Goal: Check status: Check status

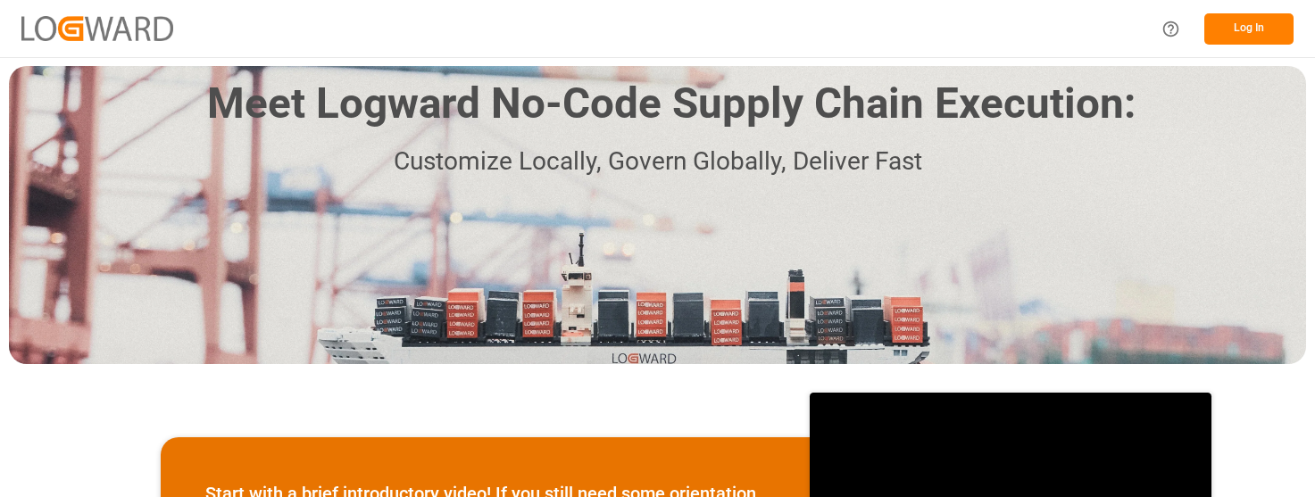
click at [1239, 24] on button "Log In" at bounding box center [1248, 28] width 89 height 31
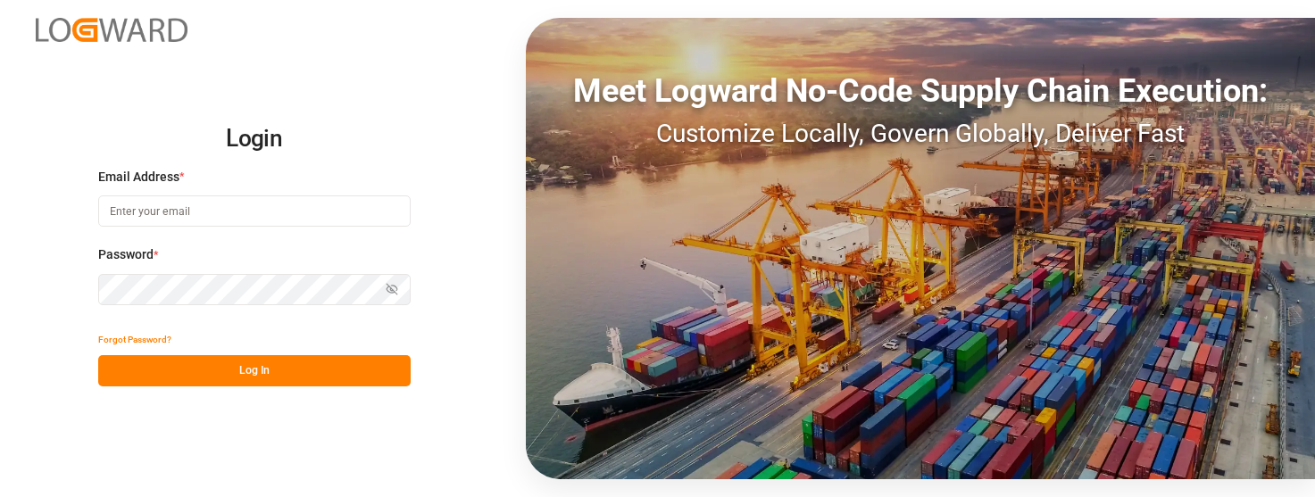
type input "[PERSON_NAME][EMAIL_ADDRESS][PERSON_NAME][DOMAIN_NAME]"
click at [274, 371] on button "Log In" at bounding box center [254, 370] width 312 height 31
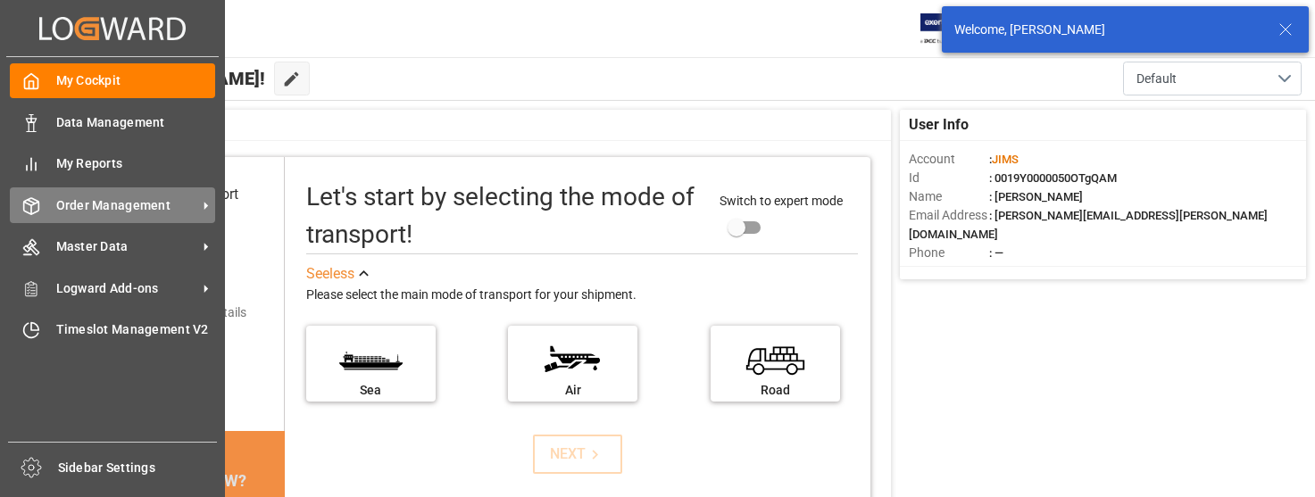
click at [123, 199] on span "Order Management" at bounding box center [126, 205] width 141 height 19
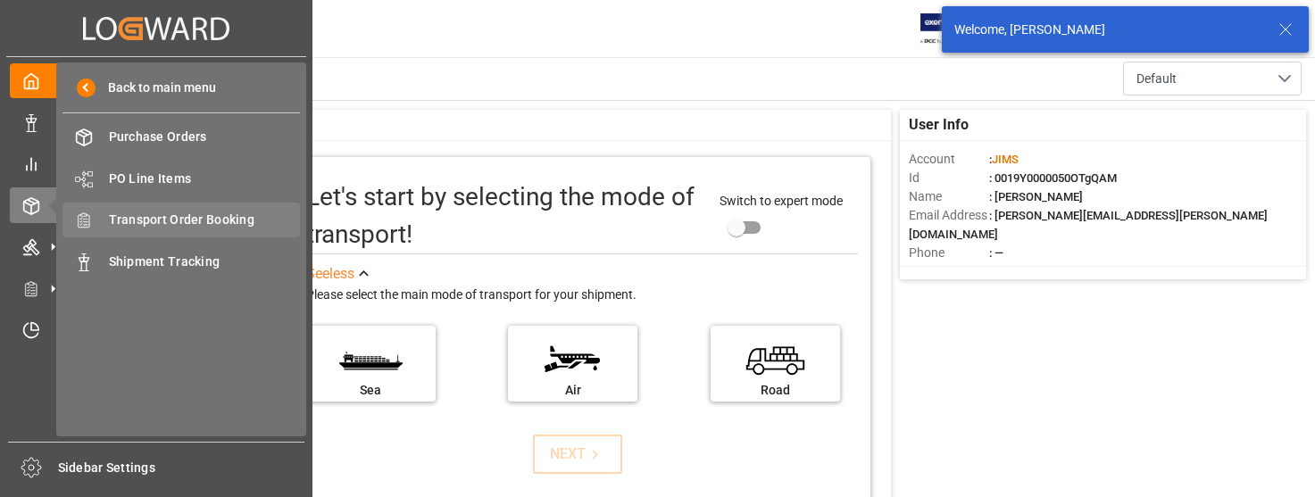
click at [194, 221] on span "Transport Order Booking" at bounding box center [205, 220] width 192 height 19
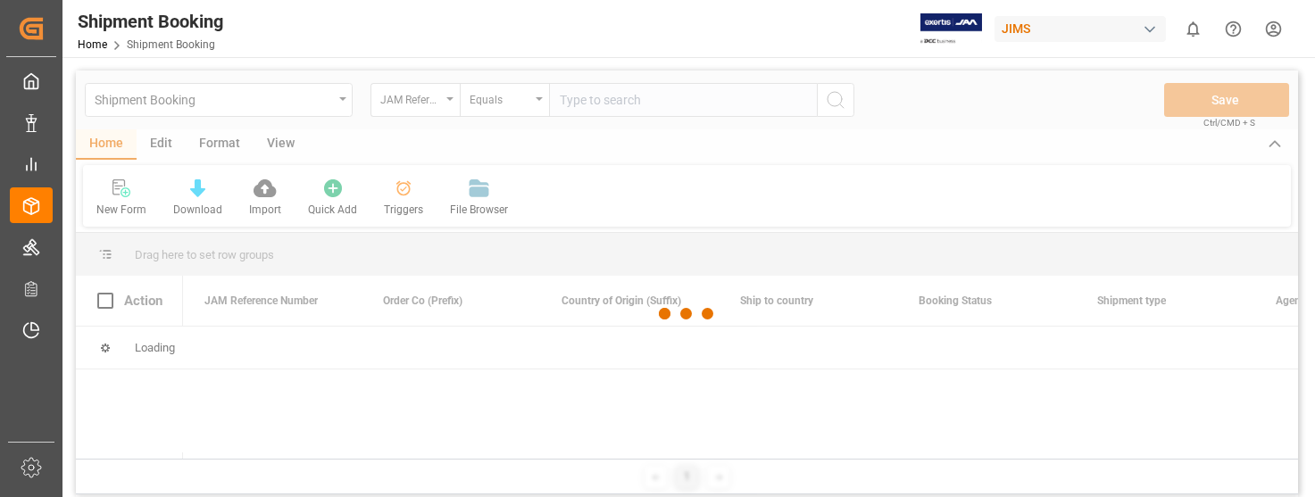
click at [642, 104] on div at bounding box center [687, 314] width 1222 height 487
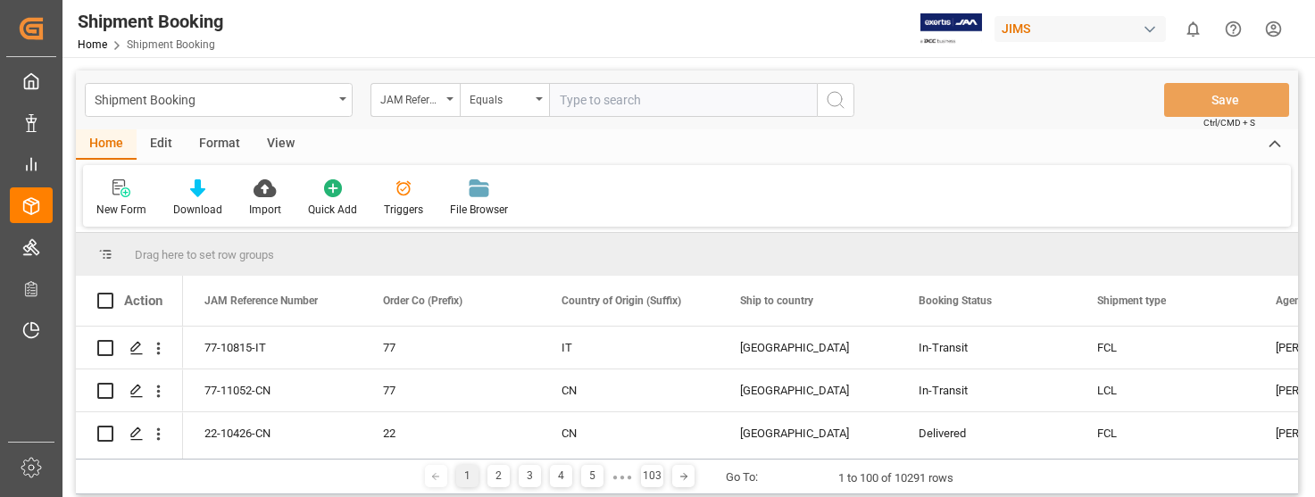
click at [647, 100] on input "text" at bounding box center [683, 100] width 268 height 34
type input "22-10622-VN"
click at [830, 98] on icon "search button" at bounding box center [835, 99] width 21 height 21
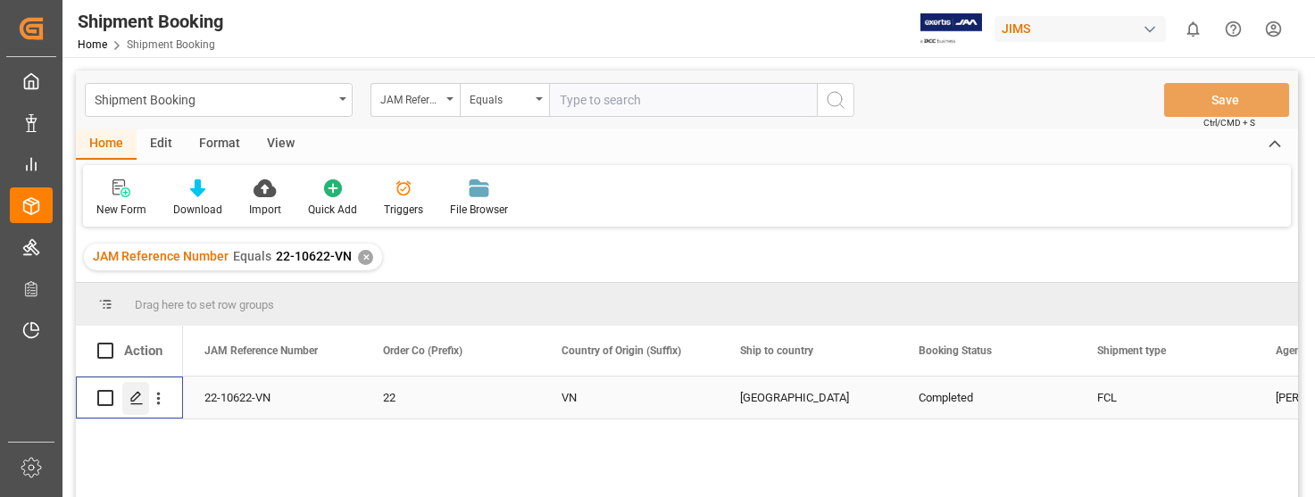
click at [137, 396] on icon "Press SPACE to select this row." at bounding box center [136, 398] width 14 height 14
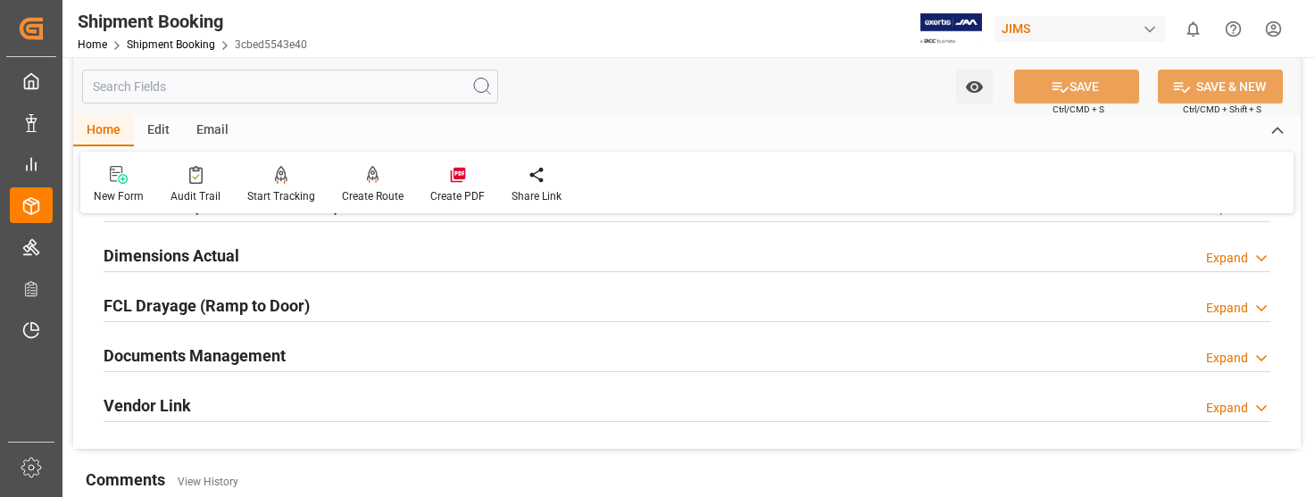
scroll to position [536, 0]
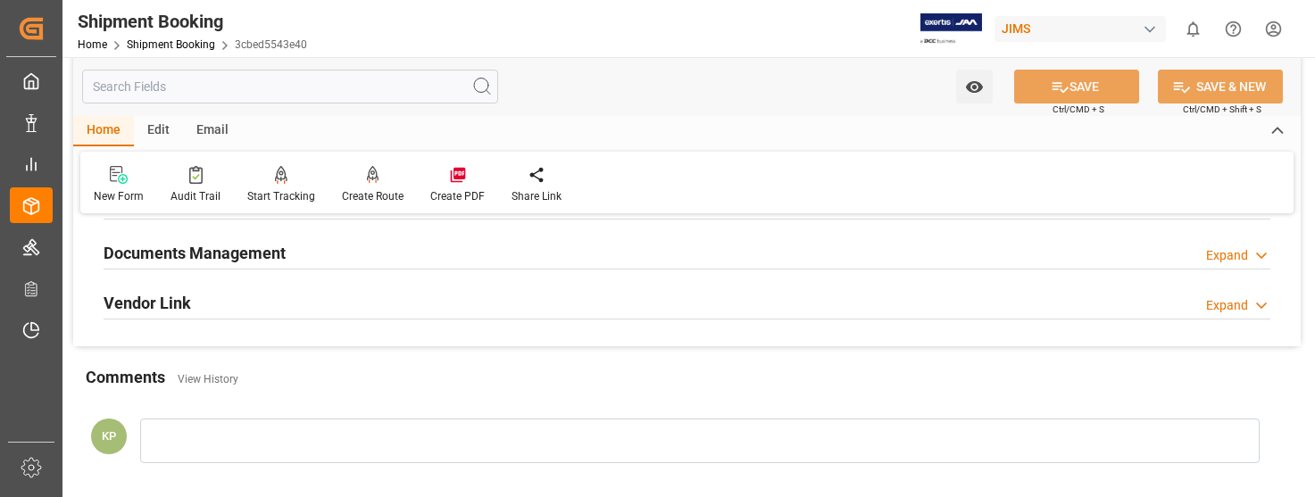
click at [1230, 249] on div "Expand" at bounding box center [1227, 255] width 42 height 19
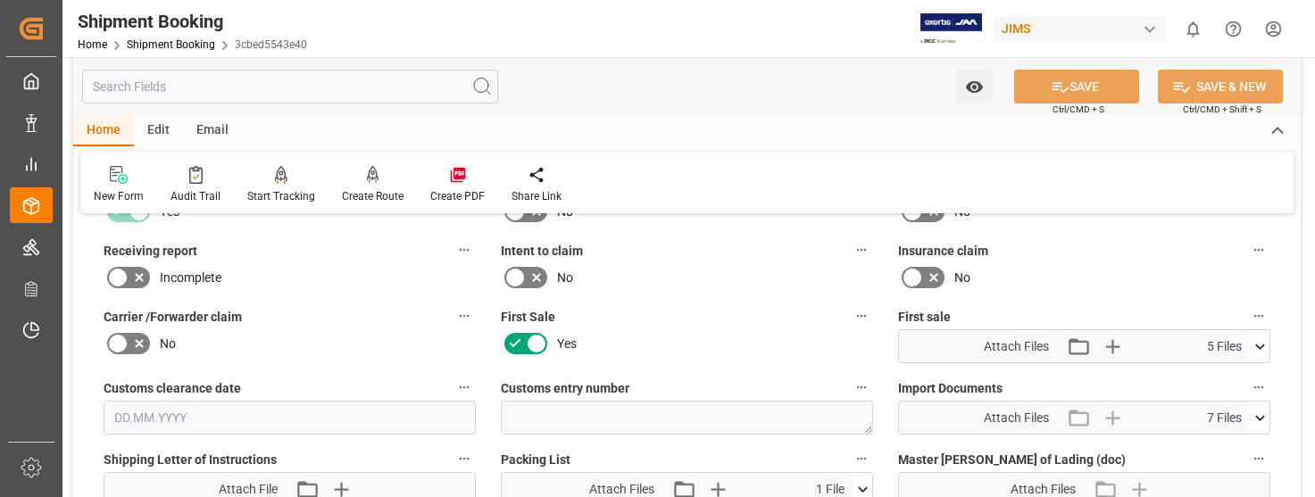
scroll to position [804, 0]
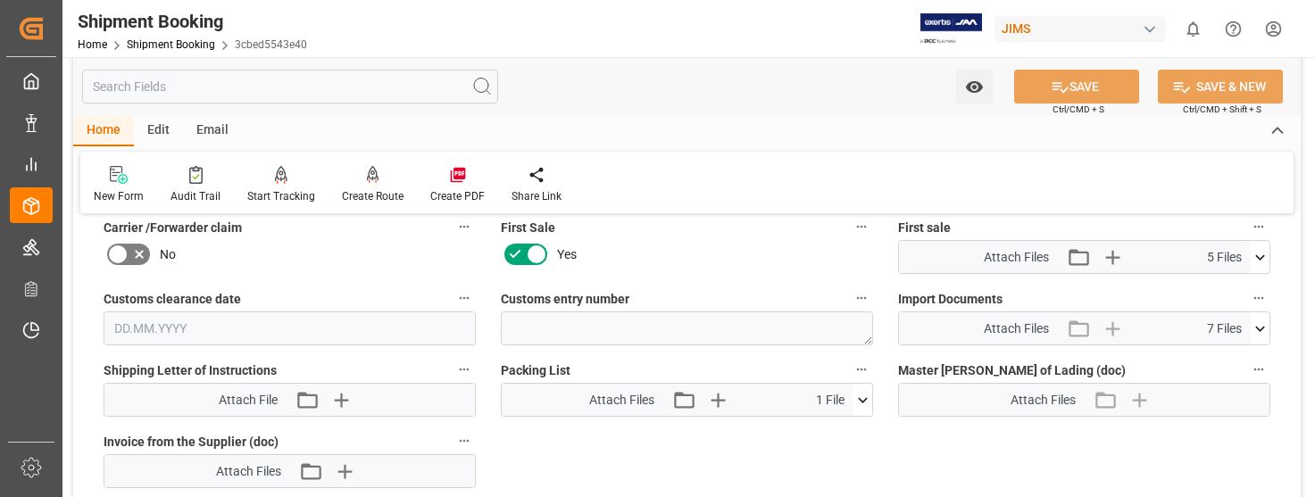
click at [1256, 326] on icon at bounding box center [1260, 328] width 10 height 5
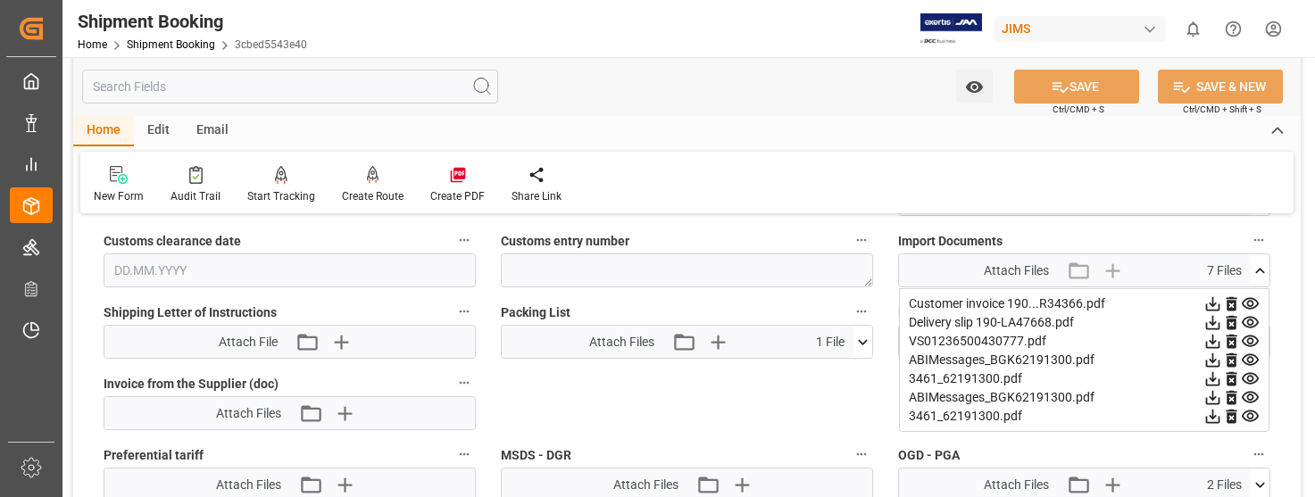
scroll to position [893, 0]
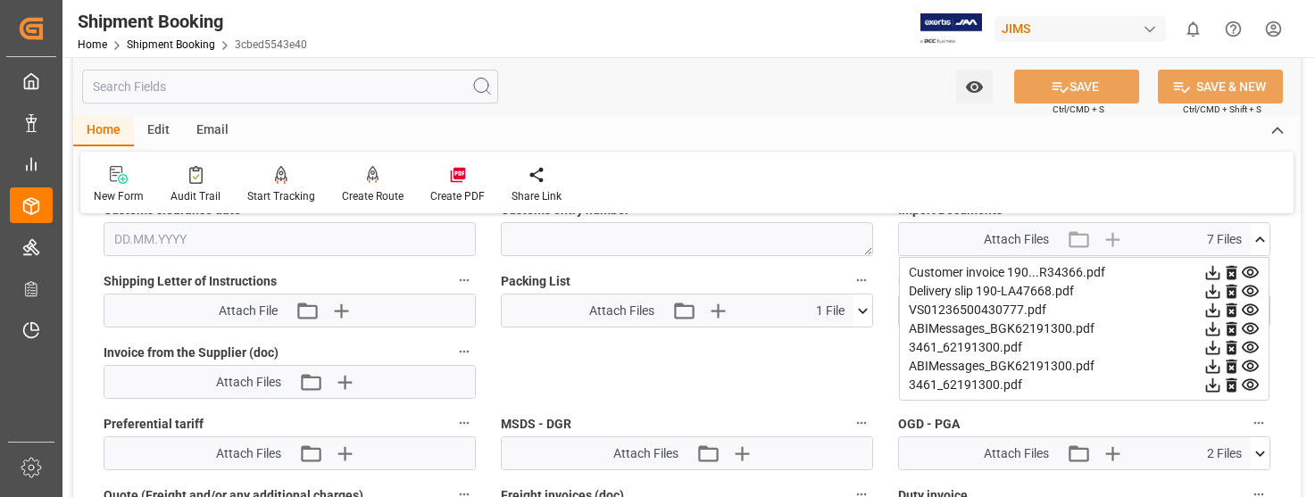
click at [1214, 271] on icon at bounding box center [1213, 272] width 19 height 19
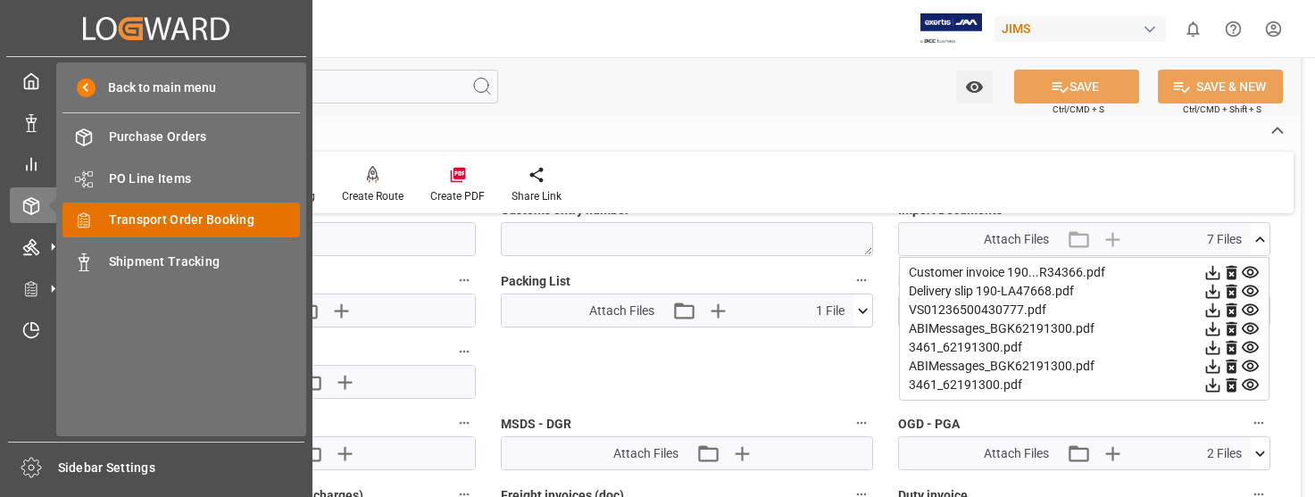
click at [178, 221] on span "Transport Order Booking" at bounding box center [205, 220] width 192 height 19
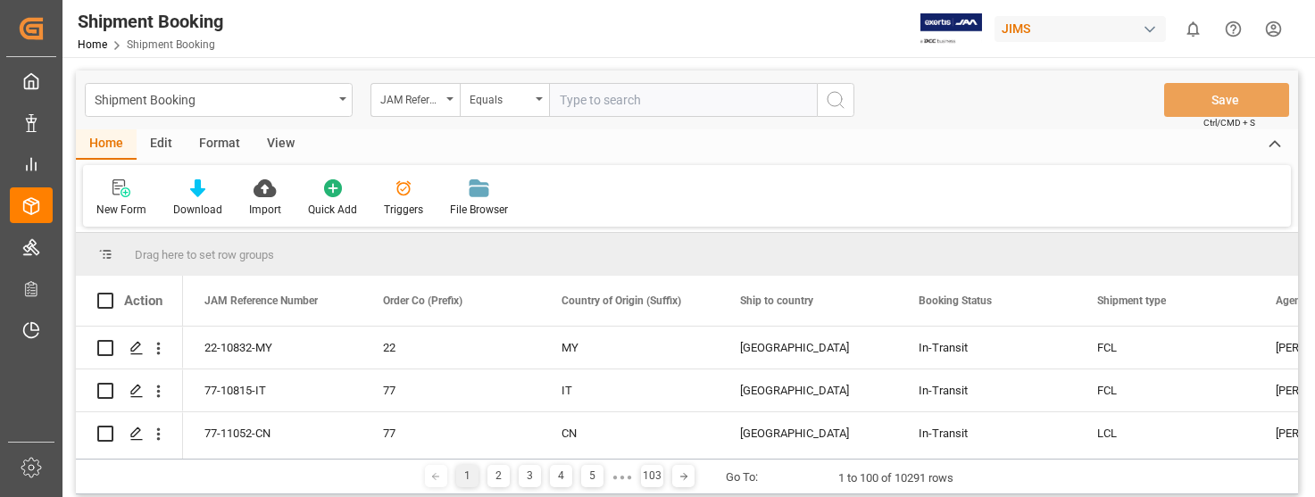
click at [601, 98] on input "text" at bounding box center [683, 100] width 268 height 34
type input "22-10145-MY"
click at [834, 97] on icon "search button" at bounding box center [835, 99] width 21 height 21
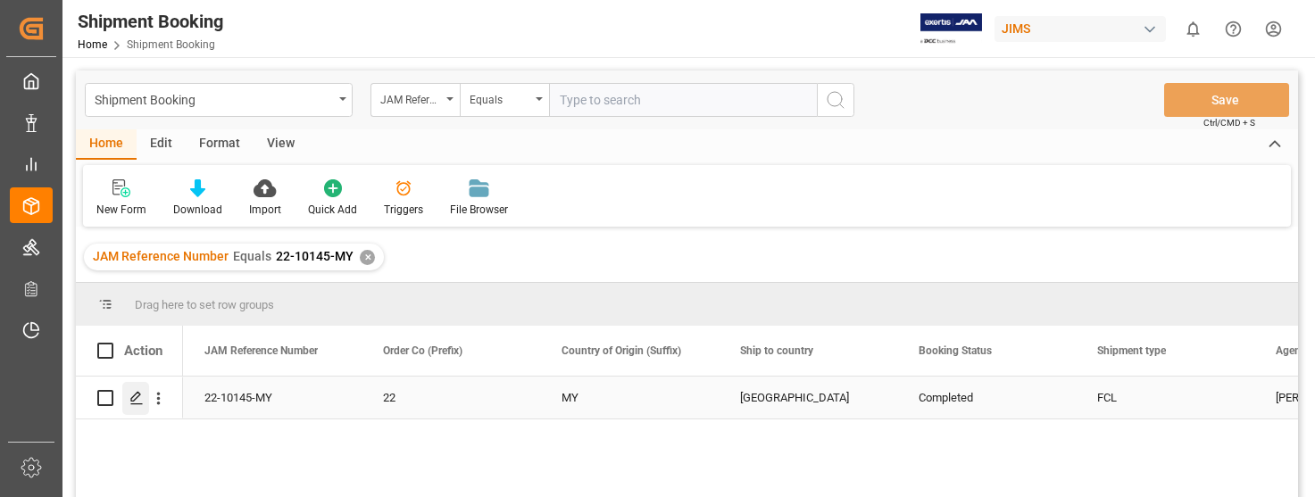
click at [139, 395] on polygon "Press SPACE to select this row." at bounding box center [135, 397] width 9 height 9
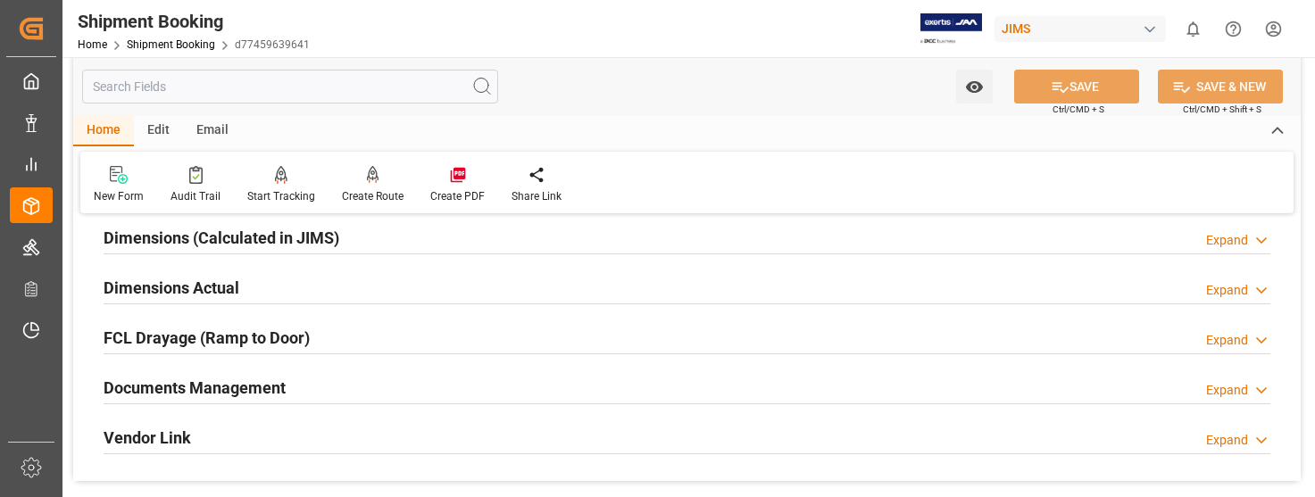
scroll to position [446, 0]
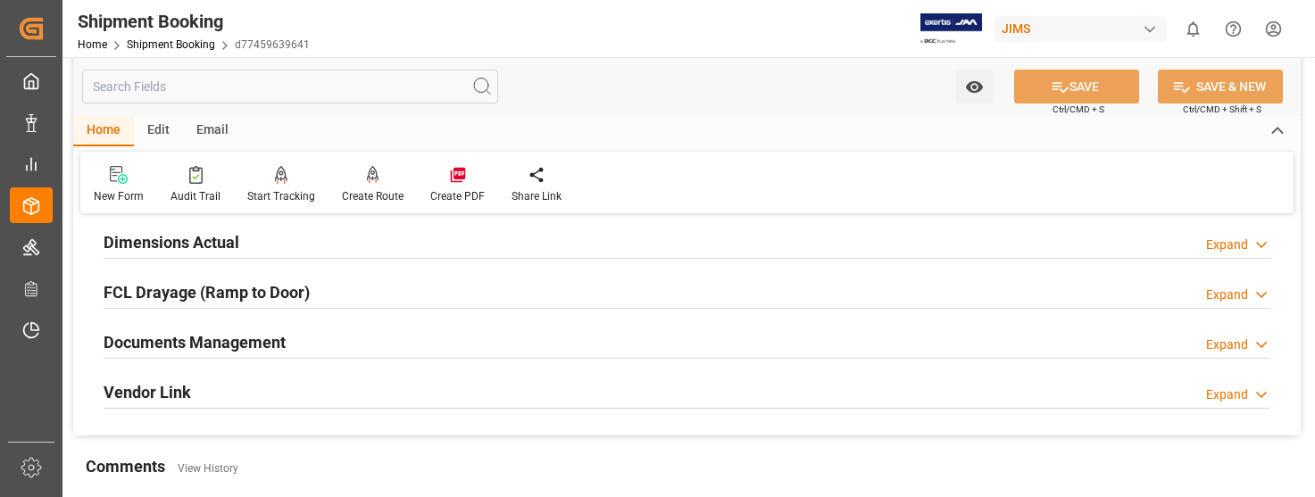
click at [1226, 343] on div "Expand" at bounding box center [1227, 345] width 42 height 19
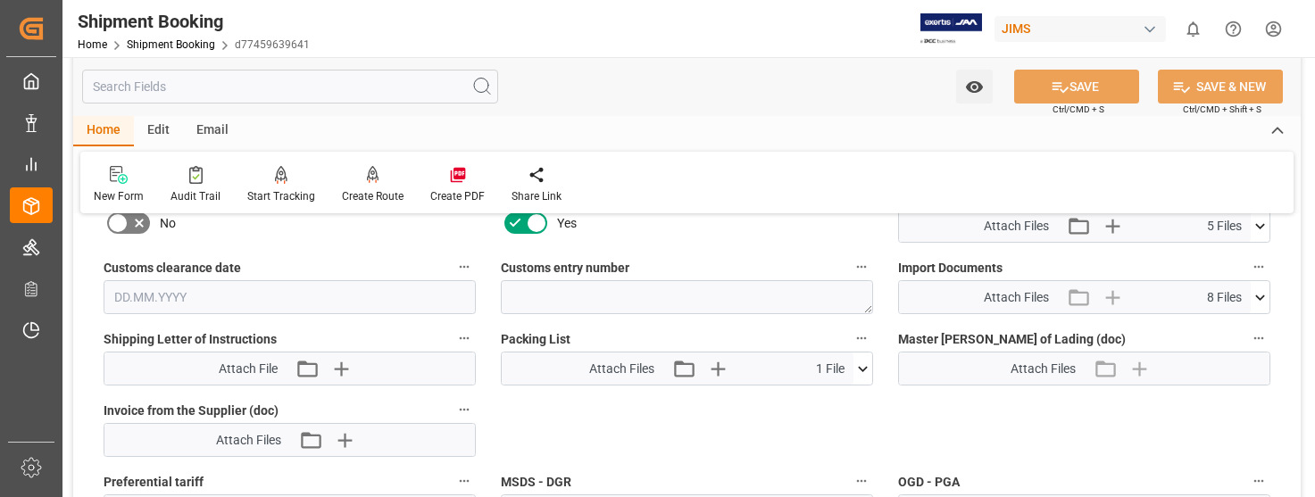
scroll to position [804, 0]
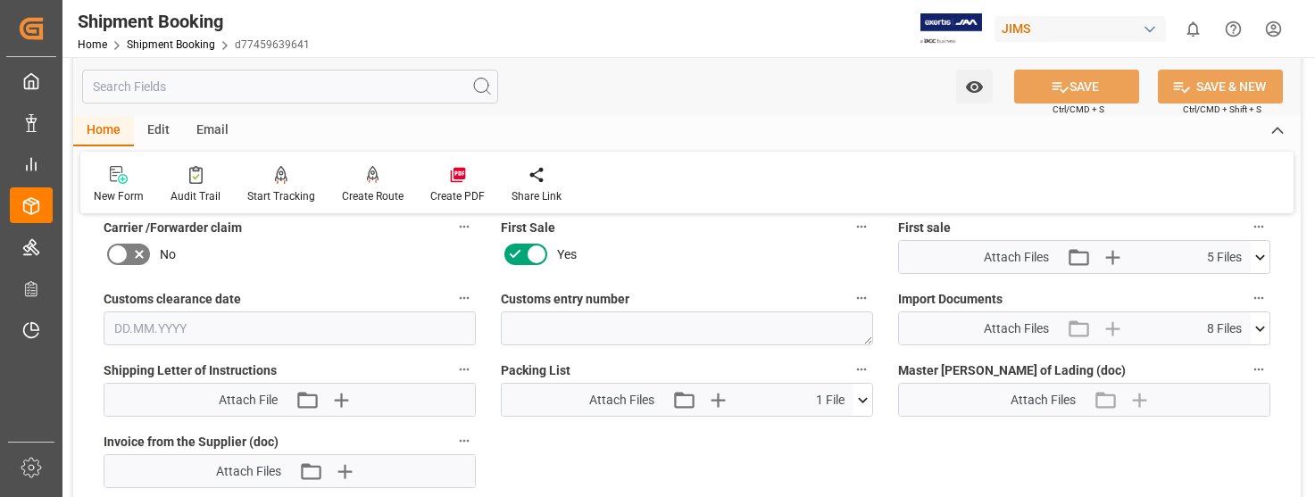
click at [1256, 331] on icon at bounding box center [1260, 329] width 19 height 19
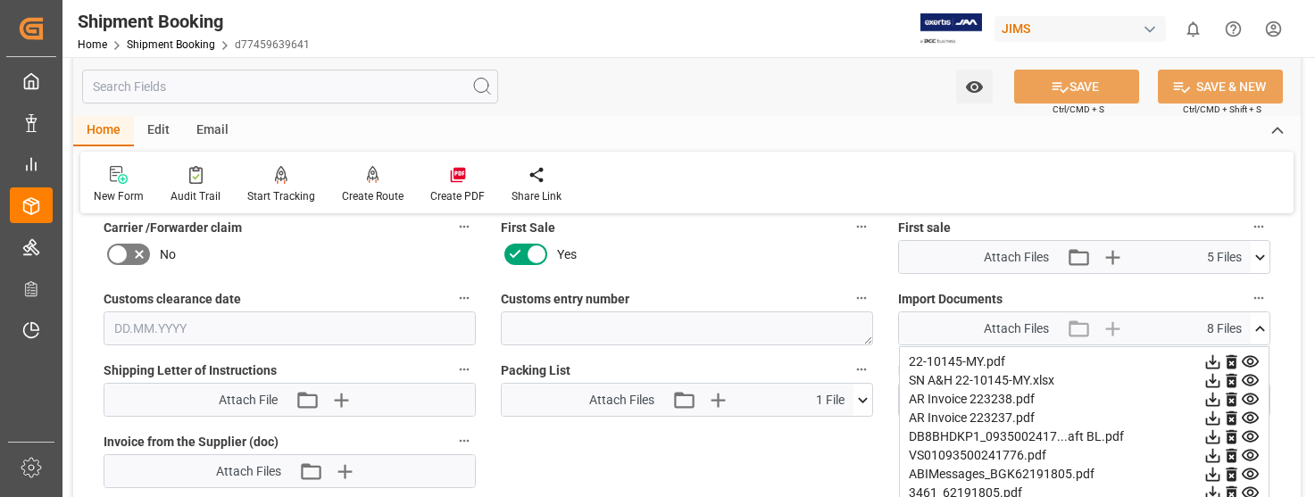
scroll to position [893, 0]
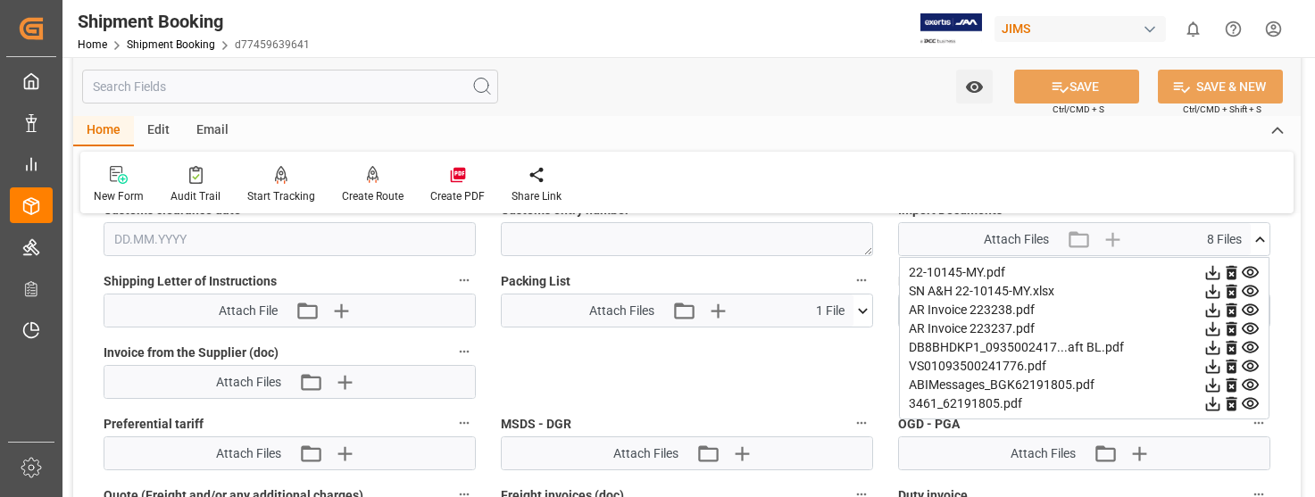
click at [1217, 329] on icon at bounding box center [1213, 329] width 19 height 19
click at [1211, 311] on icon at bounding box center [1213, 311] width 14 height 14
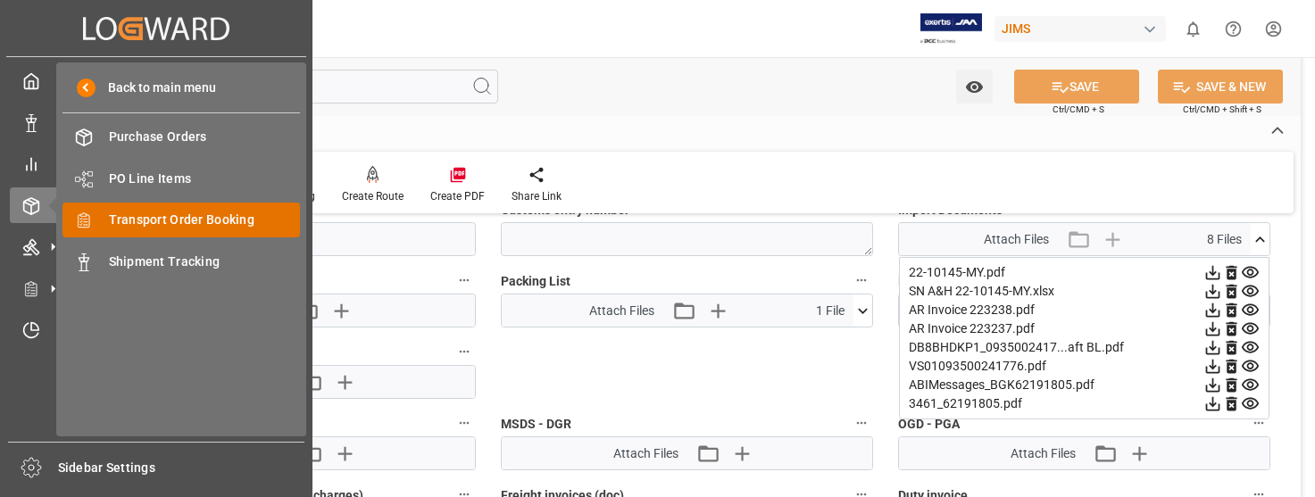
click at [218, 216] on span "Transport Order Booking" at bounding box center [205, 220] width 192 height 19
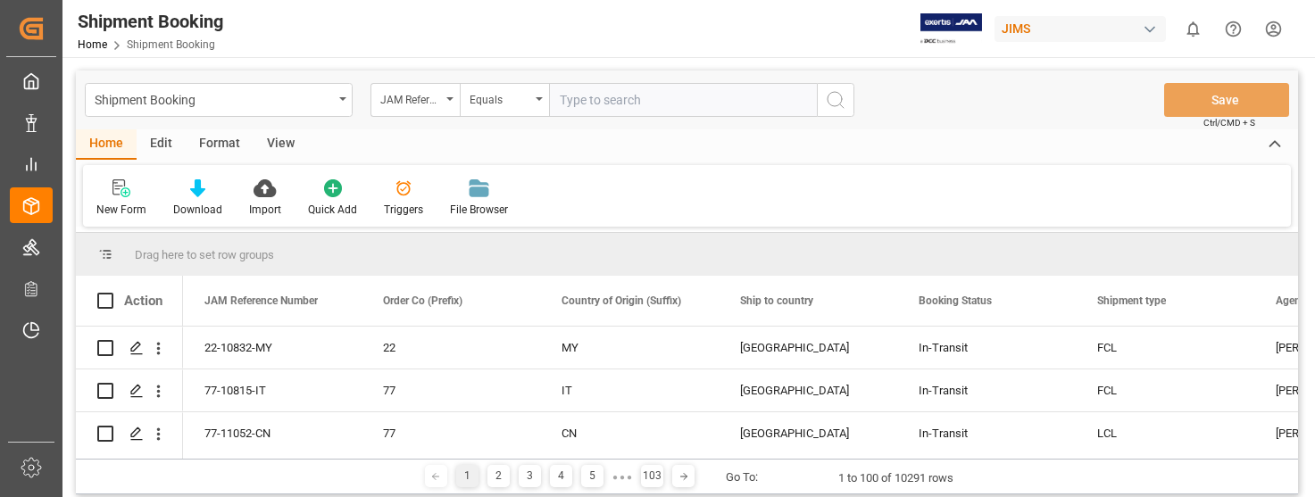
click at [599, 98] on input "text" at bounding box center [683, 100] width 268 height 34
click at [614, 97] on input "22-10324*-MY" at bounding box center [683, 100] width 268 height 34
type input "22-10324-MY"
click at [833, 98] on icon "search button" at bounding box center [835, 99] width 21 height 21
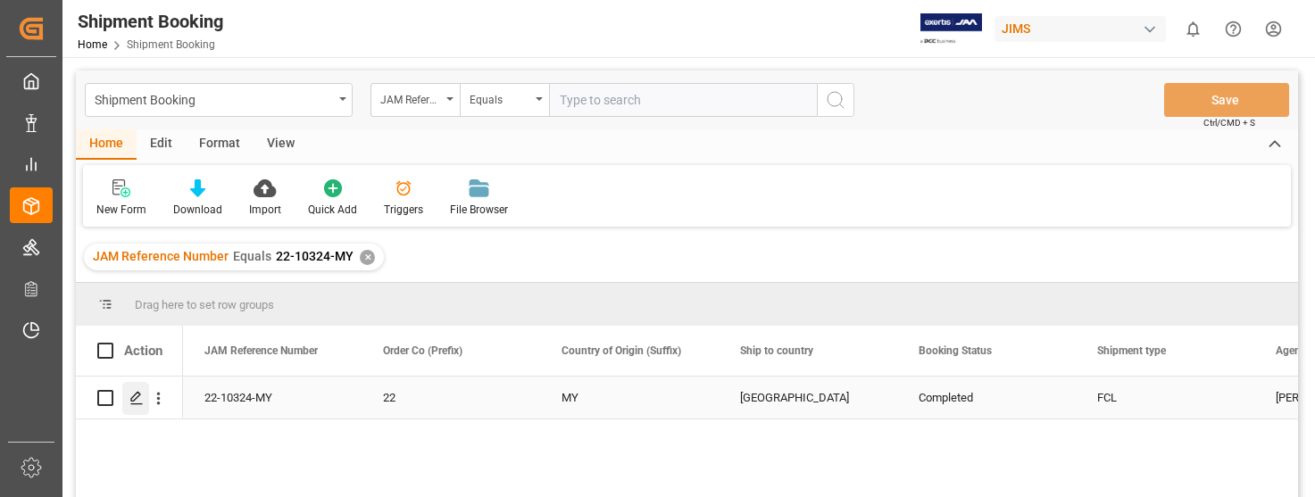
click at [125, 396] on div "Press SPACE to select this row." at bounding box center [135, 398] width 27 height 33
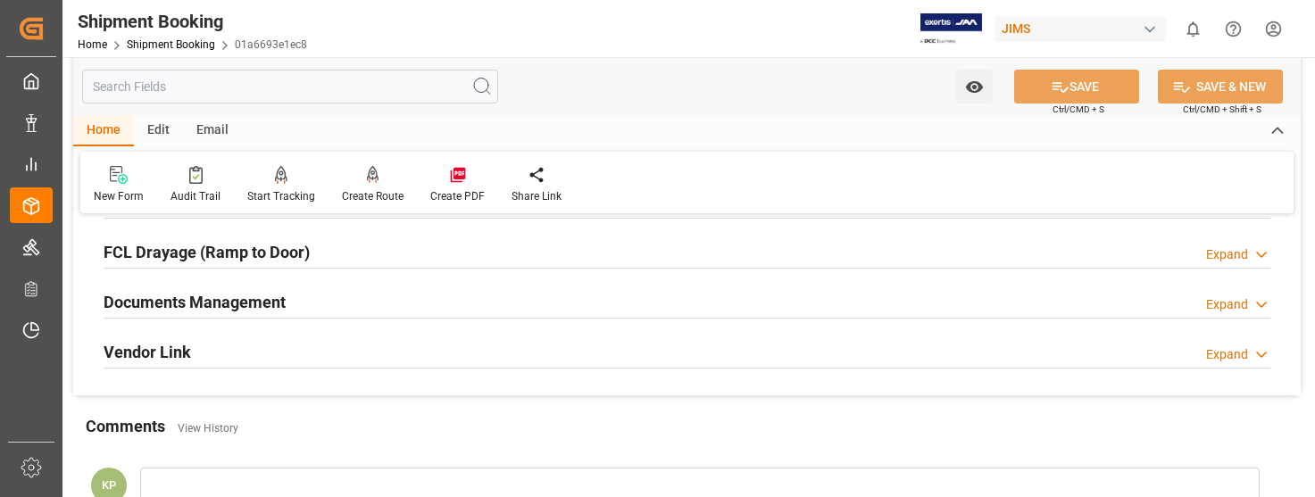
scroll to position [536, 0]
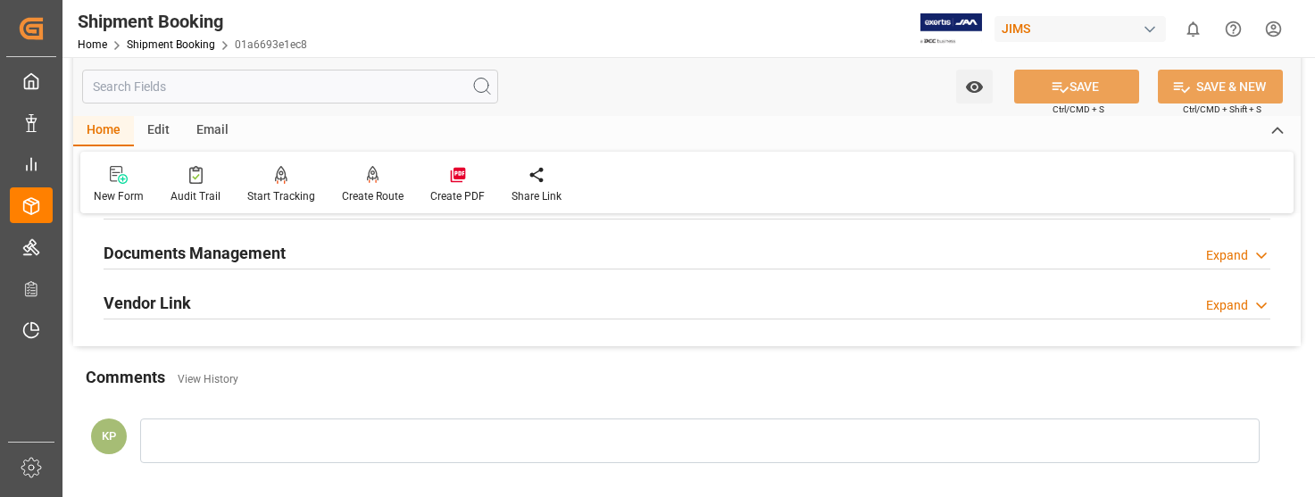
click at [1232, 254] on div "Expand" at bounding box center [1227, 255] width 42 height 19
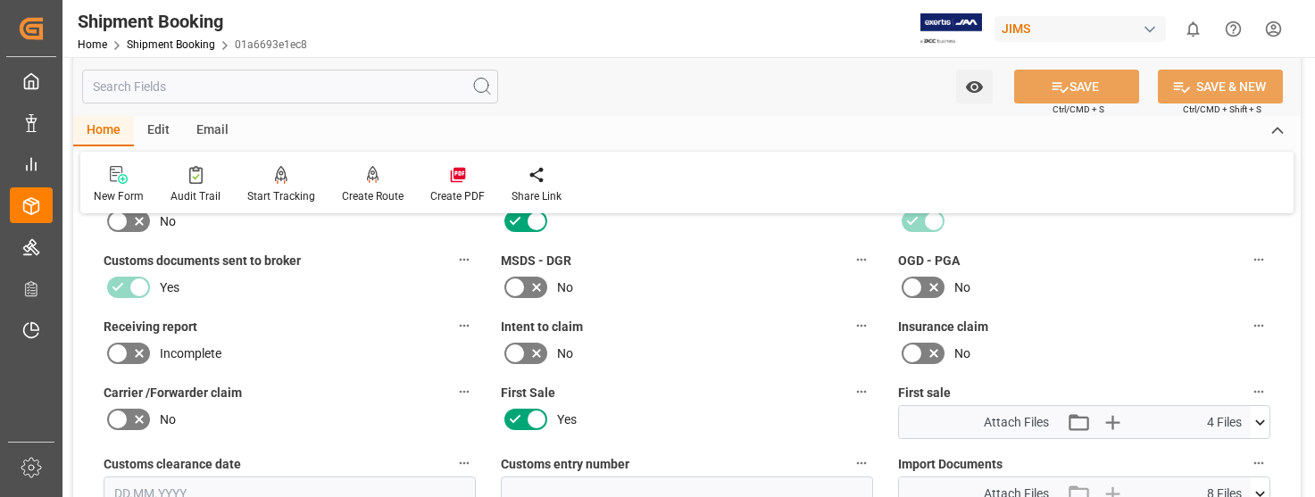
scroll to position [804, 0]
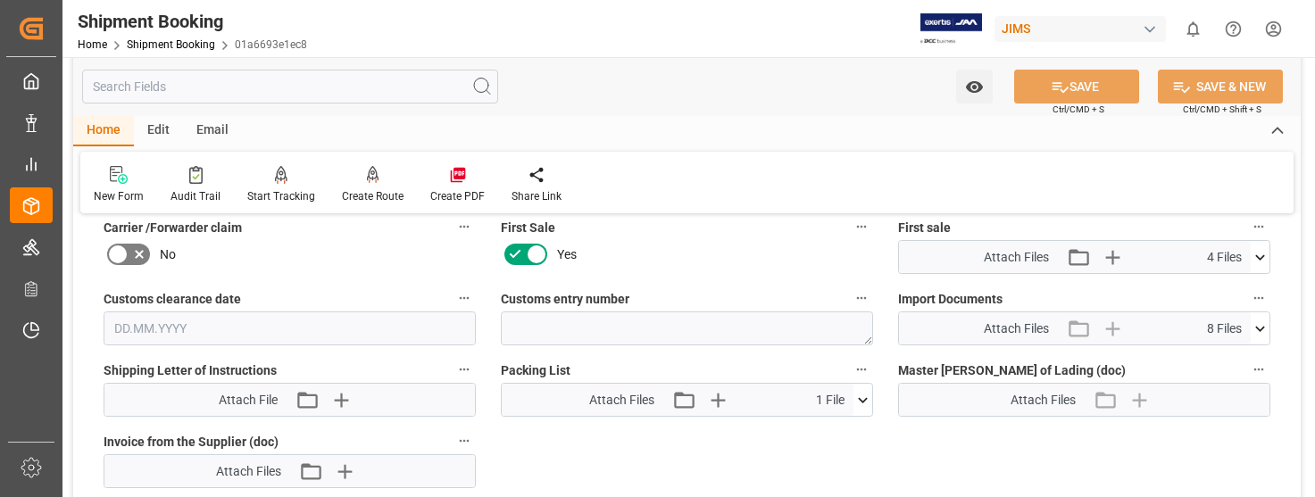
click at [1259, 329] on icon at bounding box center [1260, 328] width 10 height 5
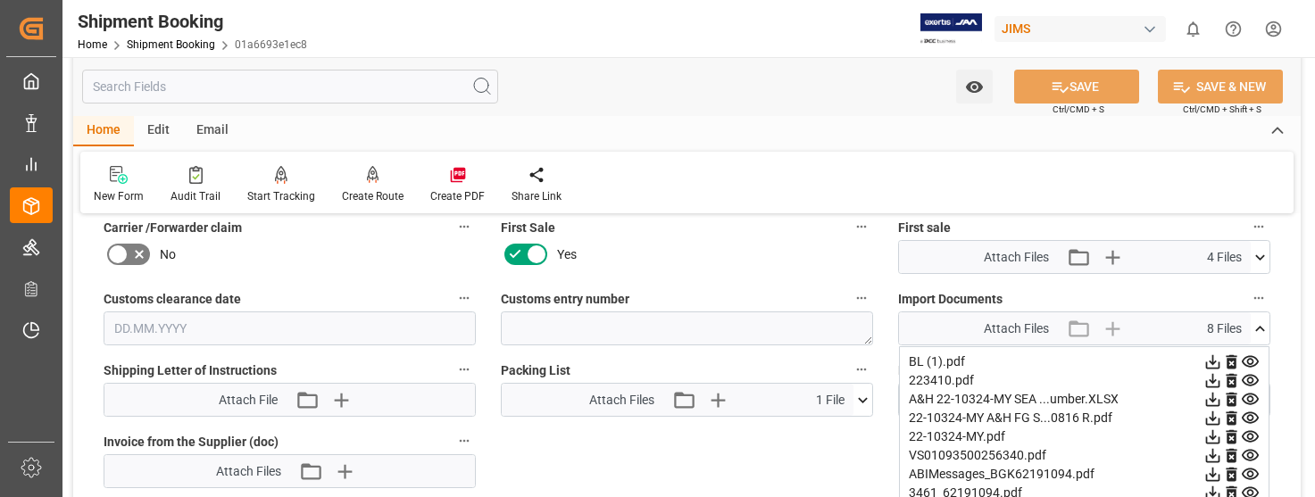
click at [1212, 380] on icon at bounding box center [1213, 381] width 14 height 14
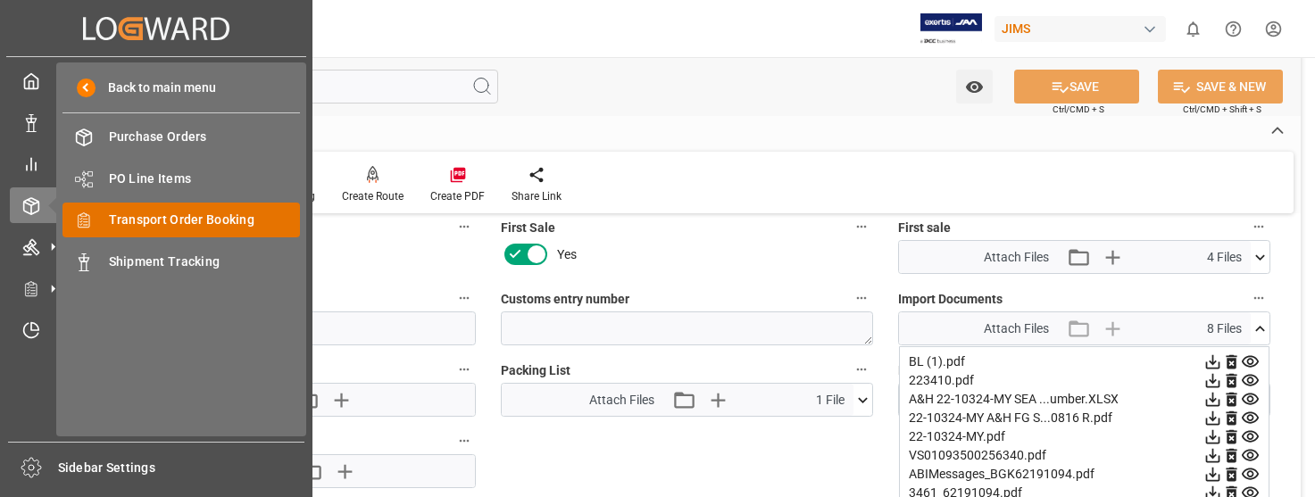
click at [190, 218] on span "Transport Order Booking" at bounding box center [205, 220] width 192 height 19
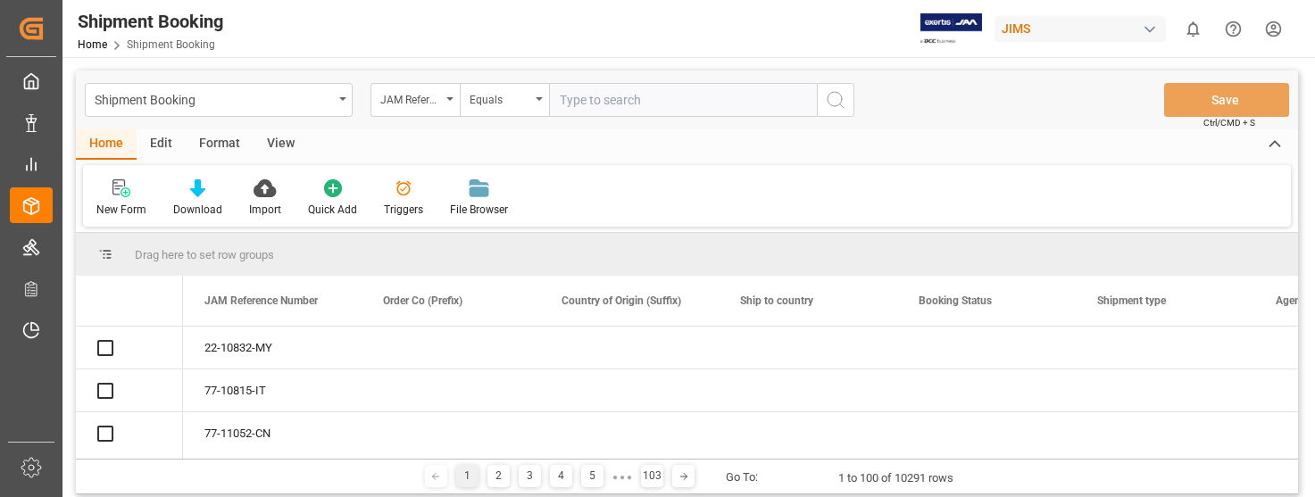
click at [604, 106] on input "text" at bounding box center [683, 100] width 268 height 34
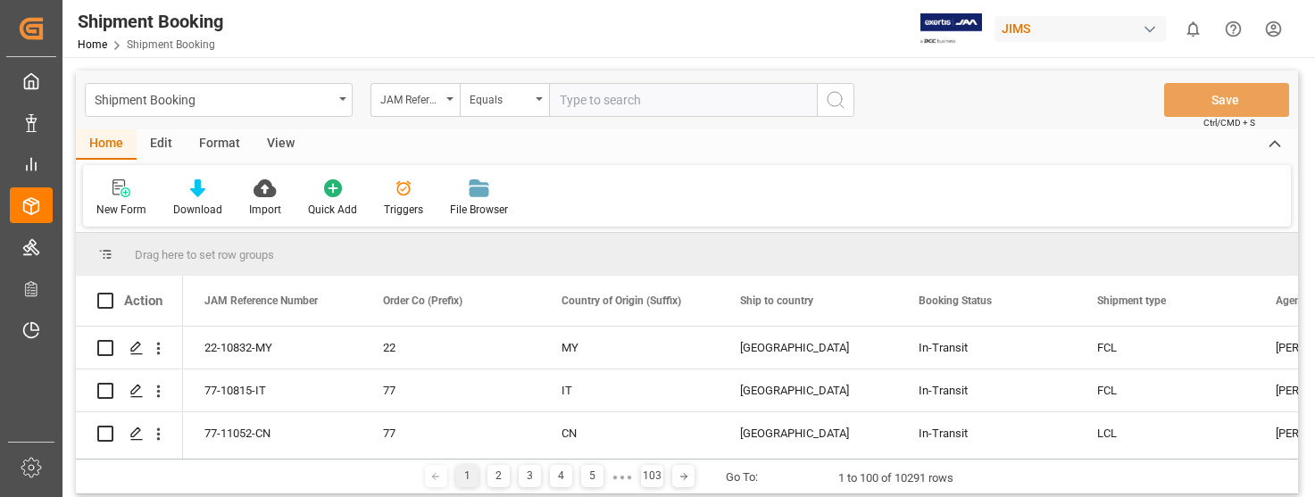
click at [608, 102] on input "text" at bounding box center [683, 100] width 268 height 34
type input "22-10940-GB"
click at [837, 103] on icon "search button" at bounding box center [835, 99] width 21 height 21
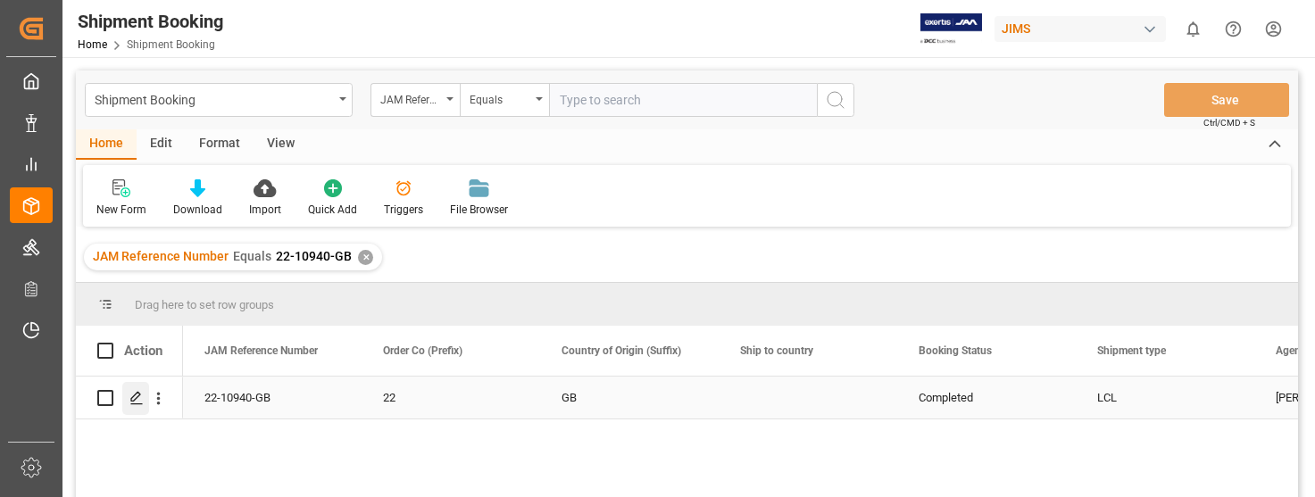
click at [129, 401] on div "Press SPACE to select this row." at bounding box center [135, 398] width 27 height 33
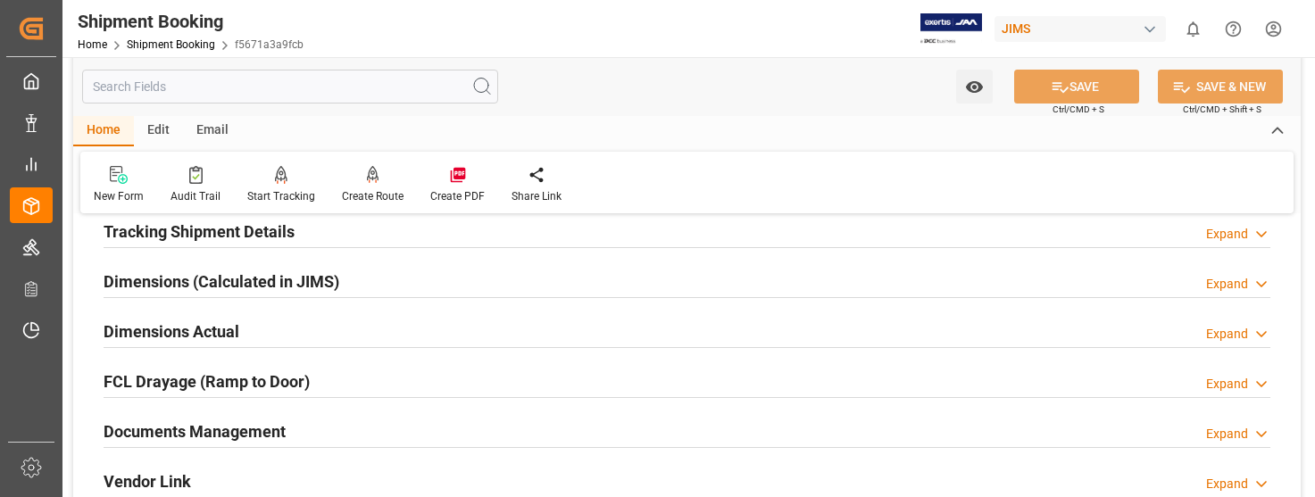
scroll to position [446, 0]
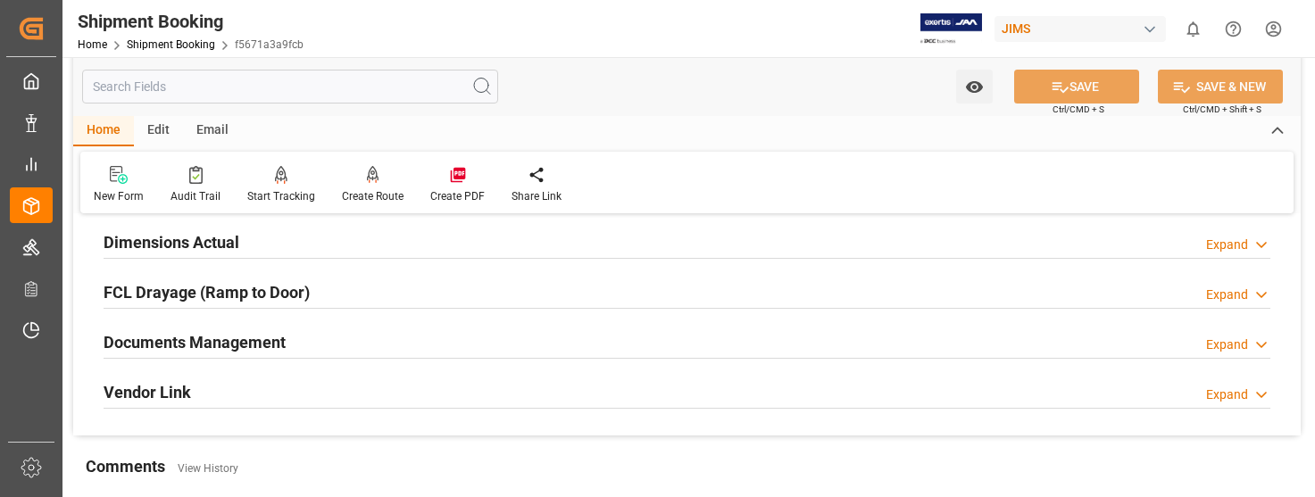
click at [1238, 337] on div "Expand" at bounding box center [1227, 345] width 42 height 19
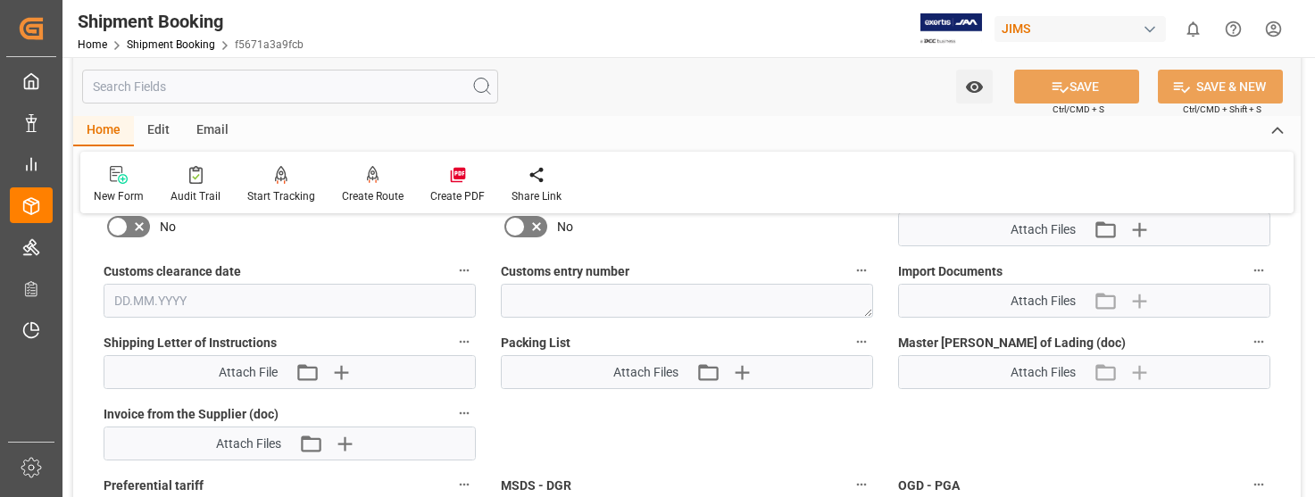
scroll to position [804, 0]
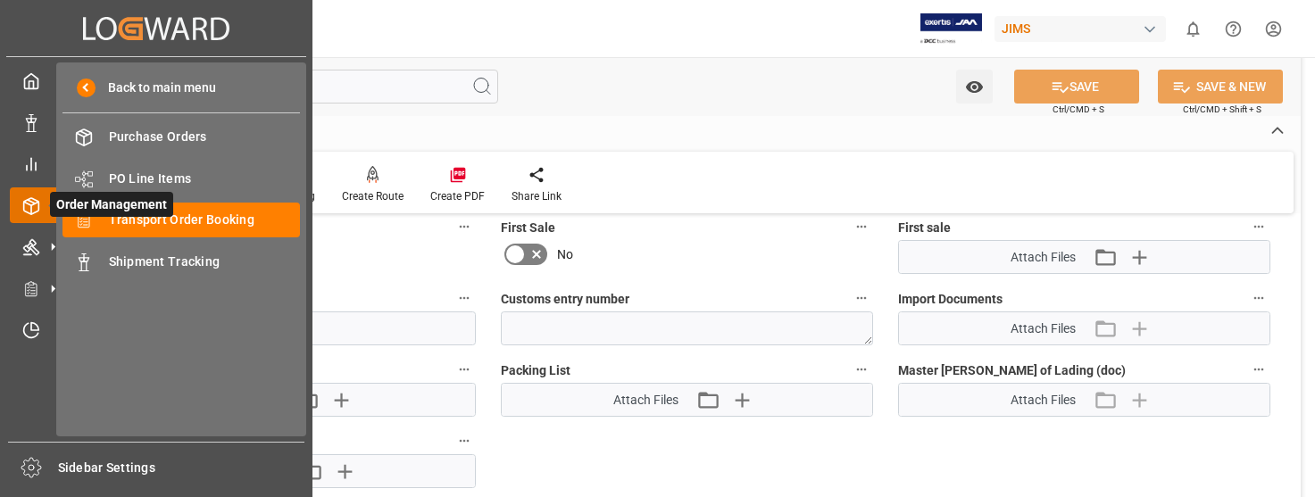
click at [167, 216] on span "Order Management" at bounding box center [111, 204] width 123 height 25
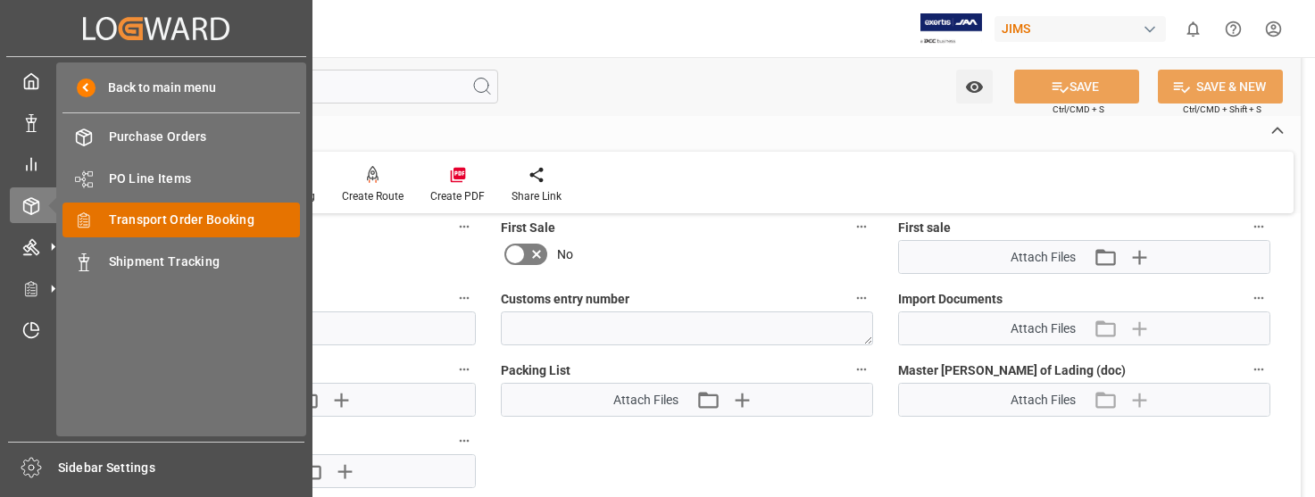
click at [159, 221] on span "Transport Order Booking" at bounding box center [205, 220] width 192 height 19
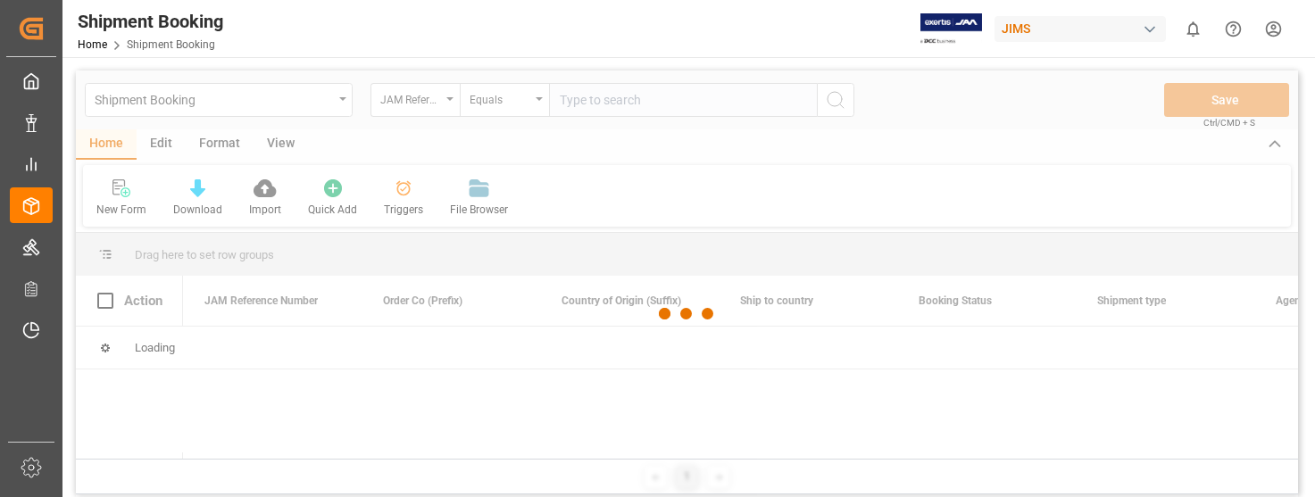
click at [620, 103] on div at bounding box center [687, 314] width 1222 height 487
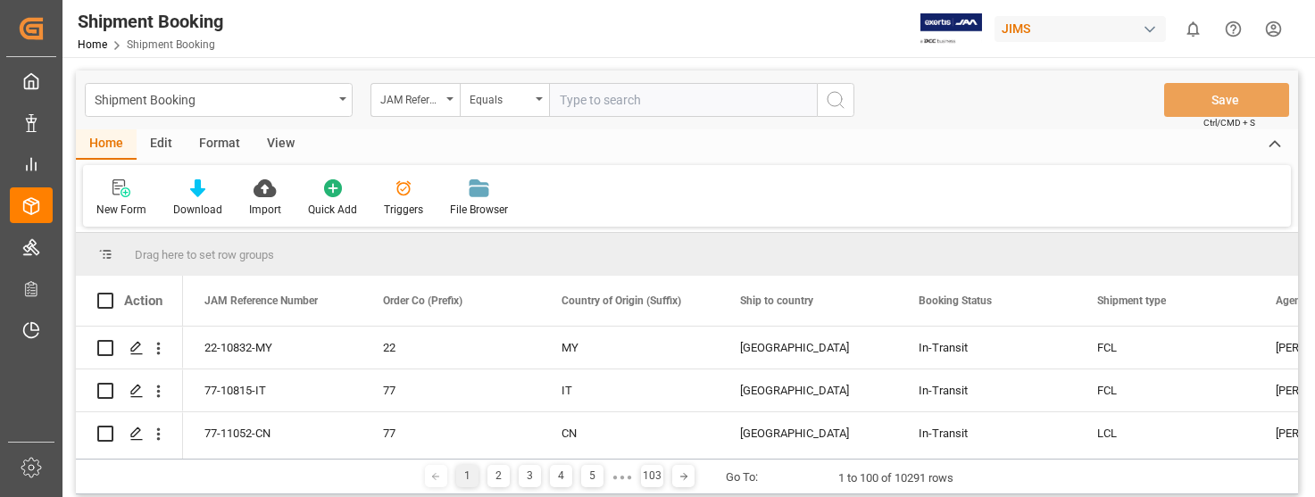
click at [620, 103] on input "text" at bounding box center [683, 100] width 268 height 34
type input "22-10950-[GEOGRAPHIC_DATA]"
click at [839, 102] on icon "search button" at bounding box center [835, 99] width 21 height 21
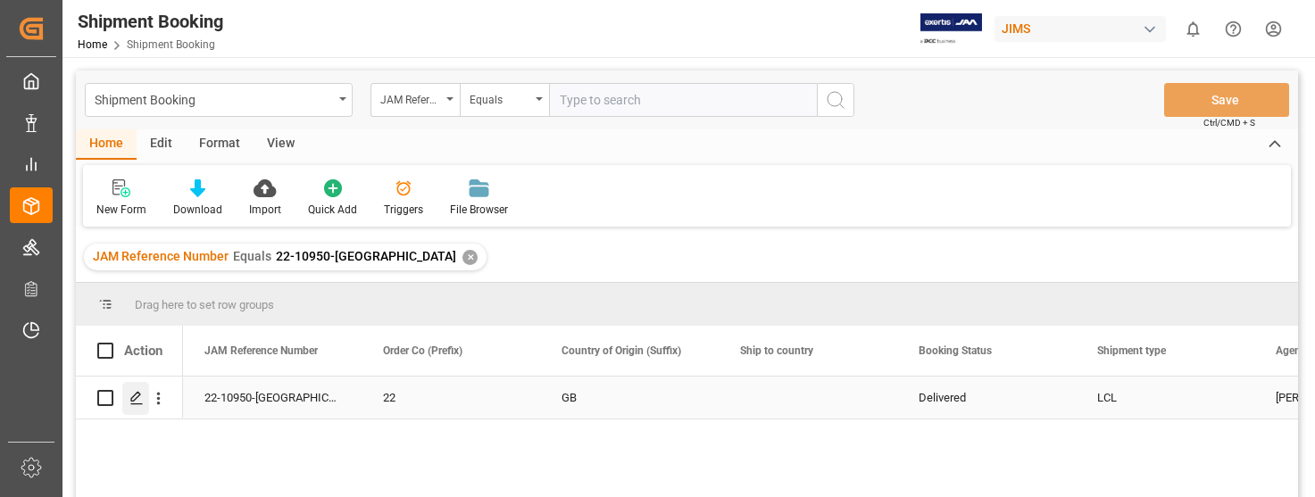
click at [137, 393] on icon "Press SPACE to select this row." at bounding box center [136, 398] width 14 height 14
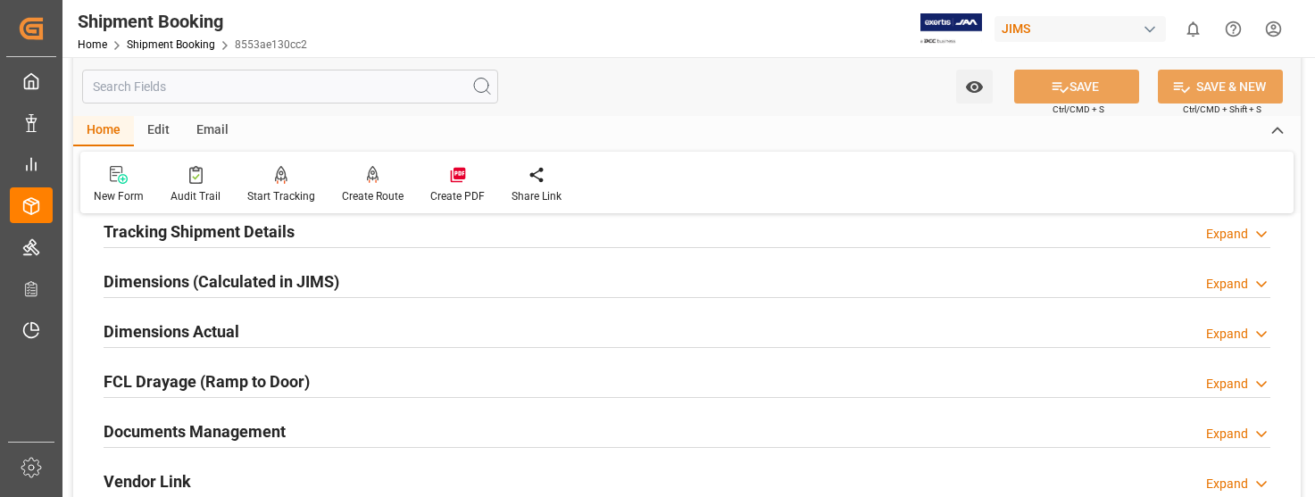
scroll to position [446, 0]
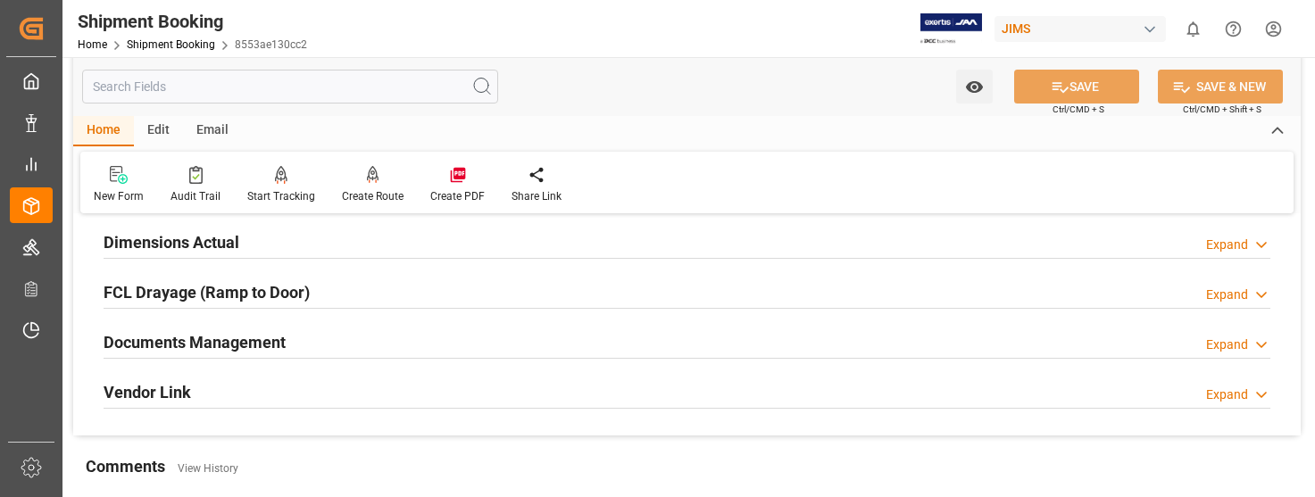
click at [1223, 340] on div "Expand" at bounding box center [1227, 345] width 42 height 19
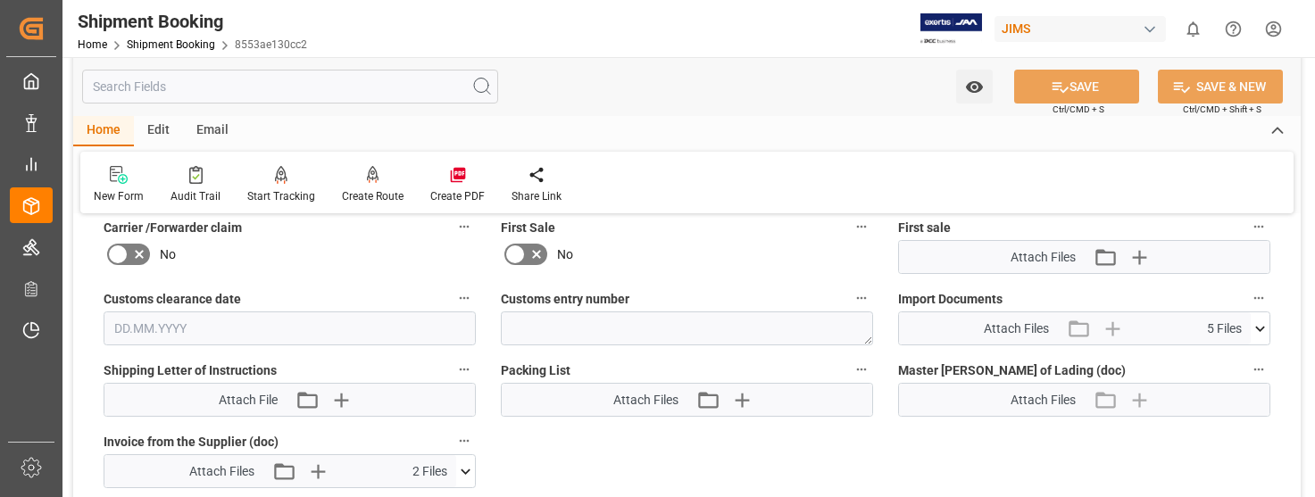
scroll to position [893, 0]
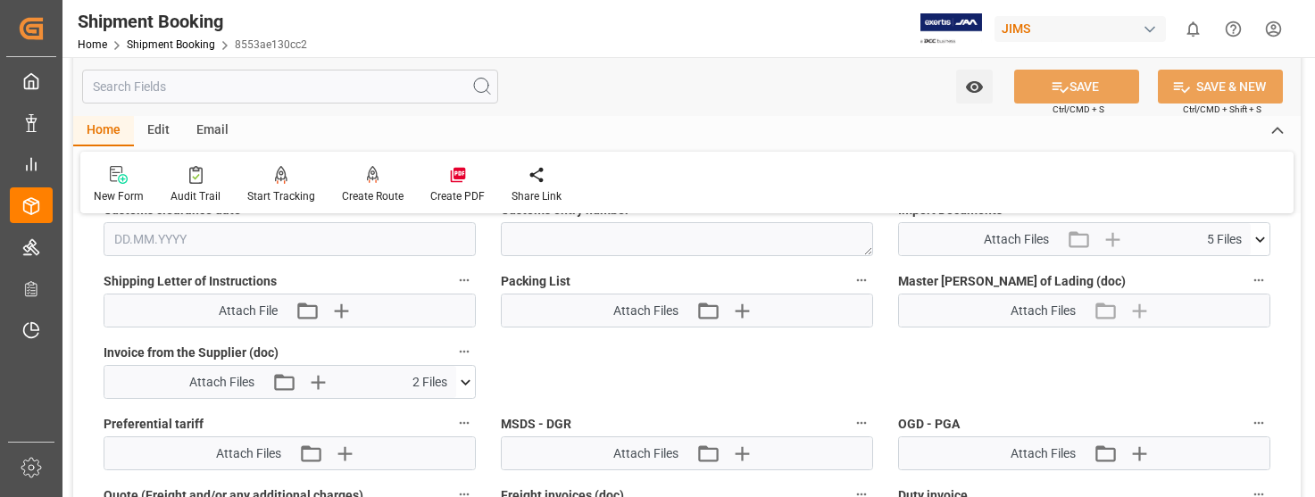
click at [463, 379] on icon at bounding box center [465, 382] width 19 height 19
click at [420, 414] on icon at bounding box center [418, 415] width 19 height 19
click at [415, 434] on icon at bounding box center [419, 435] width 14 height 14
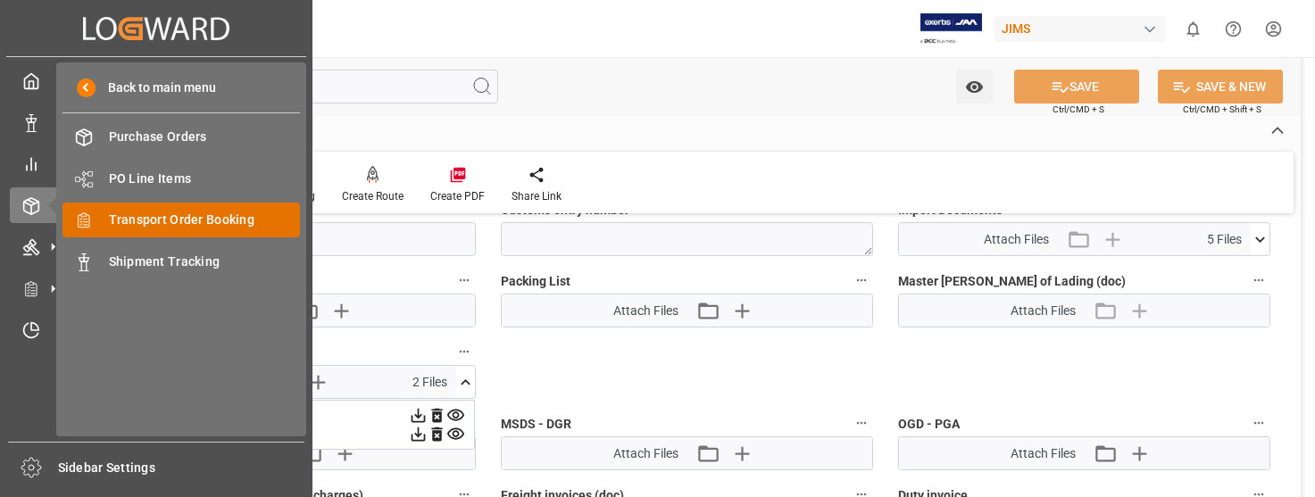
click at [171, 213] on span "Transport Order Booking" at bounding box center [205, 220] width 192 height 19
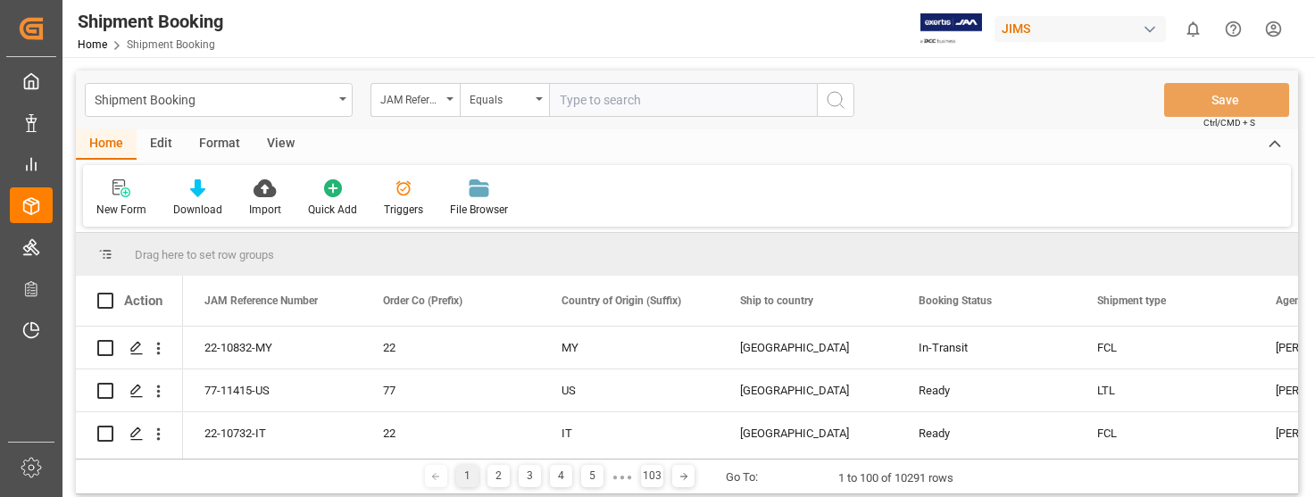
click at [587, 98] on input "text" at bounding box center [683, 100] width 268 height 34
type input "22-9520-VN"
click at [836, 101] on icon "search button" at bounding box center [835, 99] width 21 height 21
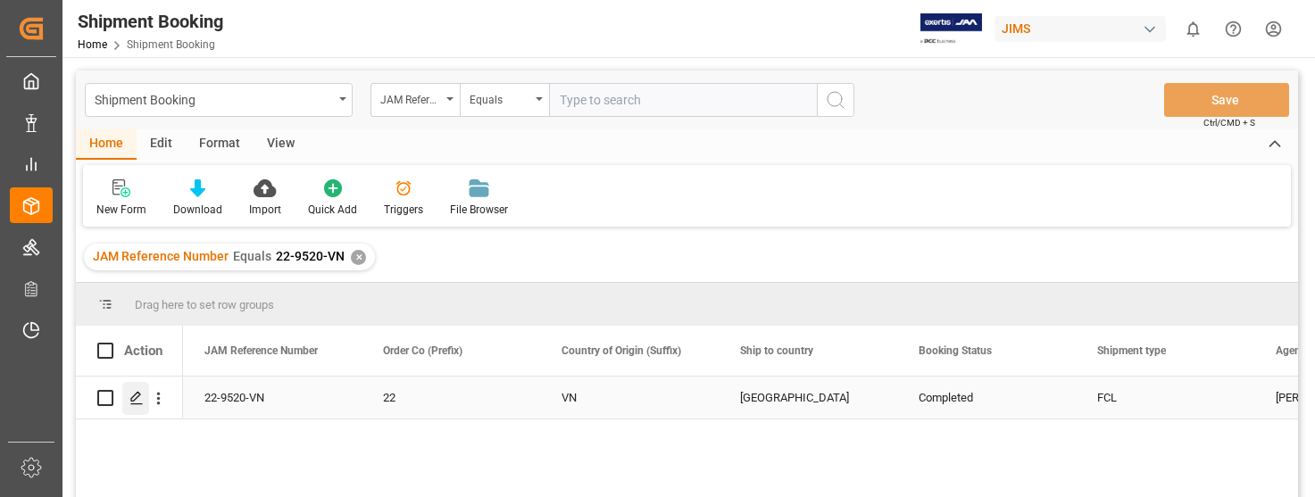
click at [134, 395] on icon "Press SPACE to select this row." at bounding box center [136, 398] width 14 height 14
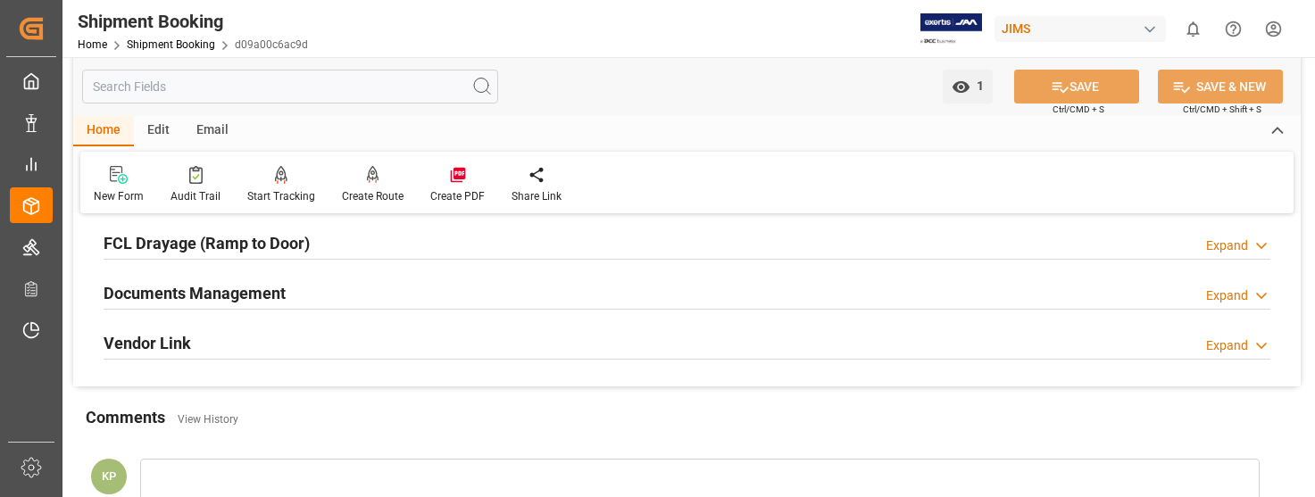
scroll to position [536, 0]
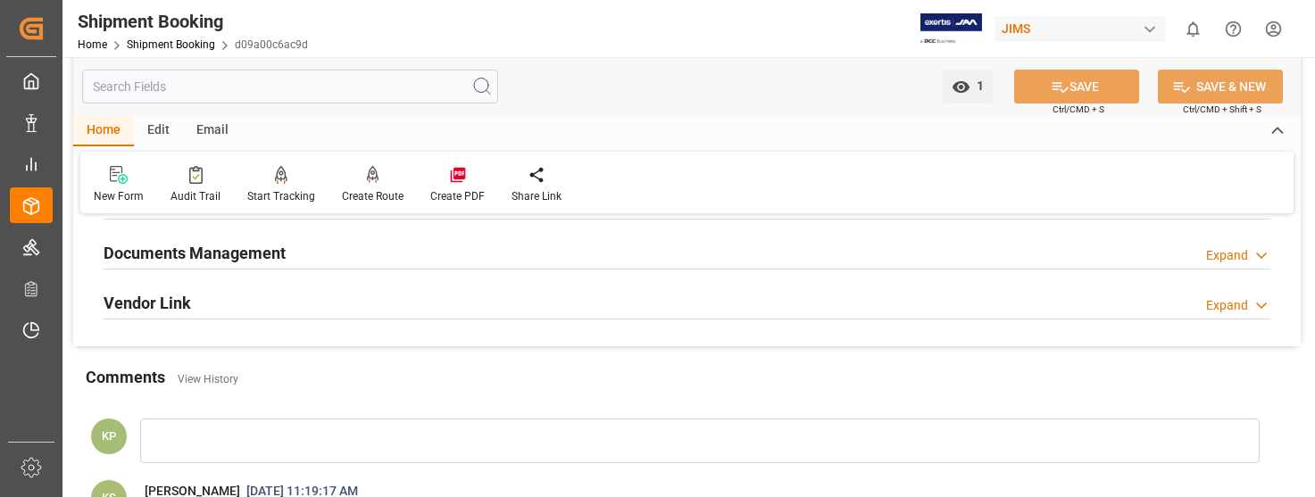
click at [1223, 253] on div "Expand" at bounding box center [1227, 255] width 42 height 19
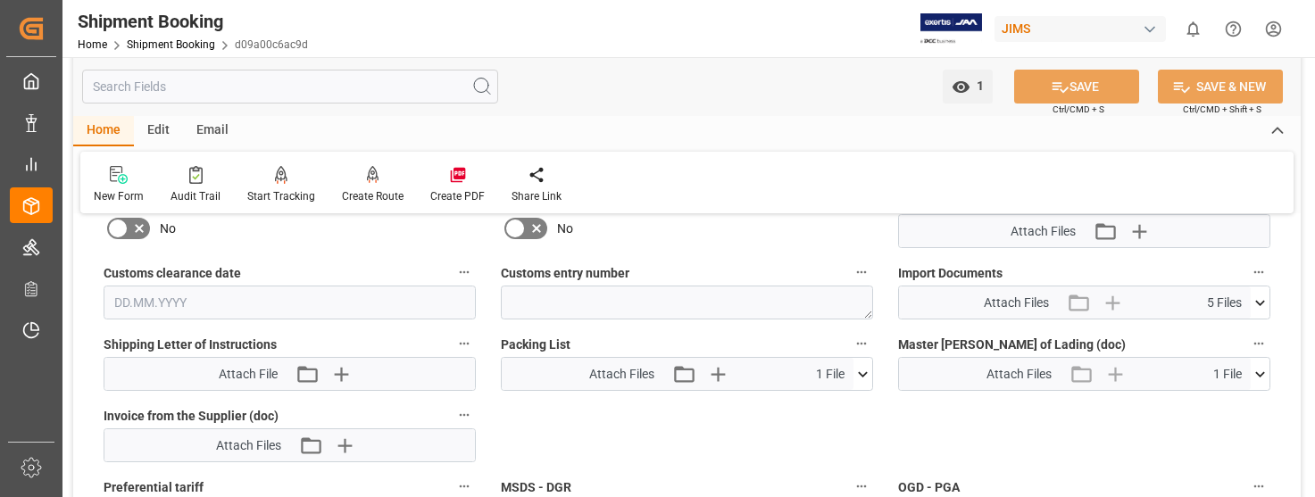
scroll to position [804, 0]
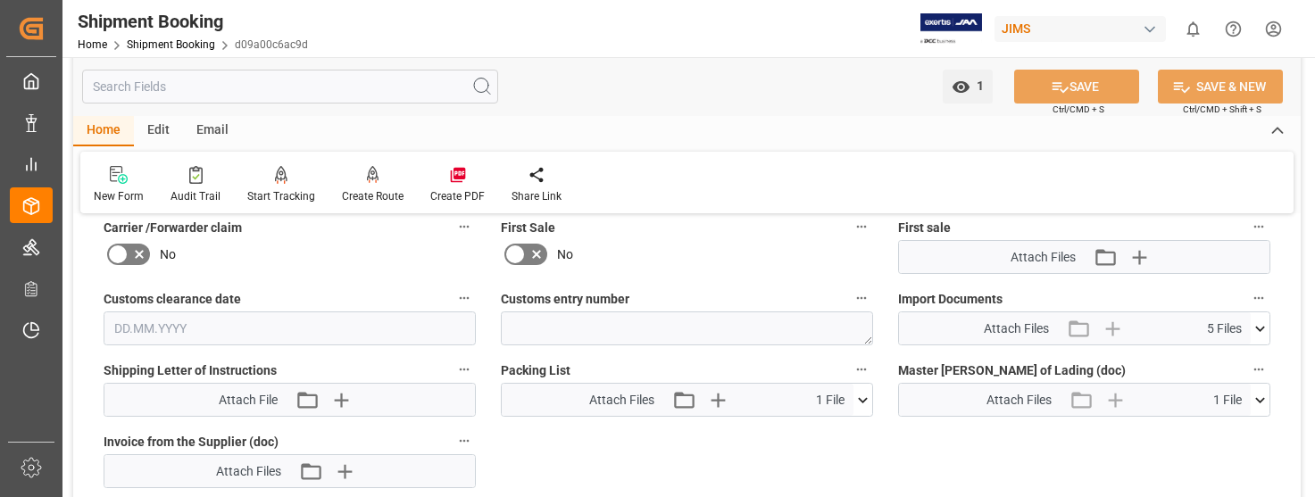
click at [1257, 321] on icon at bounding box center [1260, 329] width 19 height 19
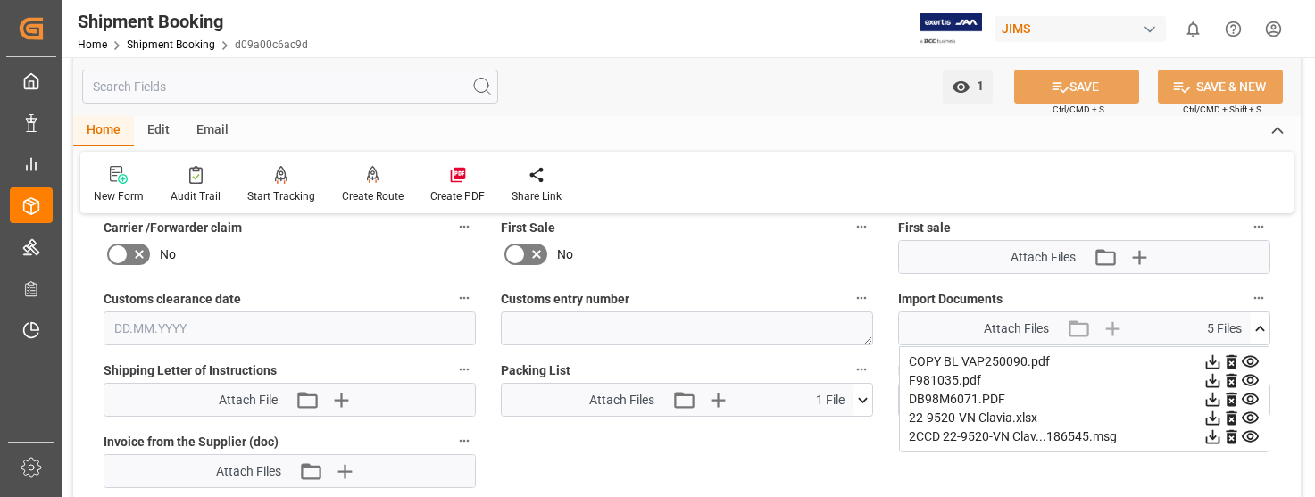
click at [1212, 380] on icon at bounding box center [1213, 381] width 14 height 14
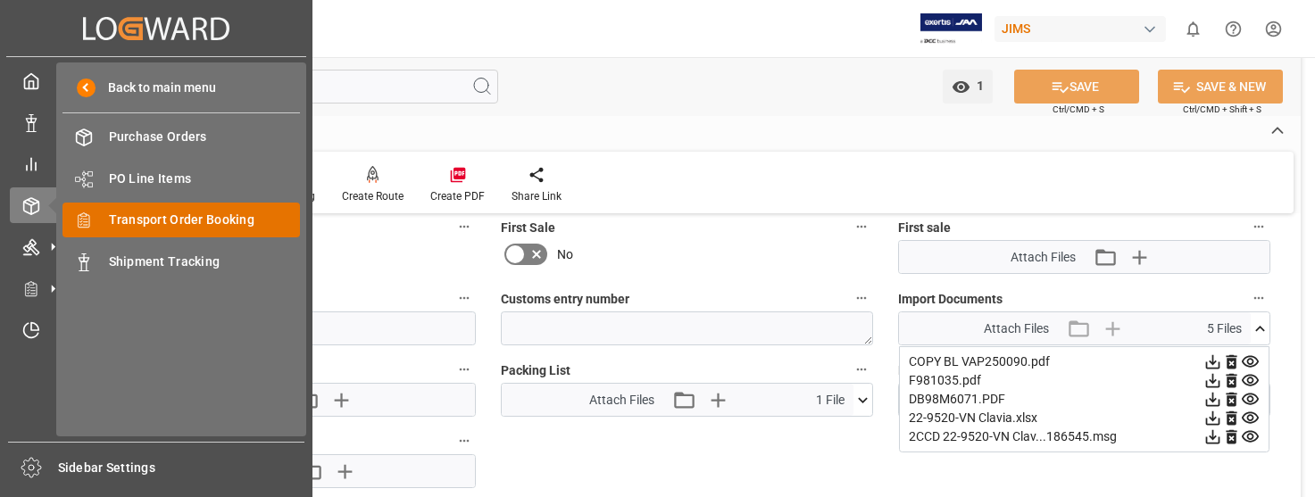
click at [179, 215] on span "Transport Order Booking" at bounding box center [205, 220] width 192 height 19
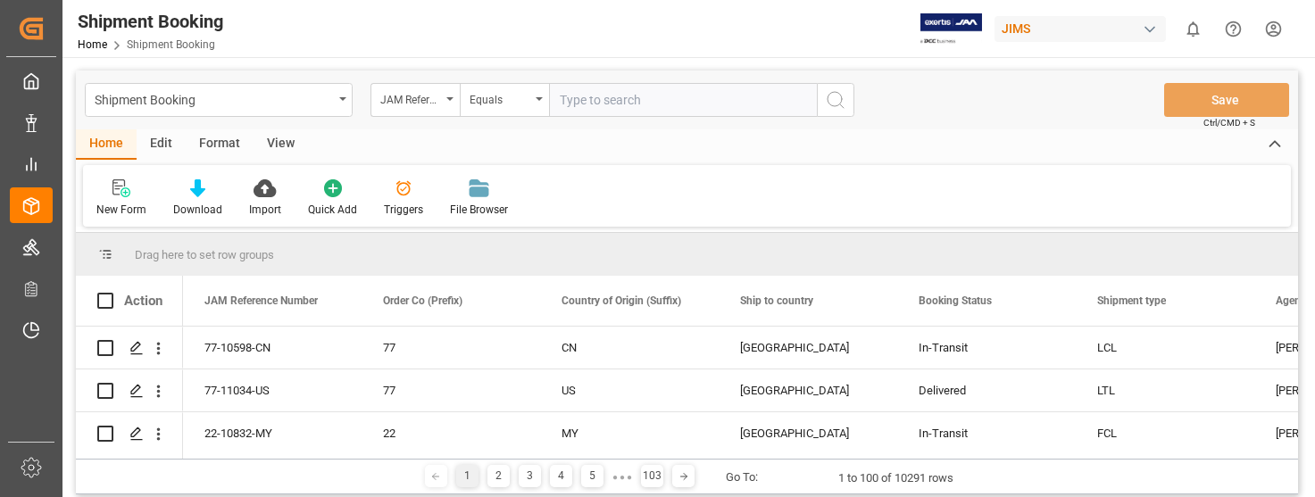
click at [649, 101] on input "text" at bounding box center [683, 100] width 268 height 34
type input "22-10901-[GEOGRAPHIC_DATA]"
click at [834, 96] on icon "search button" at bounding box center [835, 99] width 21 height 21
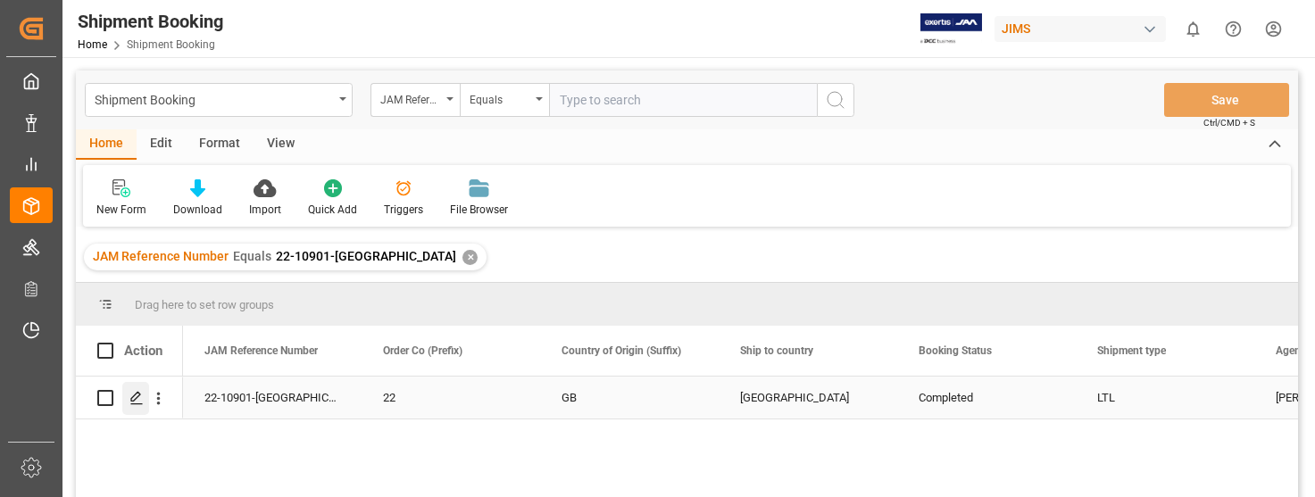
click at [137, 395] on icon "Press SPACE to select this row." at bounding box center [136, 398] width 14 height 14
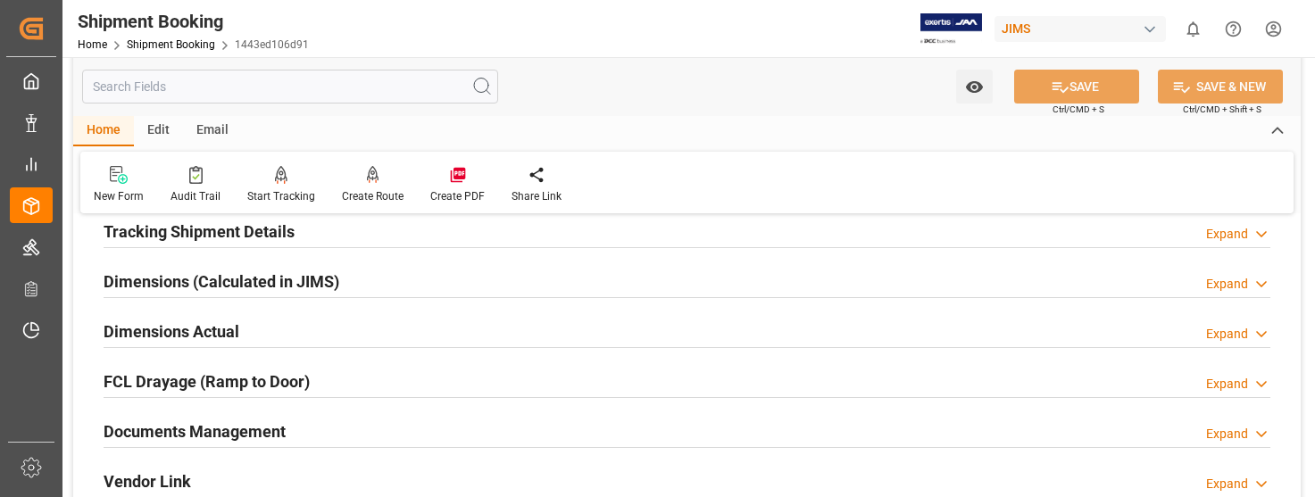
scroll to position [446, 0]
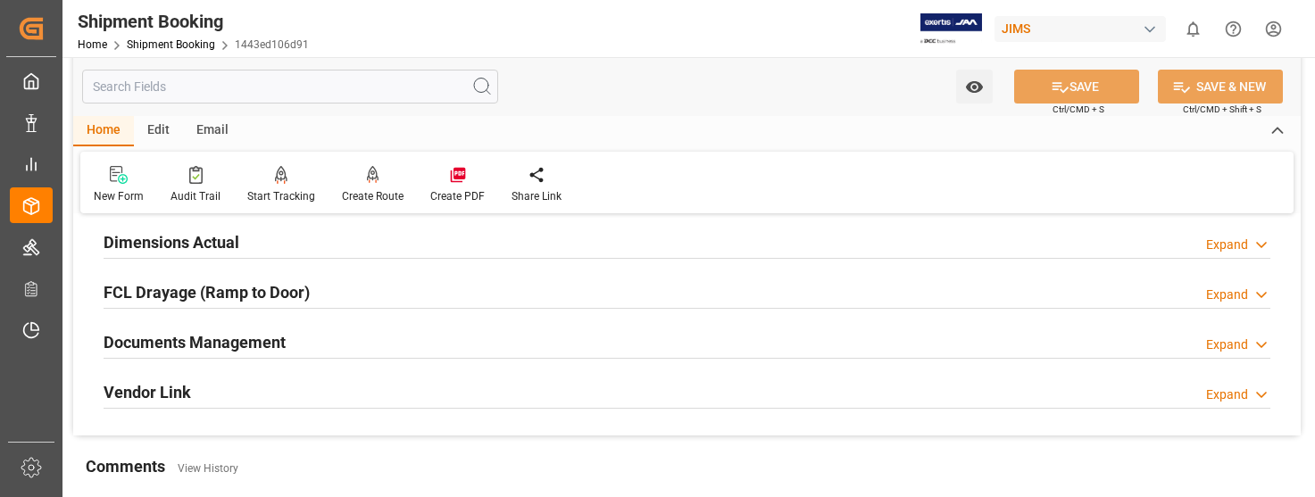
click at [1233, 337] on div "Expand" at bounding box center [1227, 345] width 42 height 19
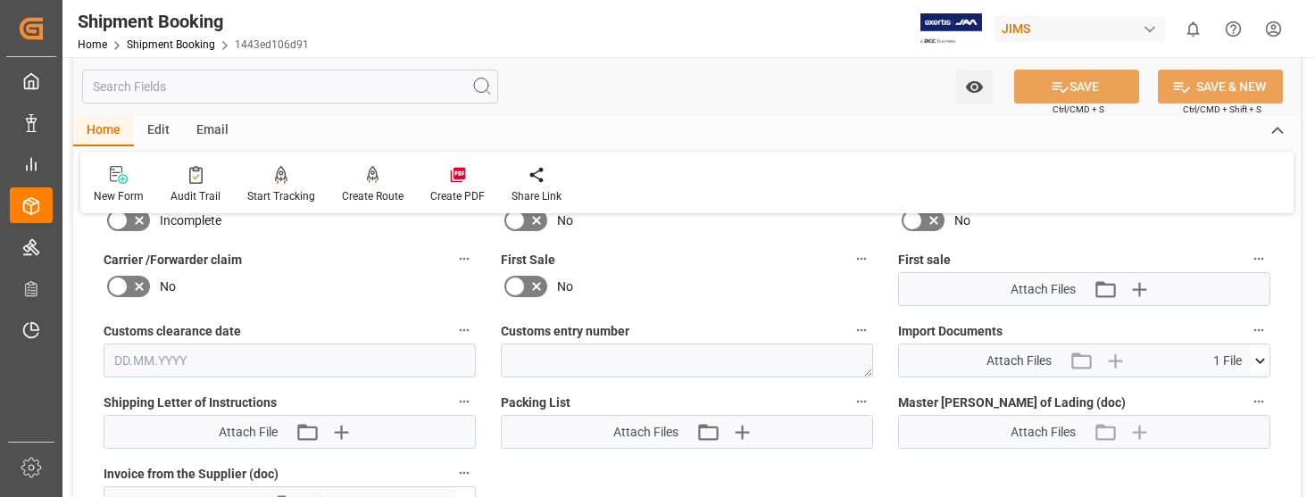
scroll to position [804, 0]
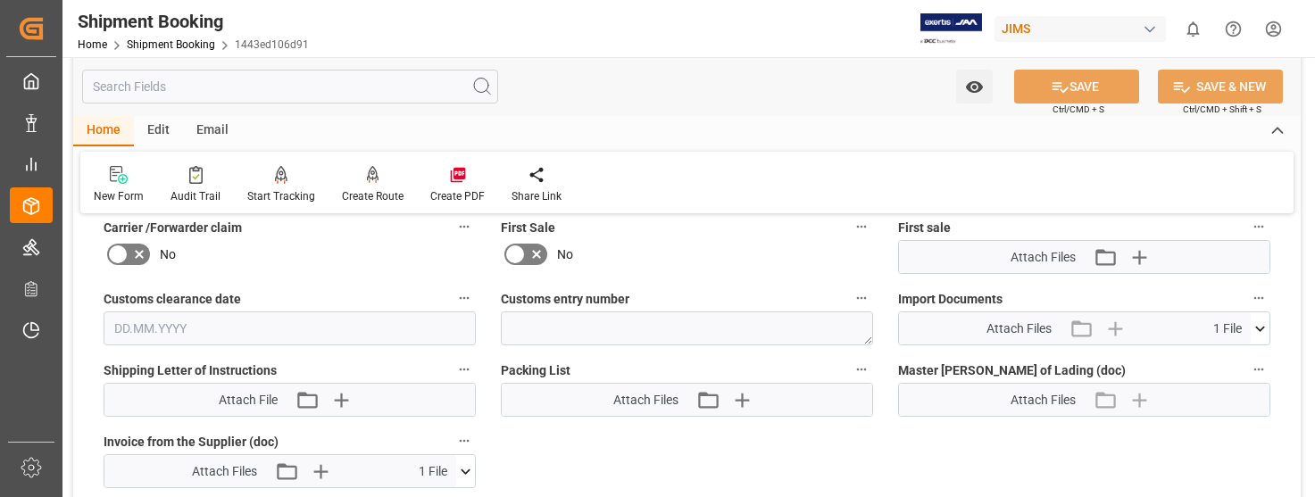
click at [1257, 331] on icon at bounding box center [1260, 329] width 19 height 19
click at [1208, 365] on icon at bounding box center [1213, 362] width 19 height 19
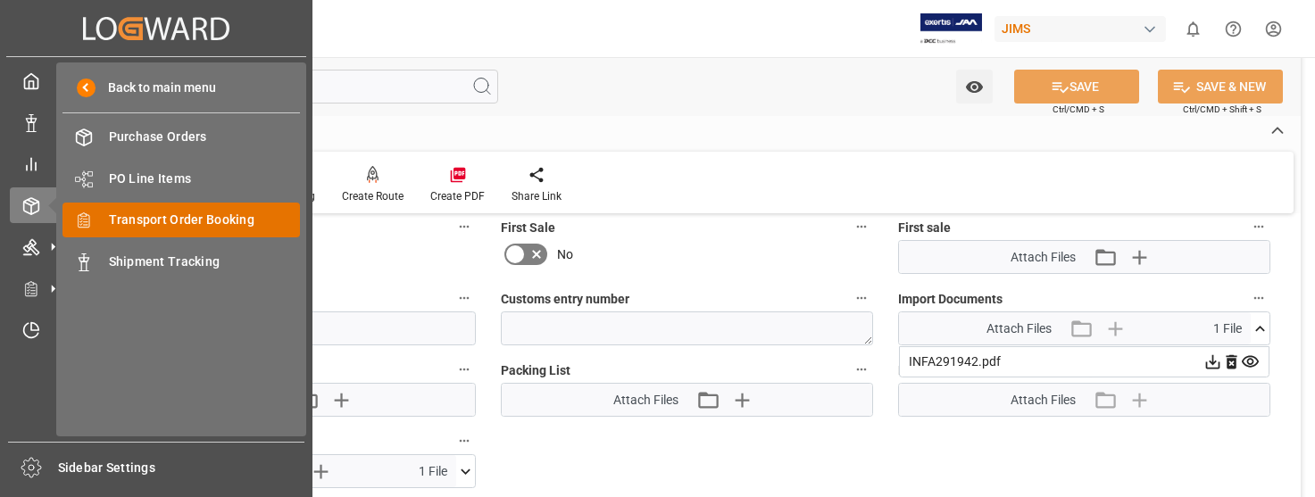
click at [181, 215] on span "Transport Order Booking" at bounding box center [205, 220] width 192 height 19
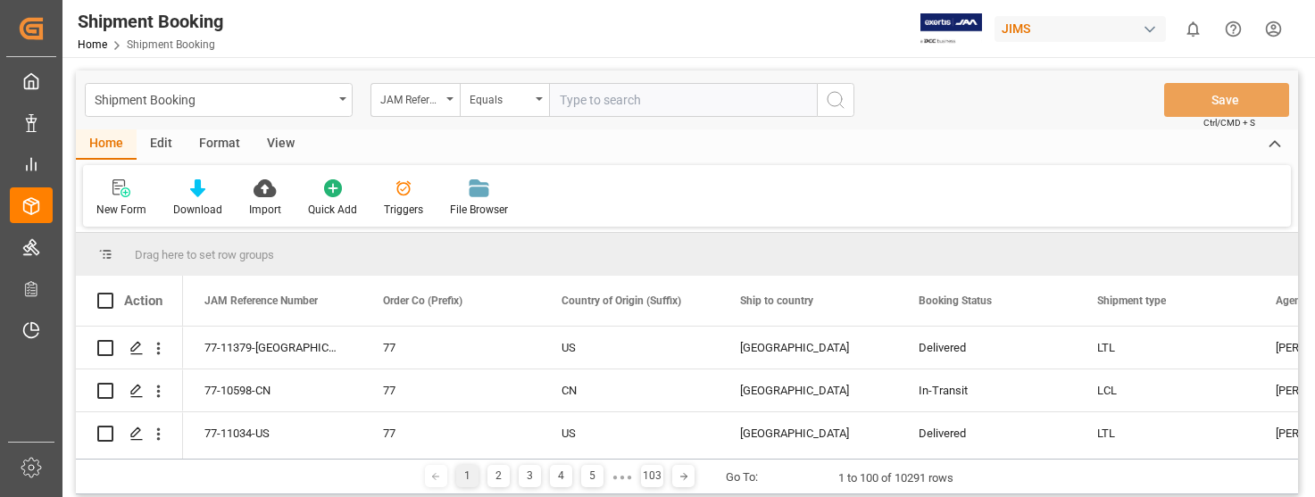
click at [637, 101] on input "text" at bounding box center [683, 100] width 268 height 34
type input "22-11075-CN"
click at [829, 100] on icon "search button" at bounding box center [835, 99] width 21 height 21
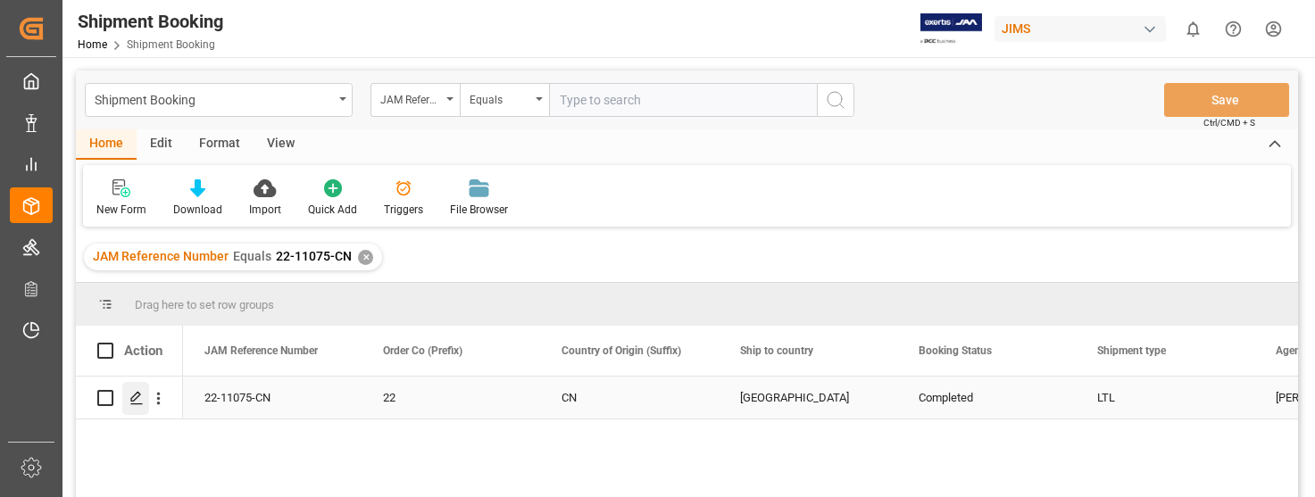
click at [130, 391] on div "Press SPACE to select this row." at bounding box center [135, 398] width 27 height 33
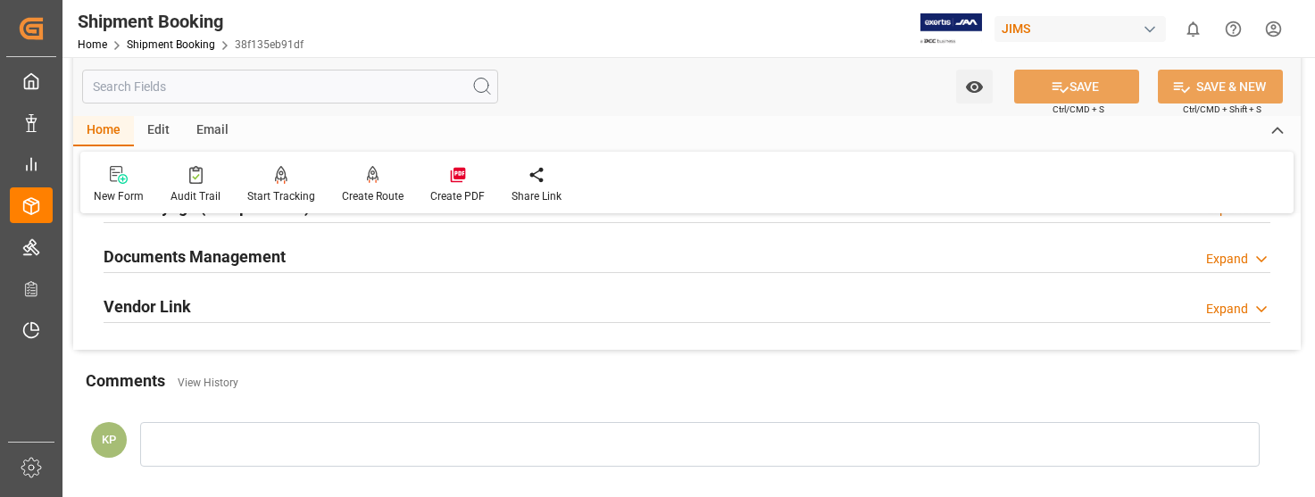
scroll to position [536, 0]
click at [1238, 253] on div "Expand" at bounding box center [1227, 255] width 42 height 19
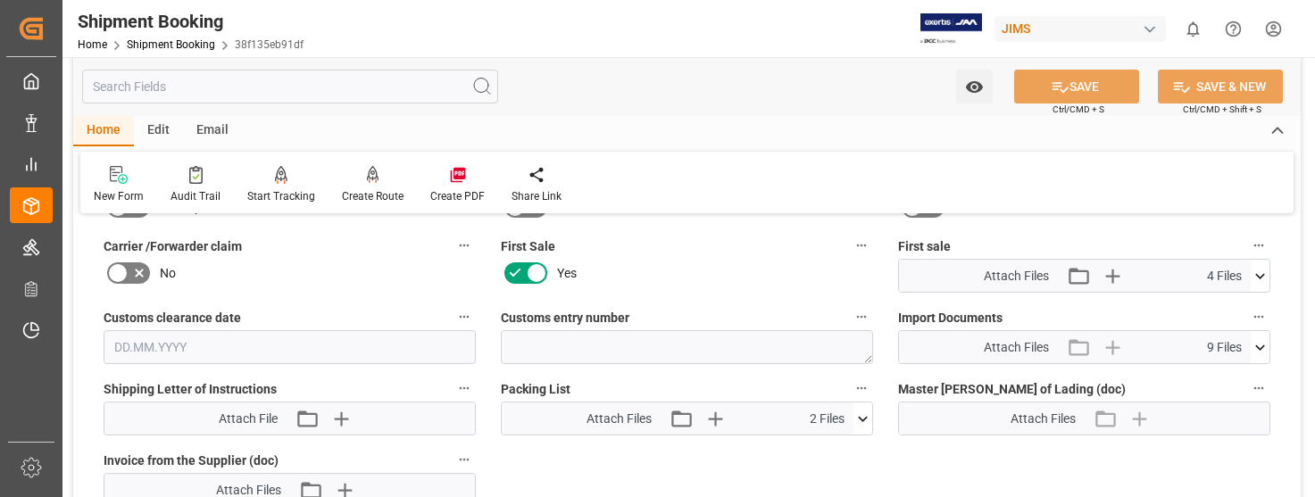
scroll to position [804, 0]
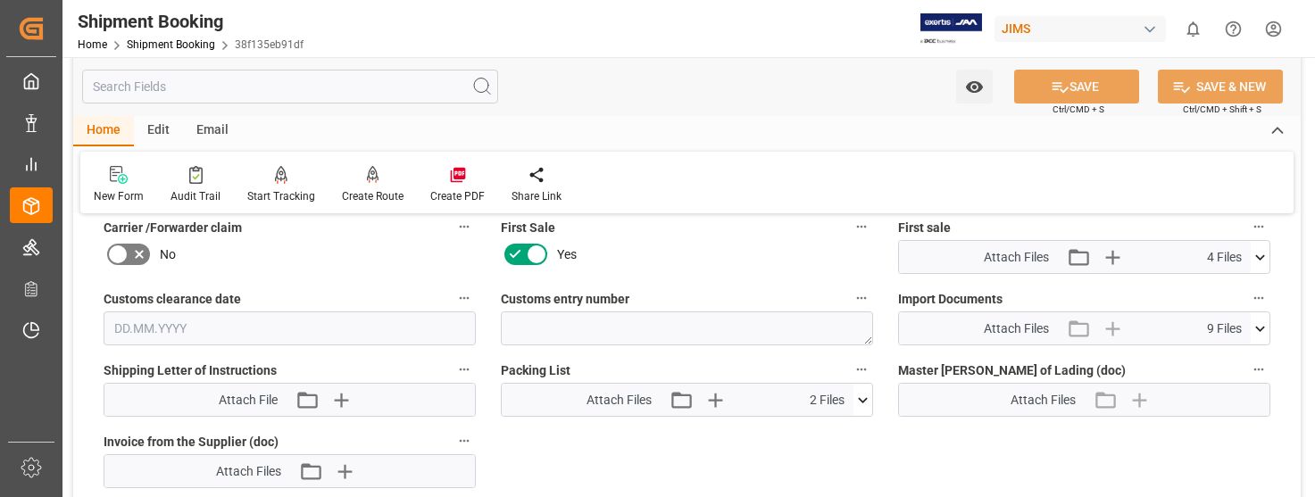
click at [1262, 331] on icon at bounding box center [1260, 329] width 19 height 19
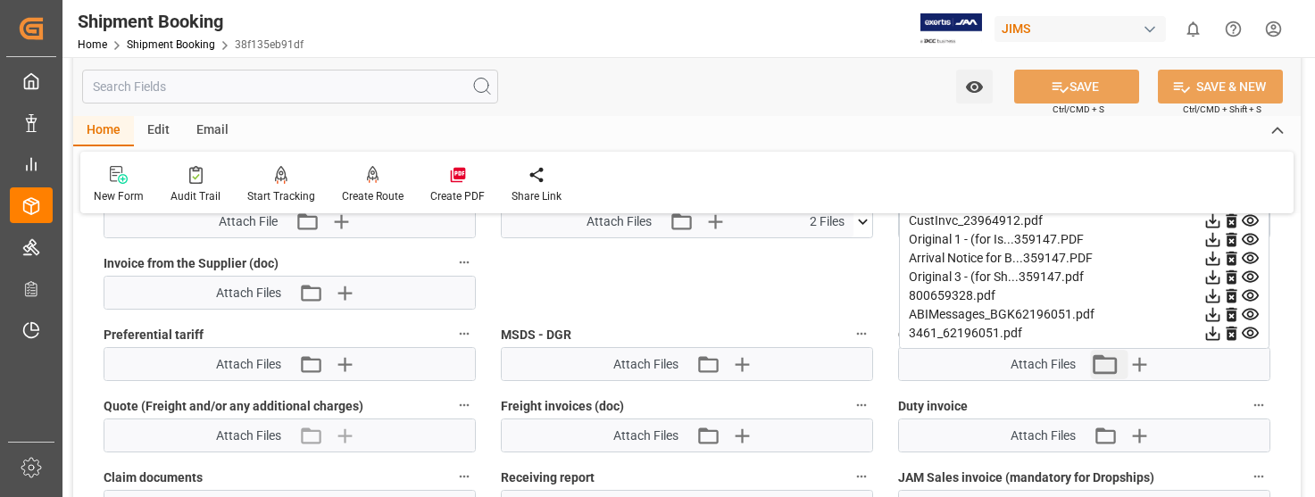
scroll to position [893, 0]
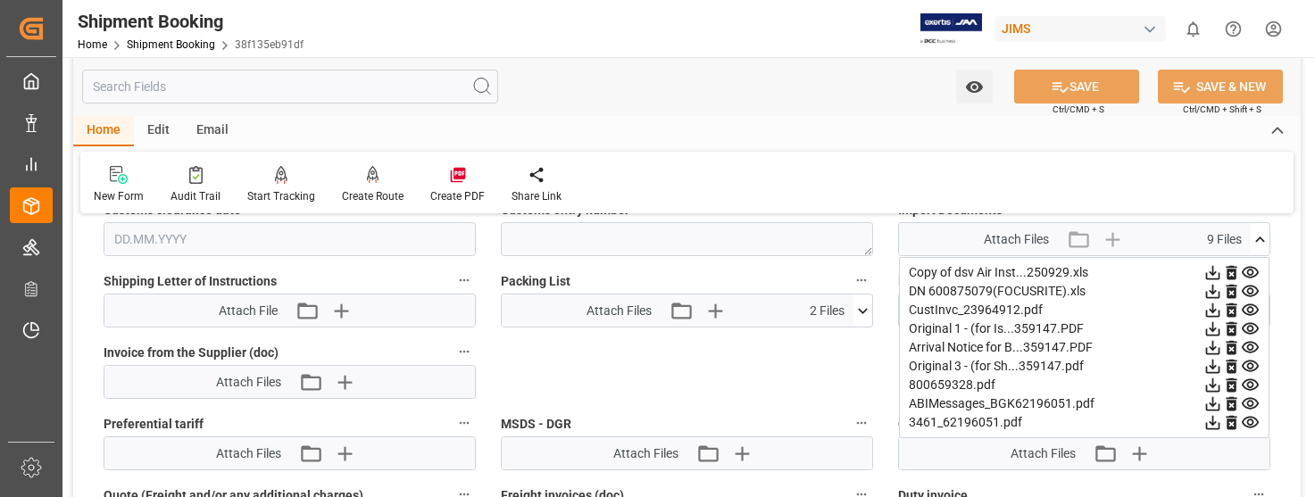
click at [1212, 308] on icon at bounding box center [1213, 310] width 19 height 19
click at [1212, 328] on icon at bounding box center [1213, 329] width 19 height 19
click at [1215, 387] on icon at bounding box center [1213, 385] width 19 height 19
click at [1220, 421] on icon at bounding box center [1213, 422] width 19 height 19
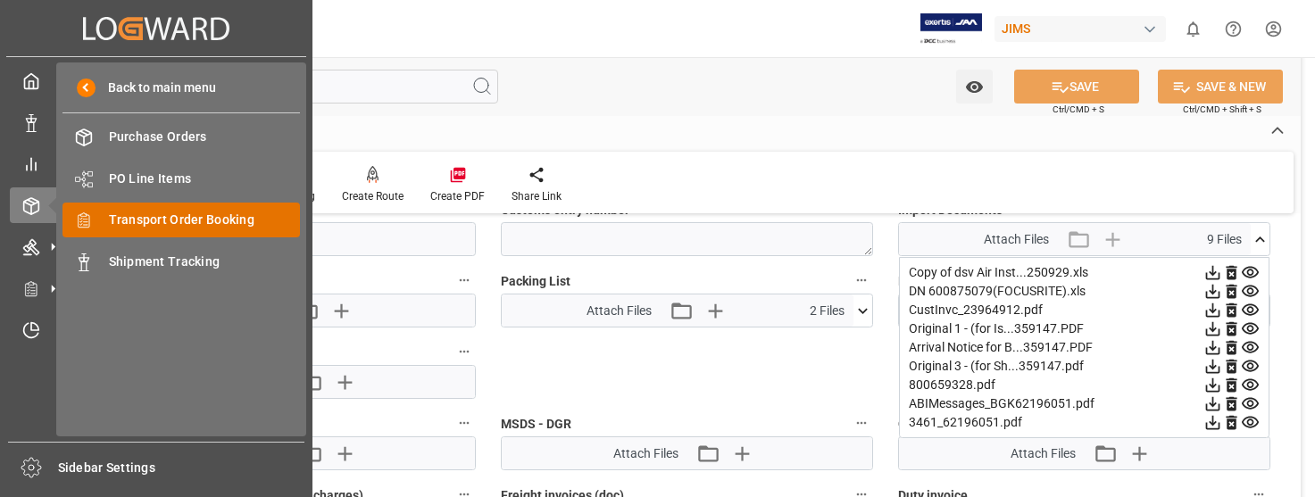
click at [226, 215] on span "Transport Order Booking" at bounding box center [205, 220] width 192 height 19
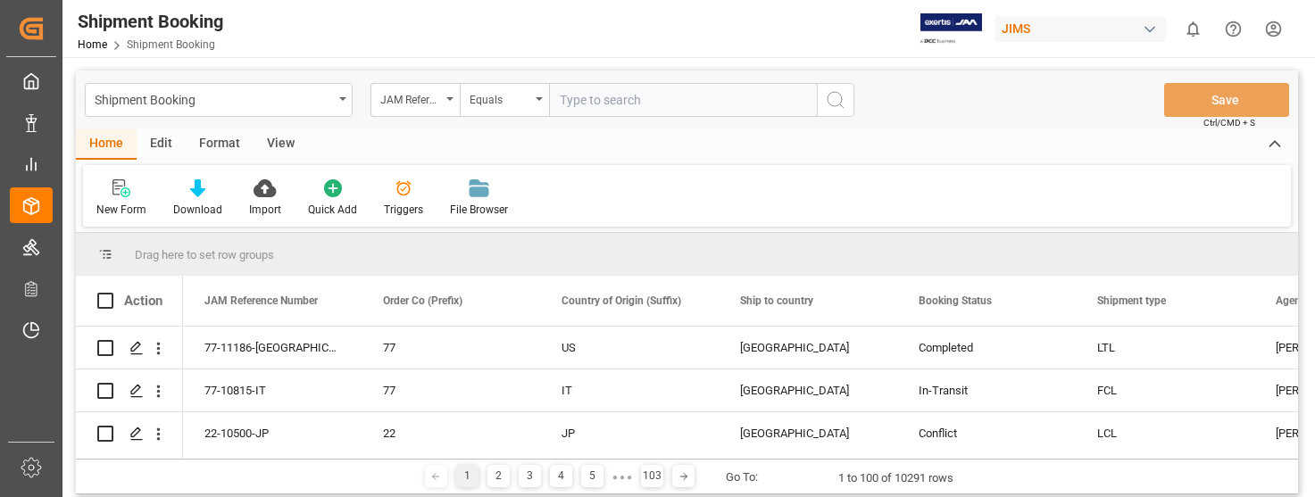
click at [649, 107] on input "text" at bounding box center [683, 100] width 268 height 34
type input "22-9289-CN"
click at [826, 104] on icon "search button" at bounding box center [835, 99] width 21 height 21
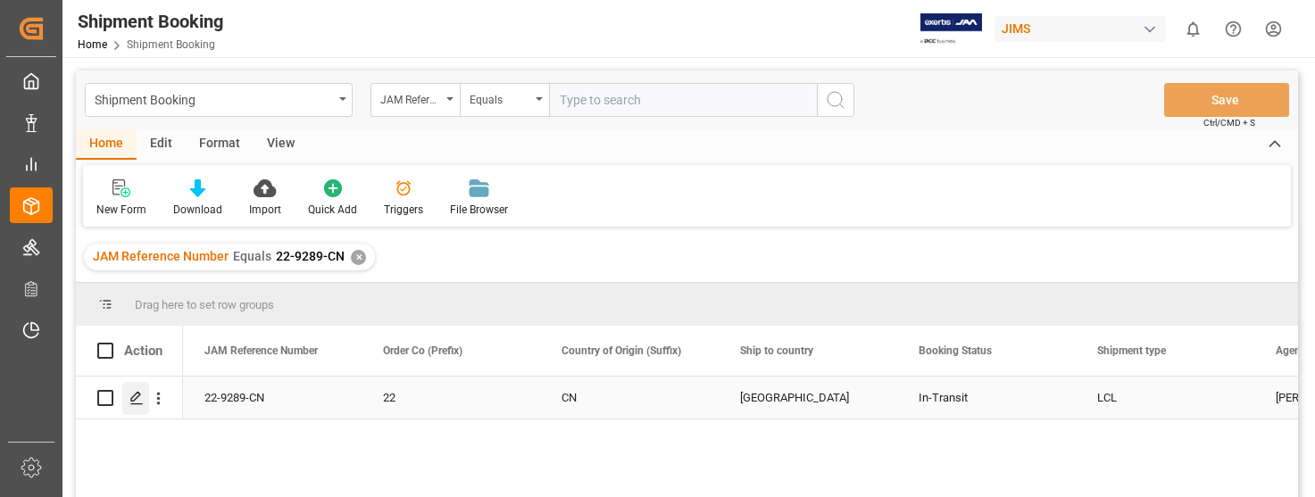
click at [135, 394] on icon "Press SPACE to select this row." at bounding box center [136, 398] width 14 height 14
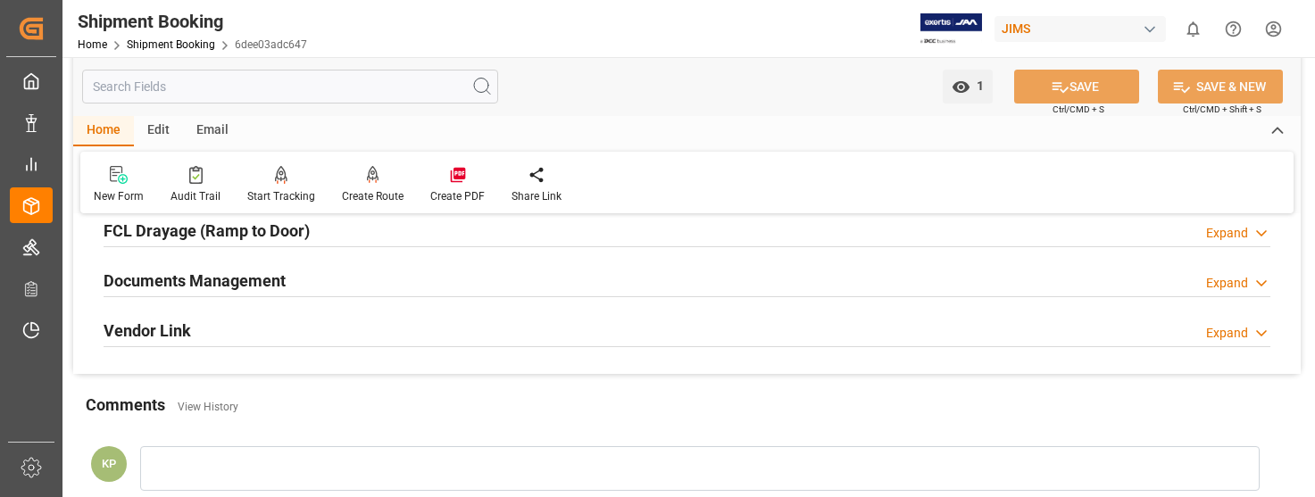
scroll to position [536, 0]
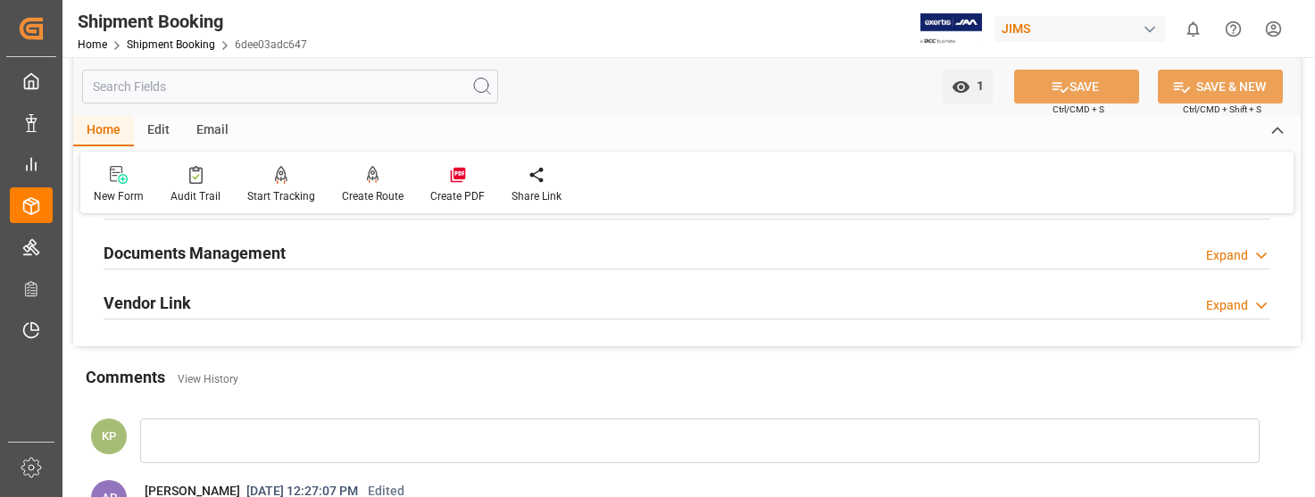
click at [1229, 253] on div "Expand" at bounding box center [1227, 255] width 42 height 19
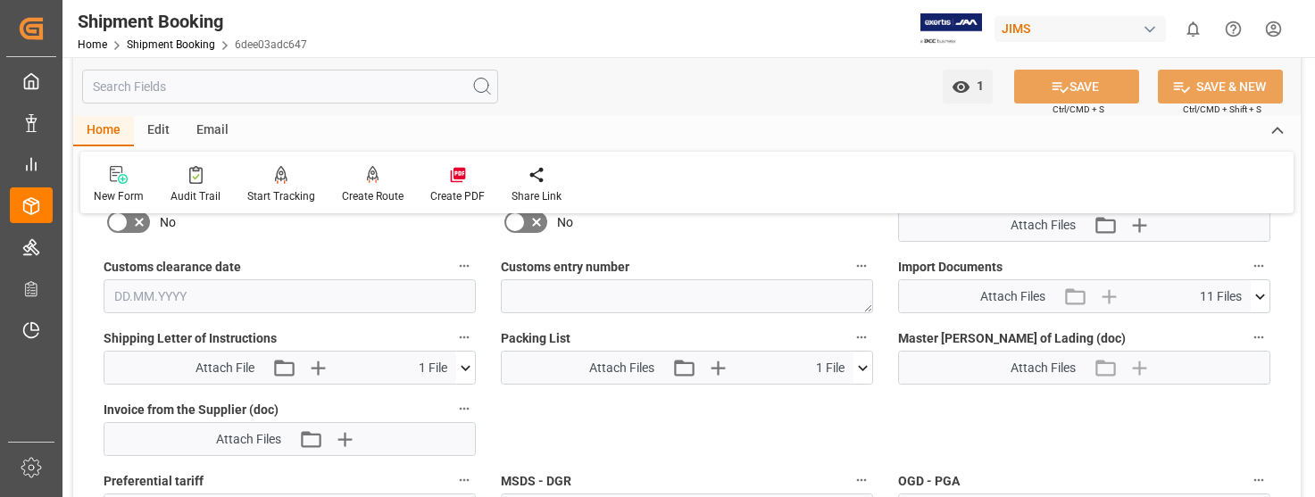
scroll to position [804, 0]
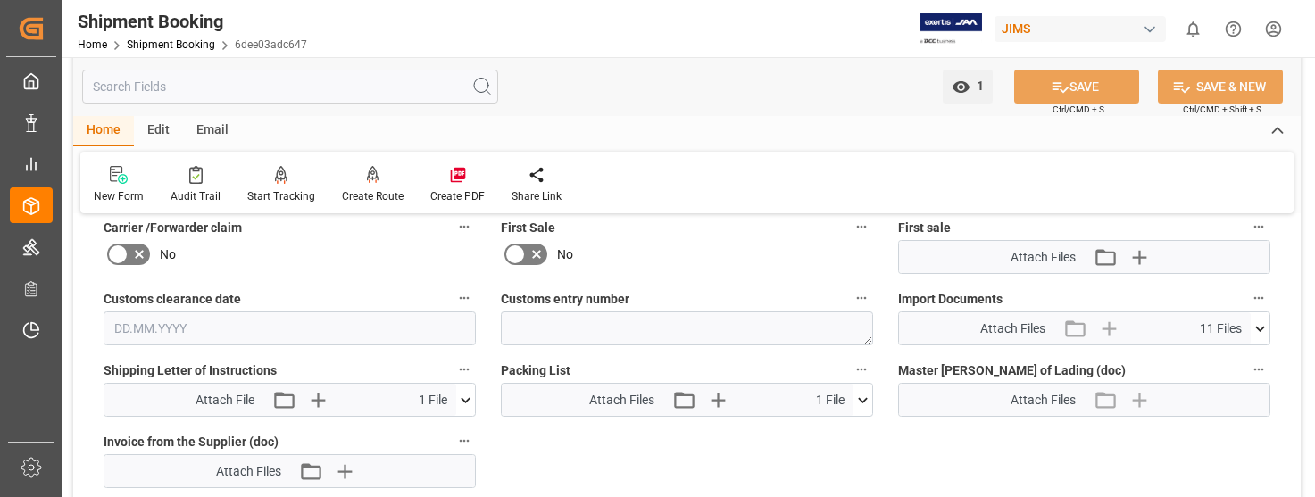
click at [1258, 324] on icon at bounding box center [1260, 329] width 19 height 19
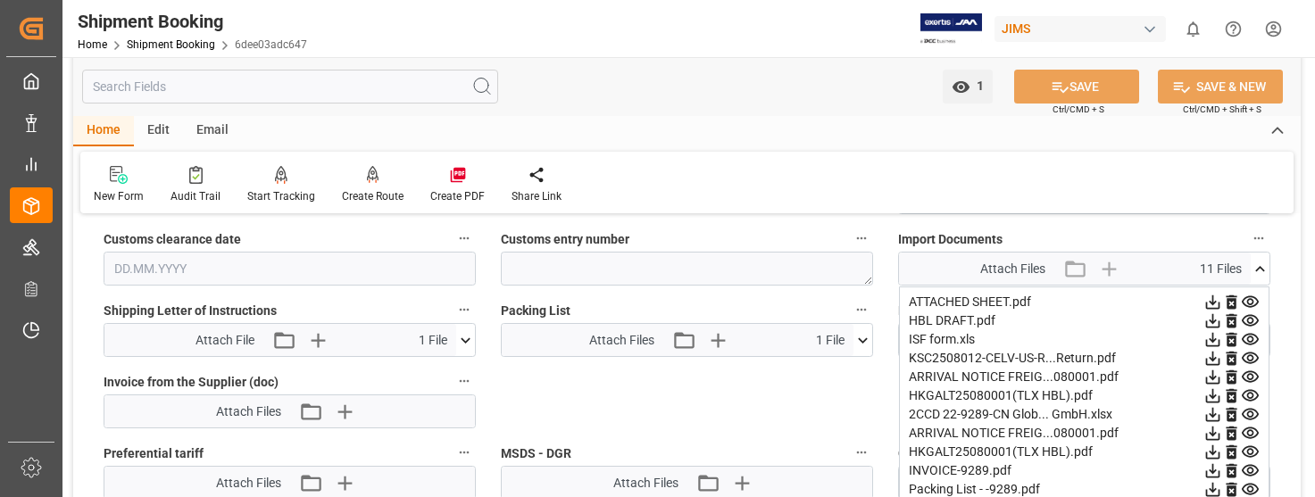
scroll to position [893, 0]
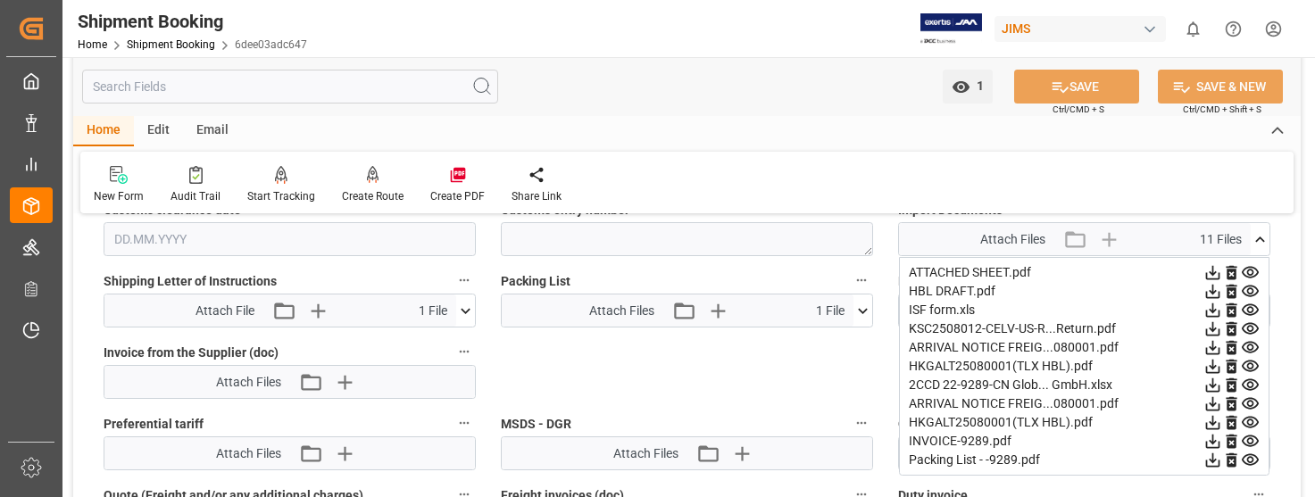
click at [1211, 442] on icon at bounding box center [1213, 442] width 14 height 14
click at [1215, 387] on icon at bounding box center [1213, 385] width 19 height 19
click at [1041, 354] on div "ARRIVAL NOTICE FREIG...080001.pdf" at bounding box center [1084, 347] width 351 height 19
click at [1207, 273] on icon at bounding box center [1213, 273] width 14 height 14
click at [1208, 294] on icon at bounding box center [1213, 291] width 19 height 19
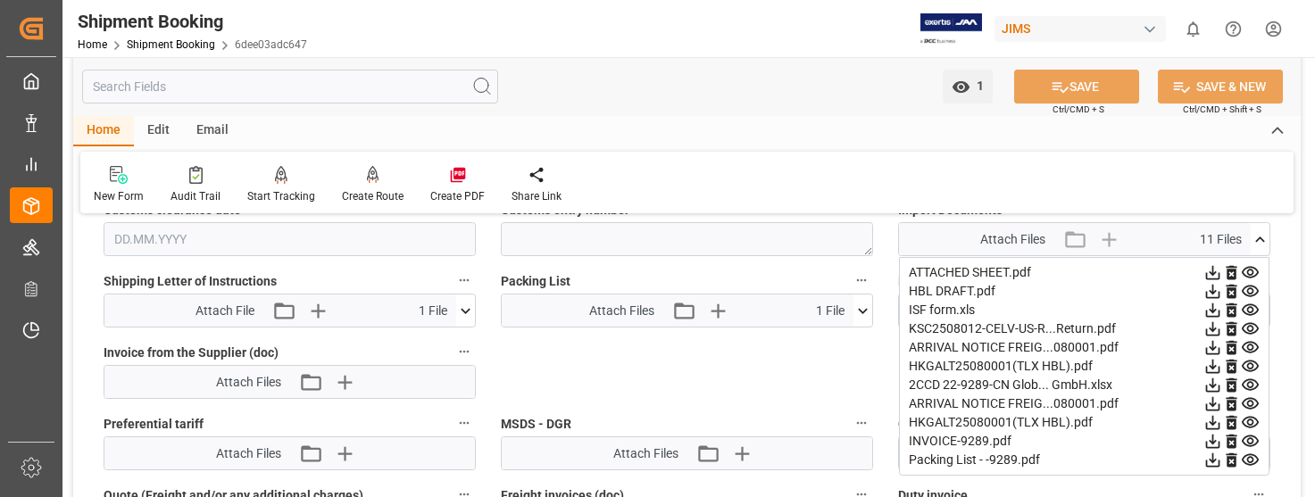
click at [1212, 329] on icon at bounding box center [1213, 329] width 14 height 14
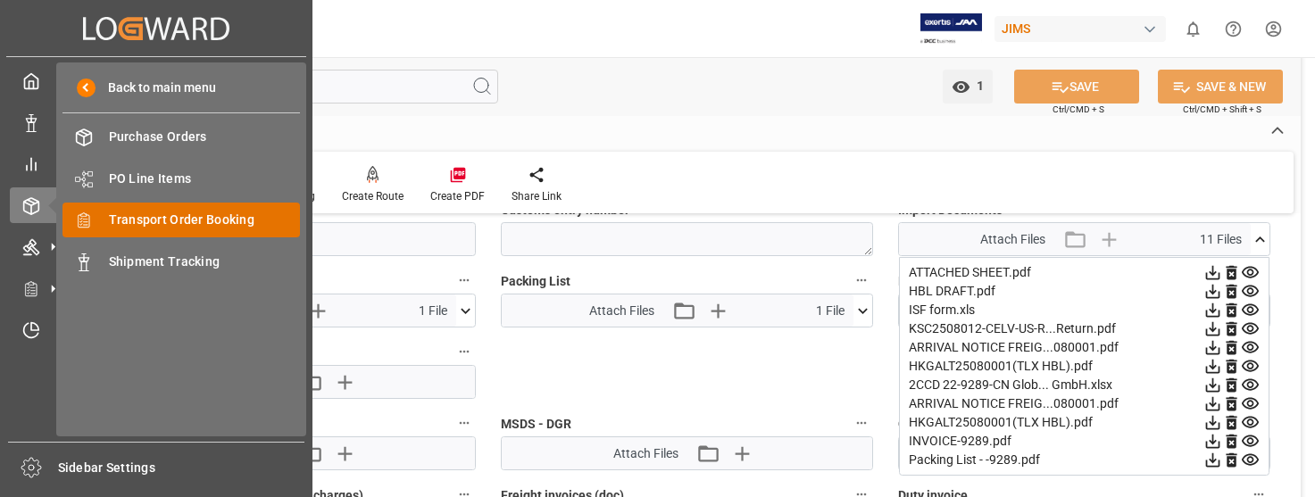
click at [201, 217] on span "Transport Order Booking" at bounding box center [205, 220] width 192 height 19
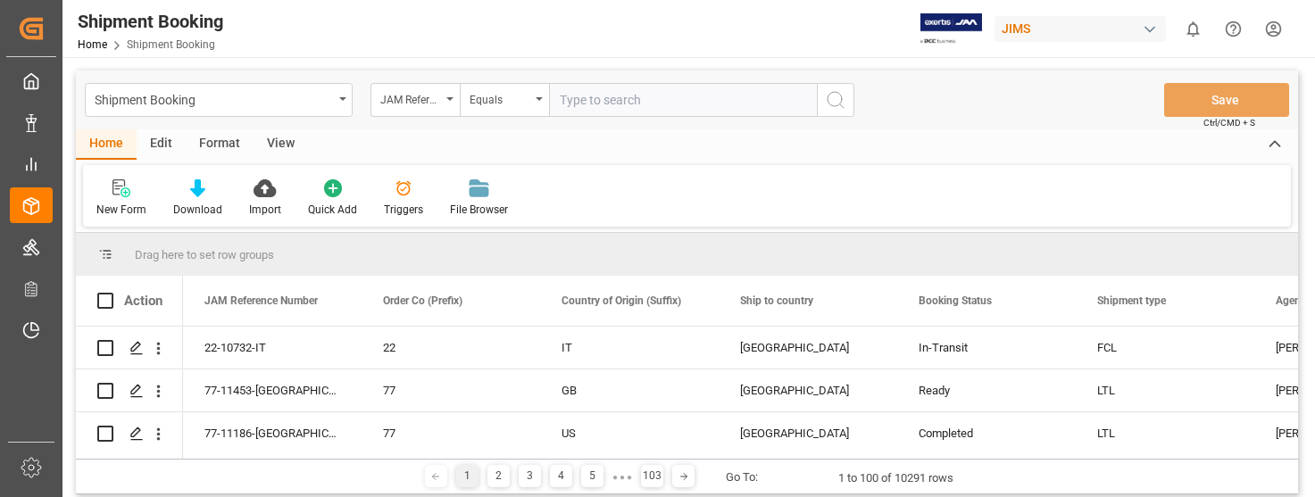
click at [588, 99] on input "text" at bounding box center [683, 100] width 268 height 34
type input "22-11153-[GEOGRAPHIC_DATA]"
click at [830, 104] on circle "search button" at bounding box center [835, 99] width 14 height 14
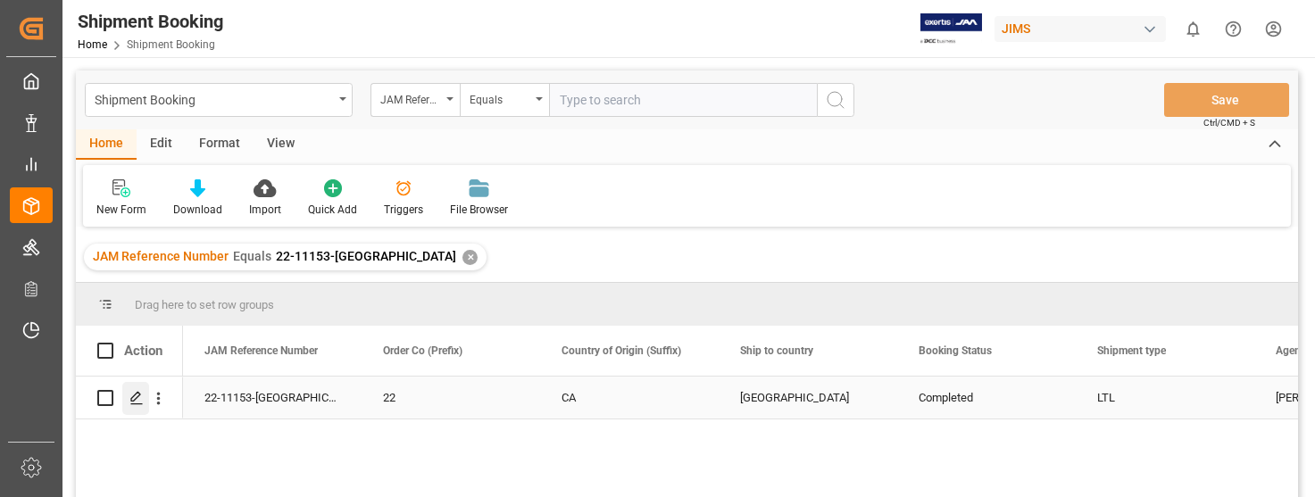
click at [131, 393] on icon "Press SPACE to select this row." at bounding box center [136, 398] width 14 height 14
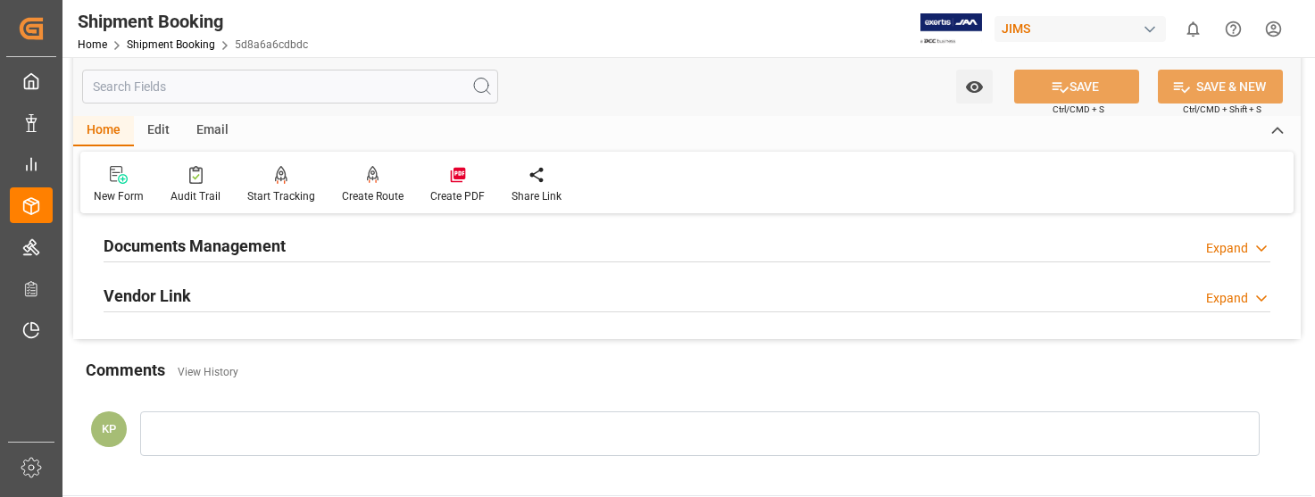
scroll to position [536, 0]
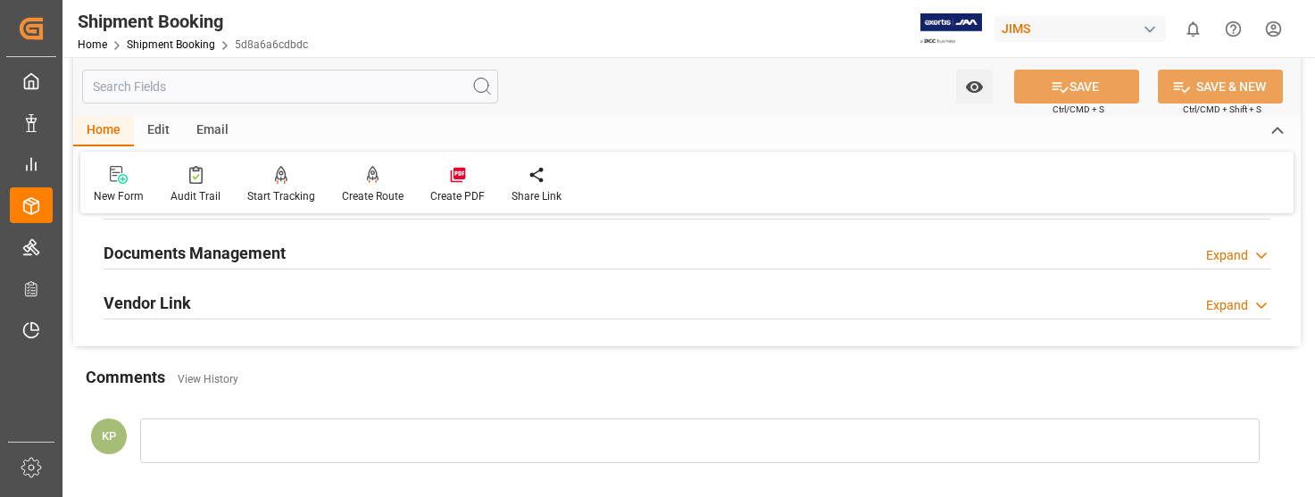
click at [1227, 255] on div "Expand" at bounding box center [1227, 255] width 42 height 19
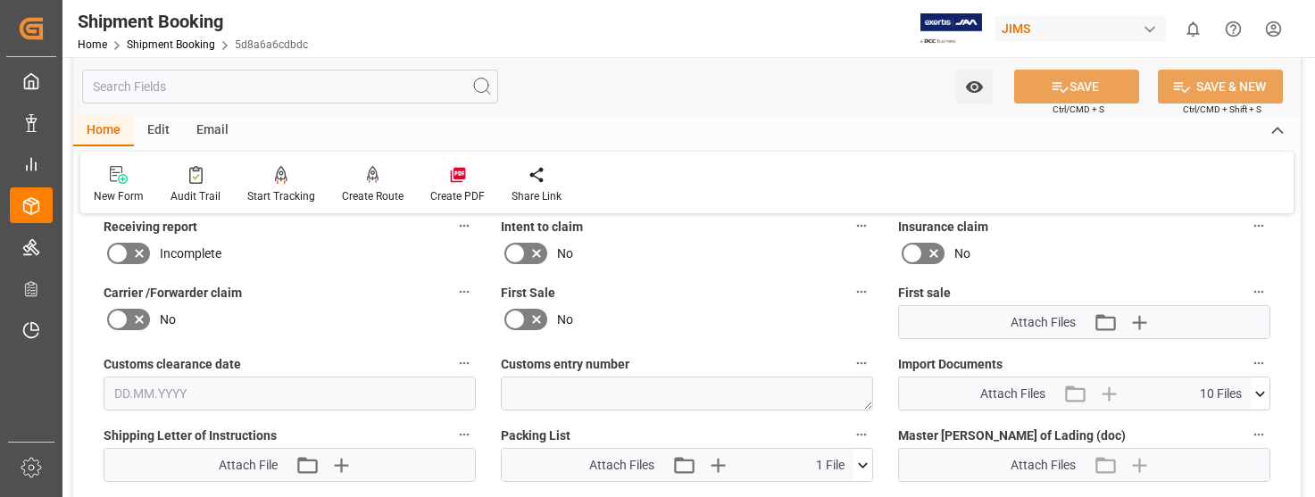
scroll to position [804, 0]
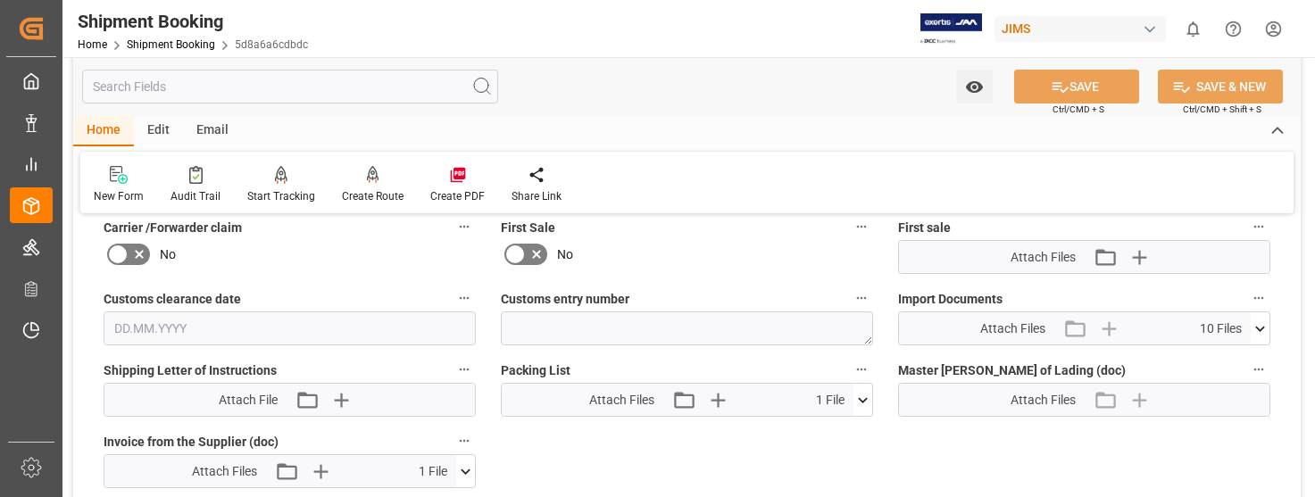
click at [462, 466] on icon at bounding box center [465, 471] width 19 height 19
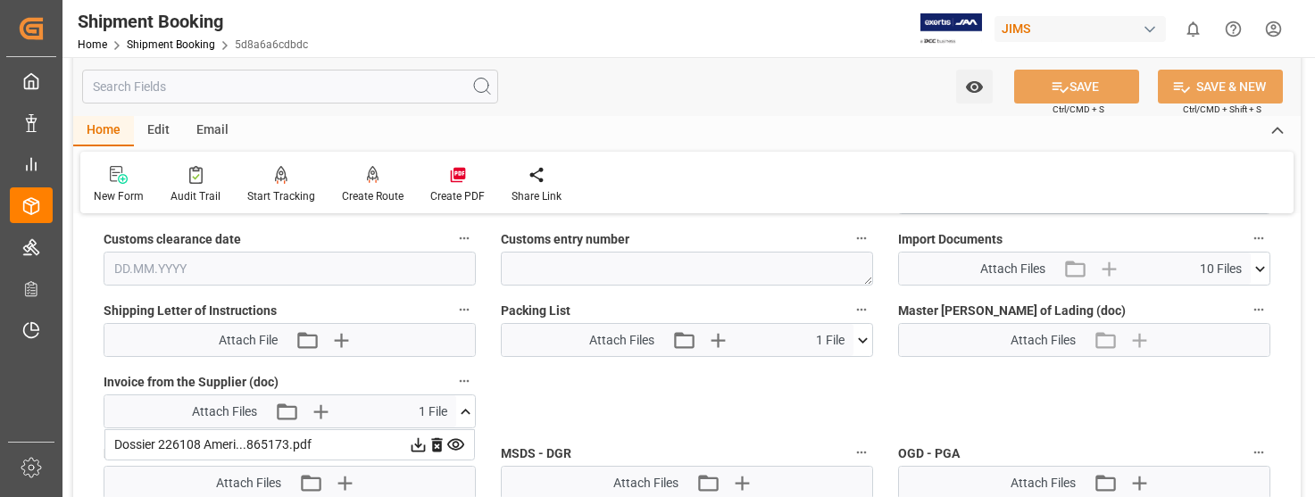
scroll to position [893, 0]
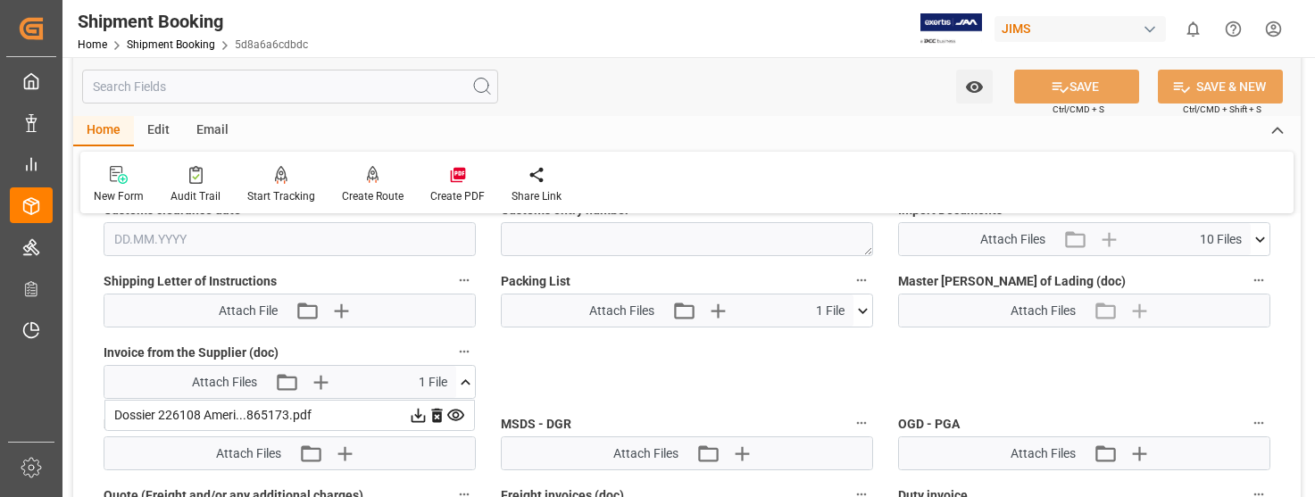
click at [413, 413] on icon at bounding box center [418, 415] width 19 height 19
click at [1259, 239] on icon at bounding box center [1260, 239] width 10 height 5
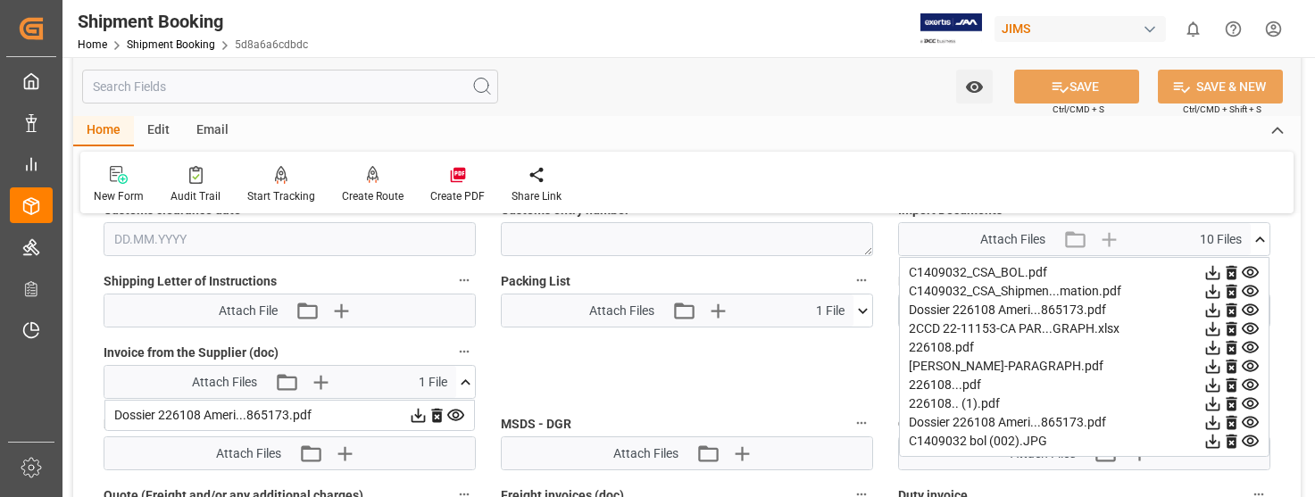
click at [1210, 346] on icon at bounding box center [1213, 348] width 14 height 14
click at [1215, 385] on icon at bounding box center [1213, 386] width 14 height 14
click at [1211, 405] on icon at bounding box center [1213, 404] width 19 height 19
click at [1212, 294] on icon at bounding box center [1213, 292] width 14 height 14
click at [1212, 328] on icon at bounding box center [1213, 329] width 19 height 19
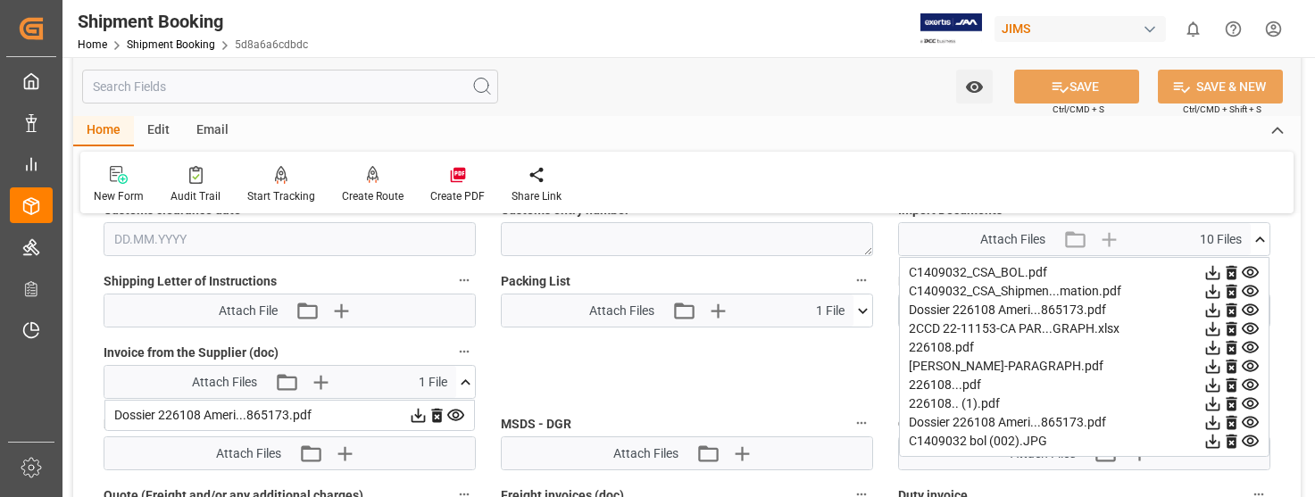
click at [1089, 187] on div "New Form Audit Trail Start Tracking Create Empty Shipment Tracking Create Route…" at bounding box center [686, 183] width 1213 height 62
click at [1219, 365] on icon at bounding box center [1213, 366] width 19 height 19
click at [1212, 425] on icon at bounding box center [1213, 423] width 14 height 14
click at [1216, 440] on icon at bounding box center [1213, 442] width 14 height 14
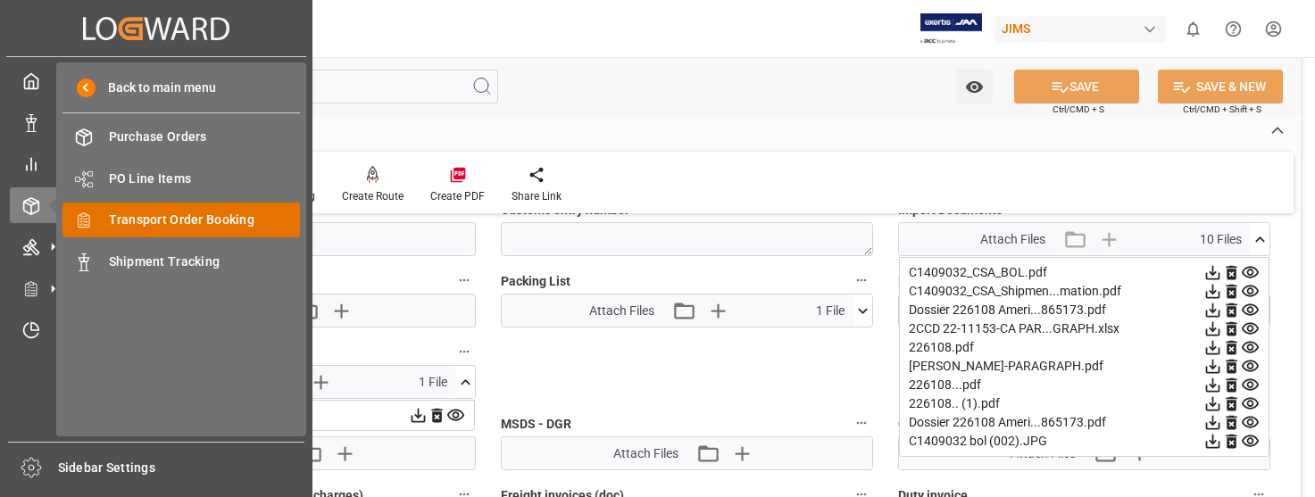
click at [180, 216] on span "Transport Order Booking" at bounding box center [205, 220] width 192 height 19
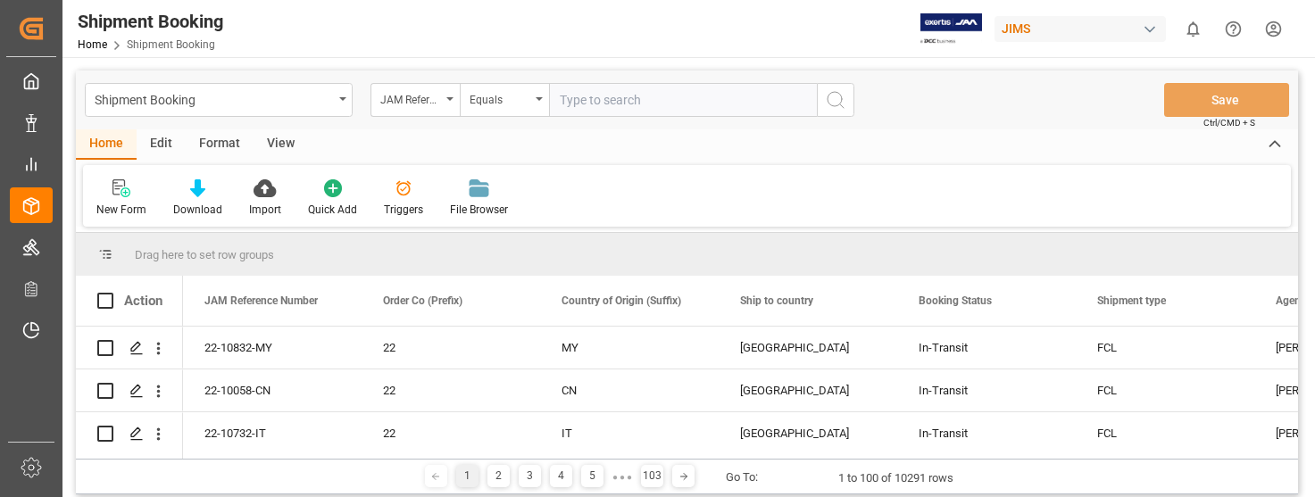
click at [586, 107] on input "text" at bounding box center [683, 100] width 268 height 34
type input "22-10758-US"
click at [837, 100] on icon "search button" at bounding box center [835, 99] width 21 height 21
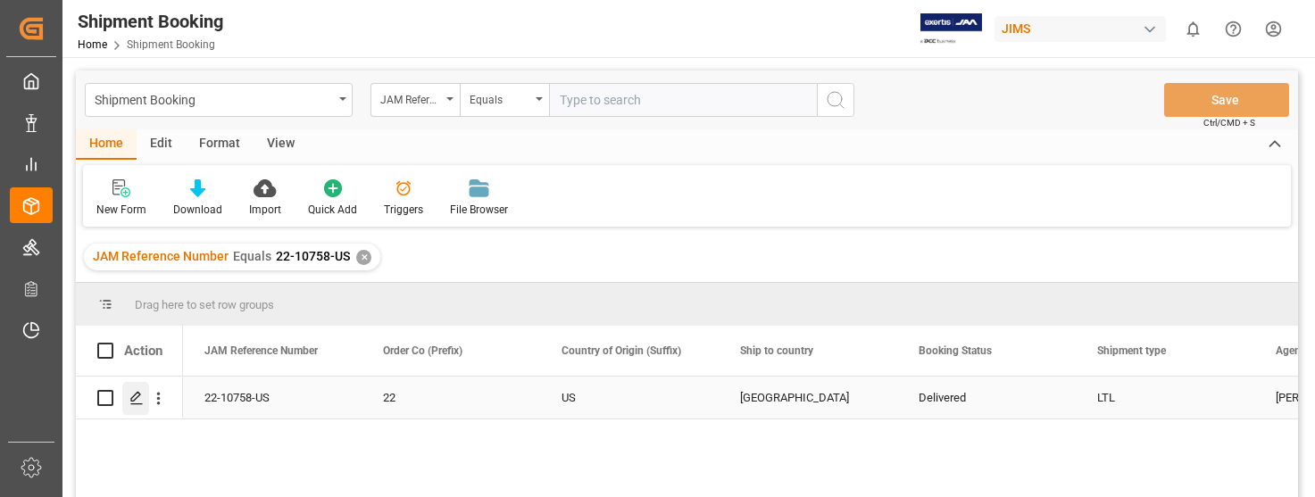
click at [144, 392] on div "Press SPACE to select this row." at bounding box center [135, 398] width 27 height 33
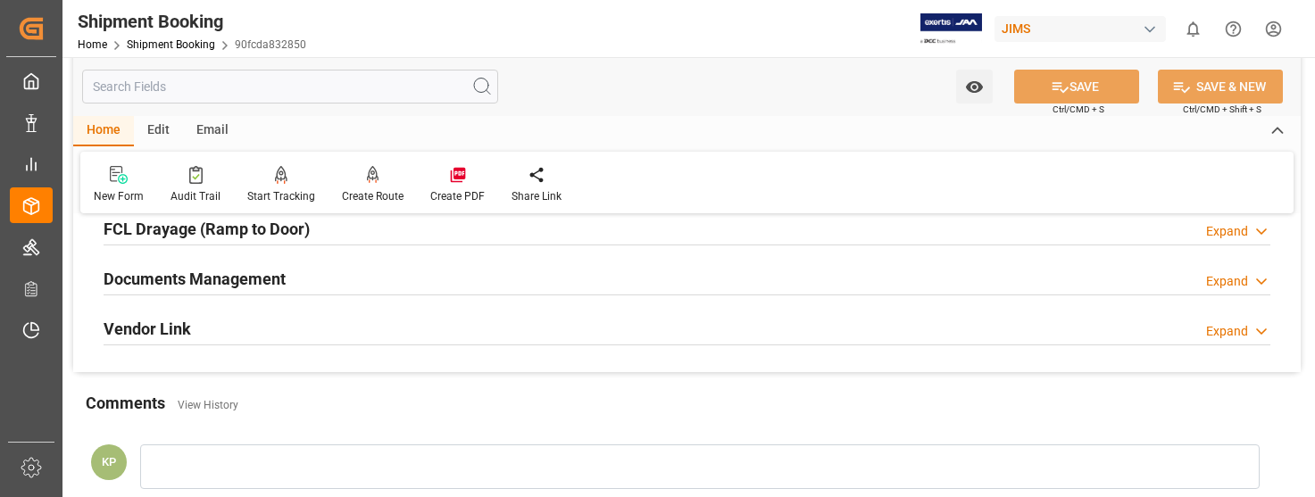
scroll to position [536, 0]
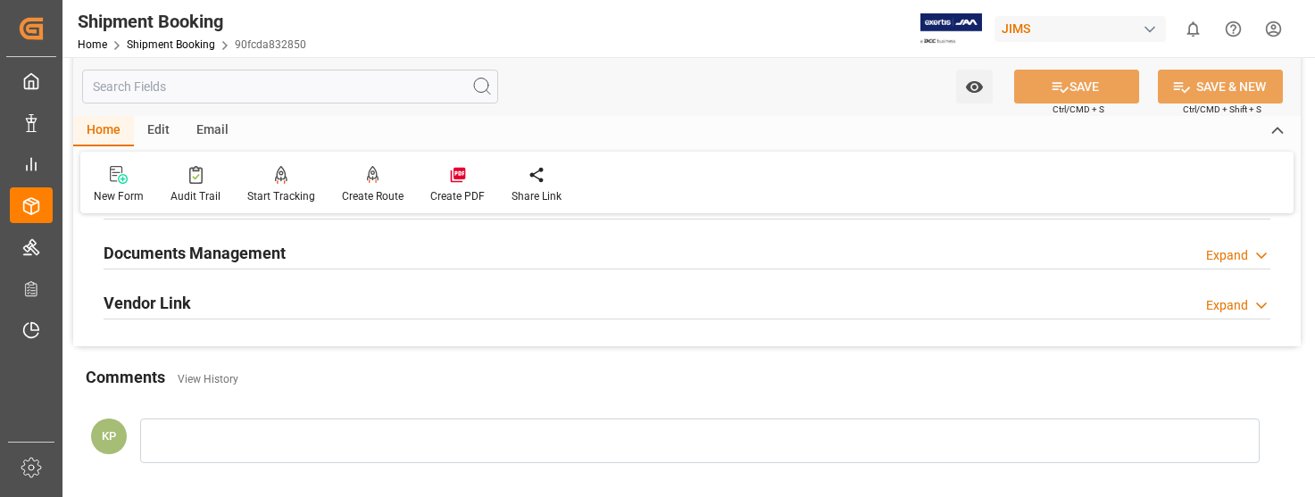
click at [1223, 247] on div "Expand" at bounding box center [1227, 255] width 42 height 19
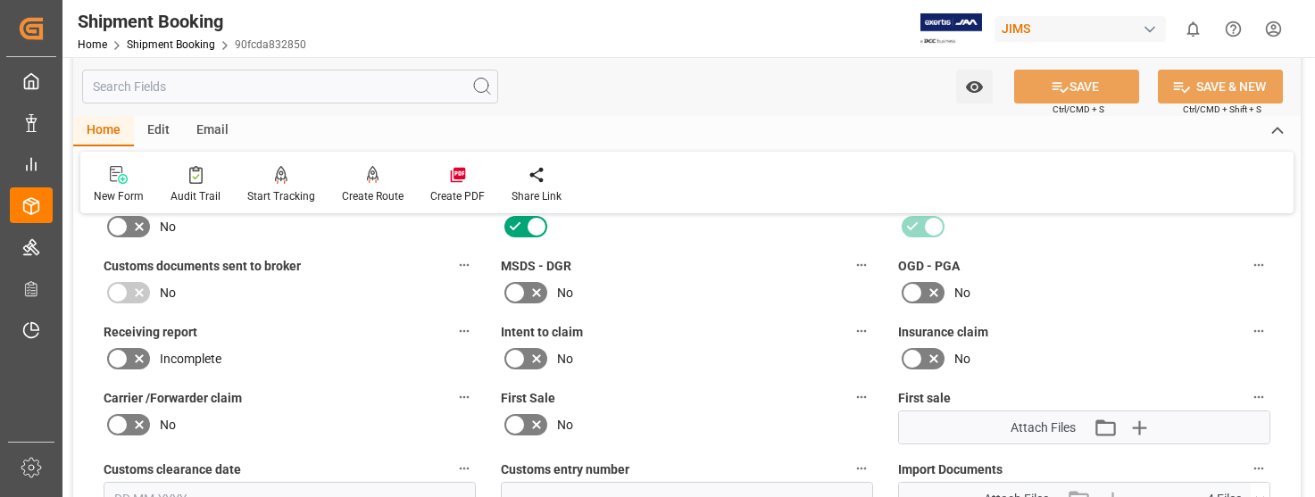
scroll to position [804, 0]
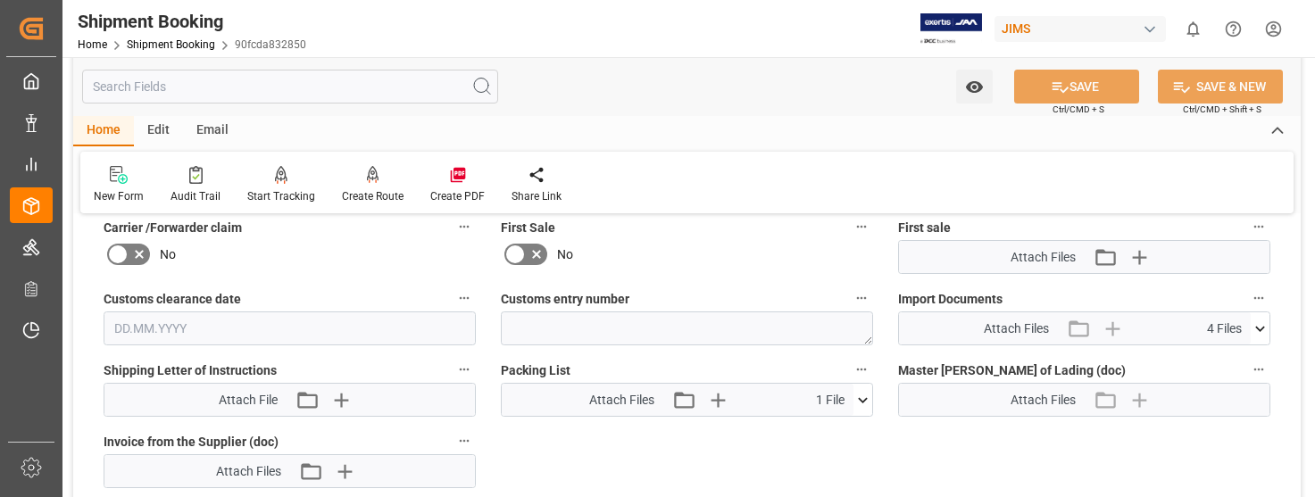
click at [1261, 328] on icon at bounding box center [1260, 329] width 19 height 19
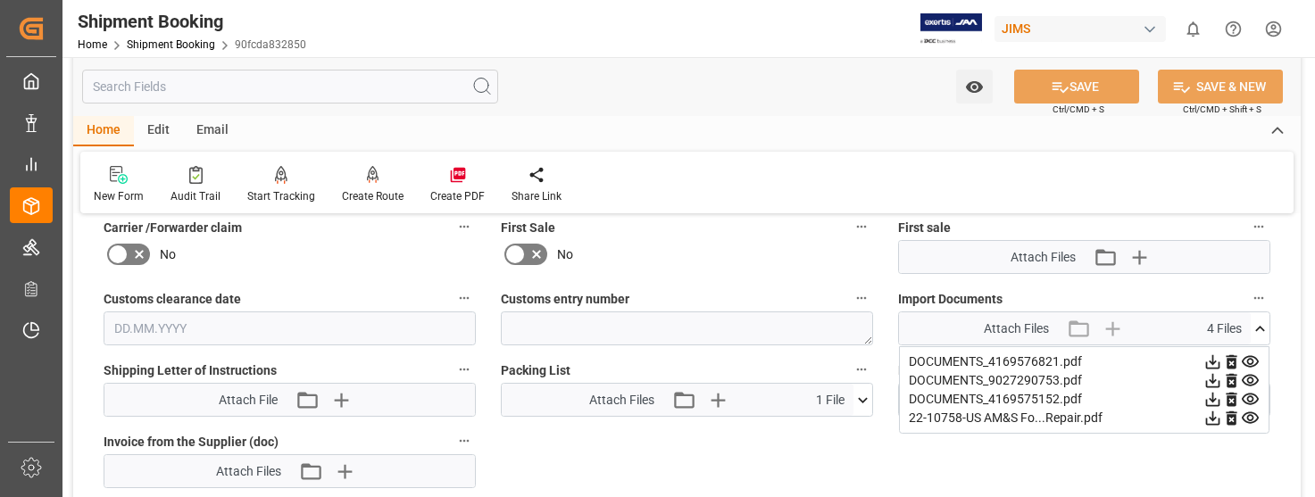
click at [1213, 419] on icon at bounding box center [1213, 419] width 14 height 14
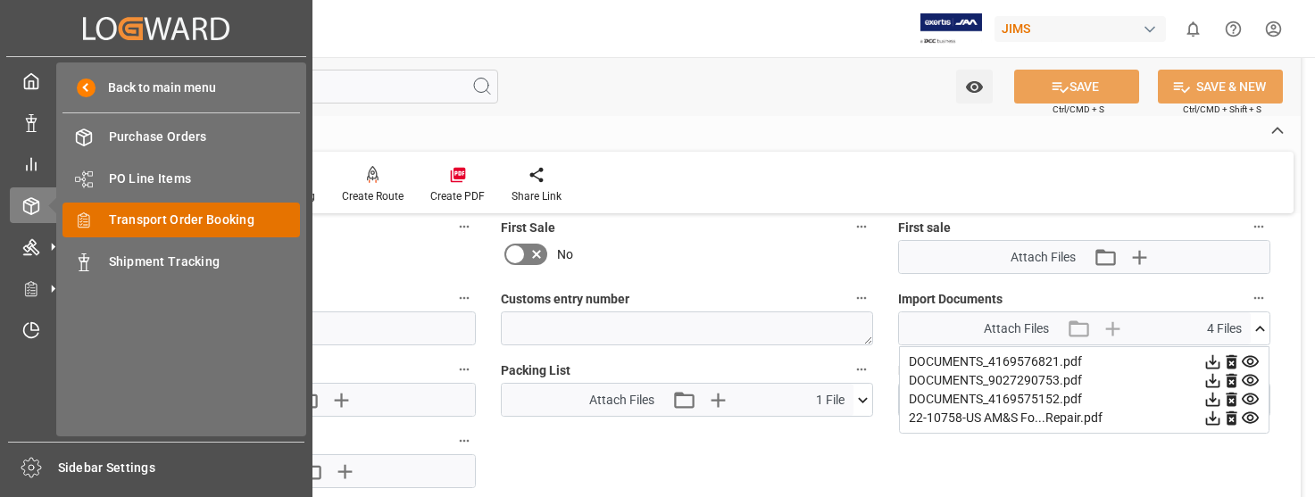
click at [242, 215] on span "Transport Order Booking" at bounding box center [205, 220] width 192 height 19
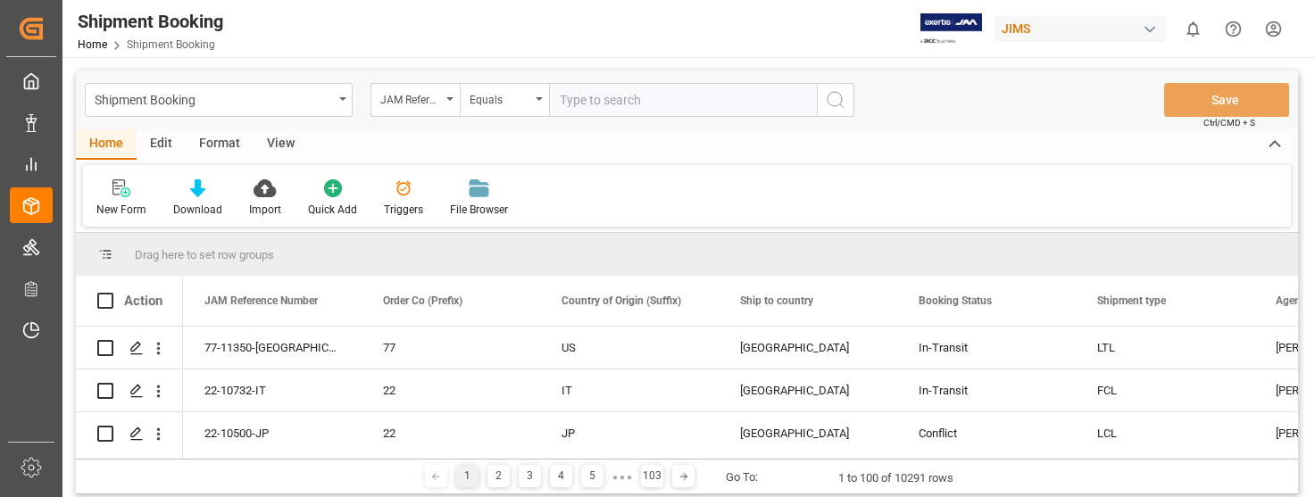
click at [657, 104] on input "text" at bounding box center [683, 100] width 268 height 34
type input "22-10749-US"
click at [832, 101] on icon "search button" at bounding box center [835, 99] width 21 height 21
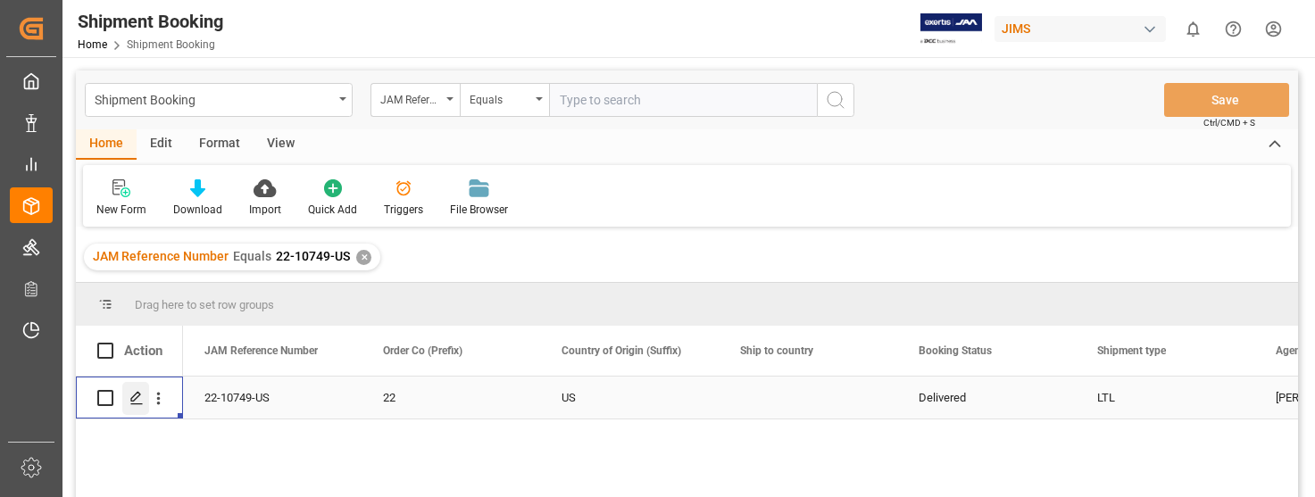
click at [136, 395] on polygon "Press SPACE to select this row." at bounding box center [135, 397] width 9 height 9
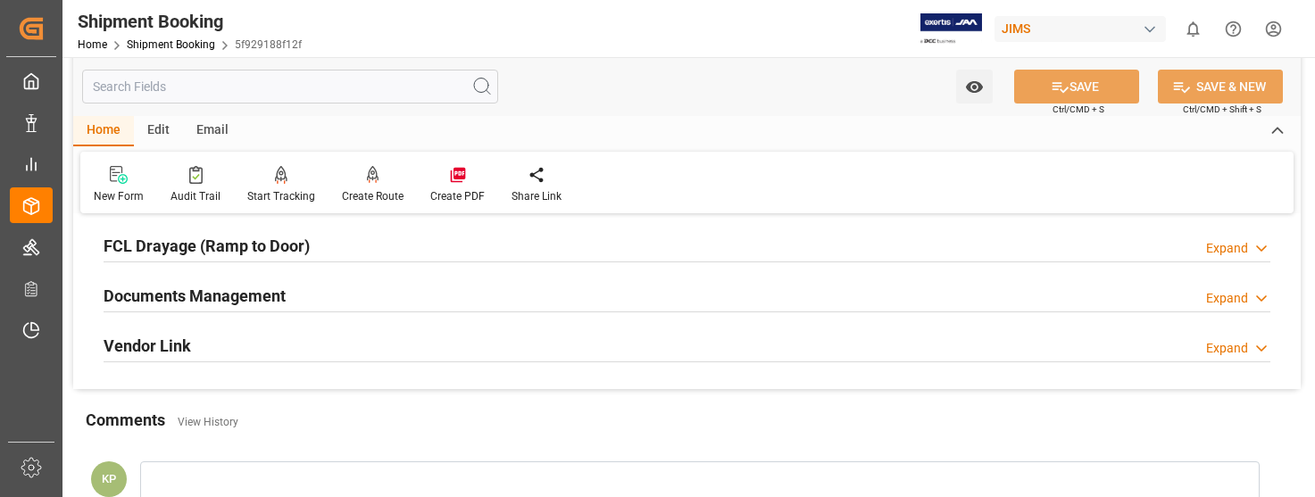
scroll to position [536, 0]
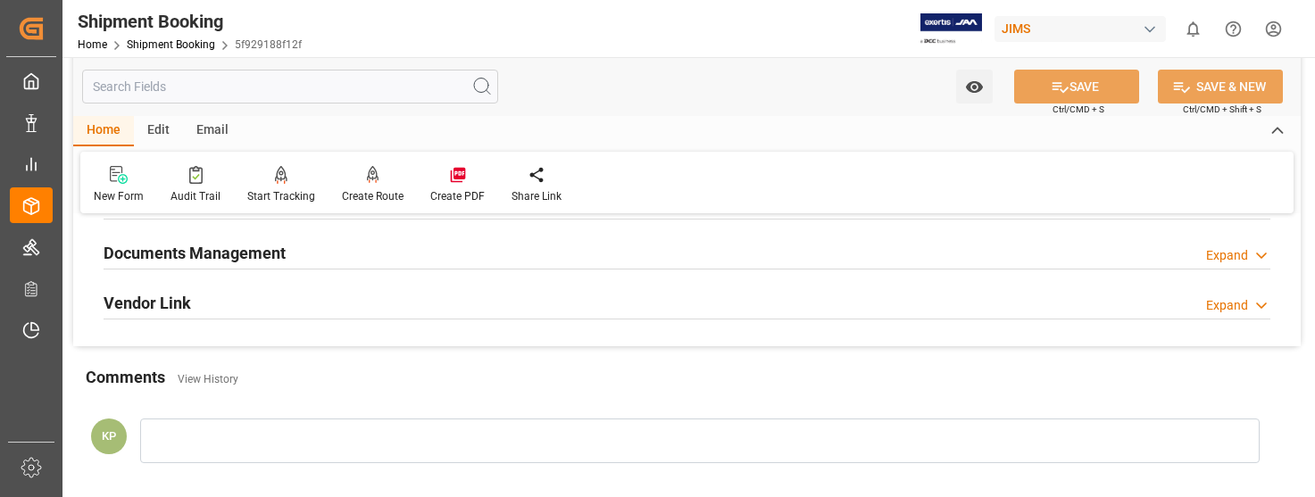
click at [1221, 250] on div "Expand" at bounding box center [1227, 255] width 42 height 19
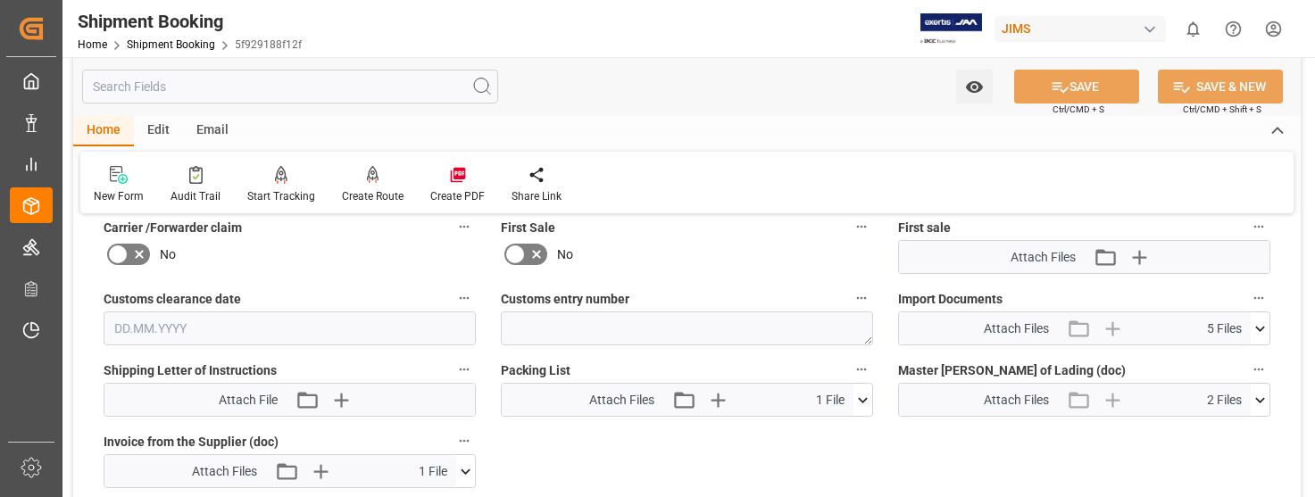
scroll to position [893, 0]
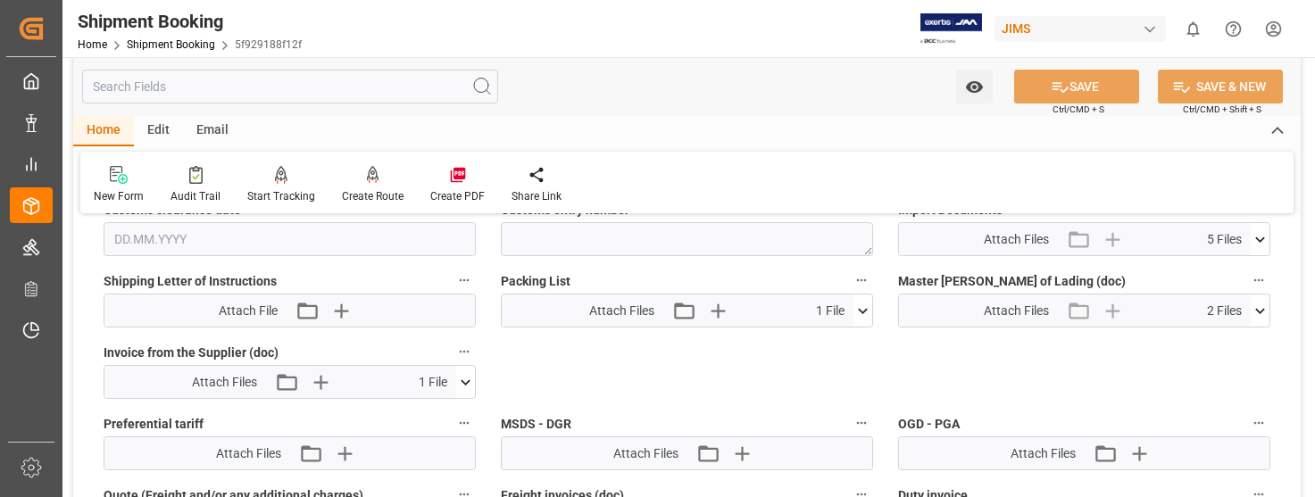
click at [464, 382] on icon at bounding box center [466, 381] width 10 height 5
click at [418, 410] on icon at bounding box center [419, 416] width 14 height 14
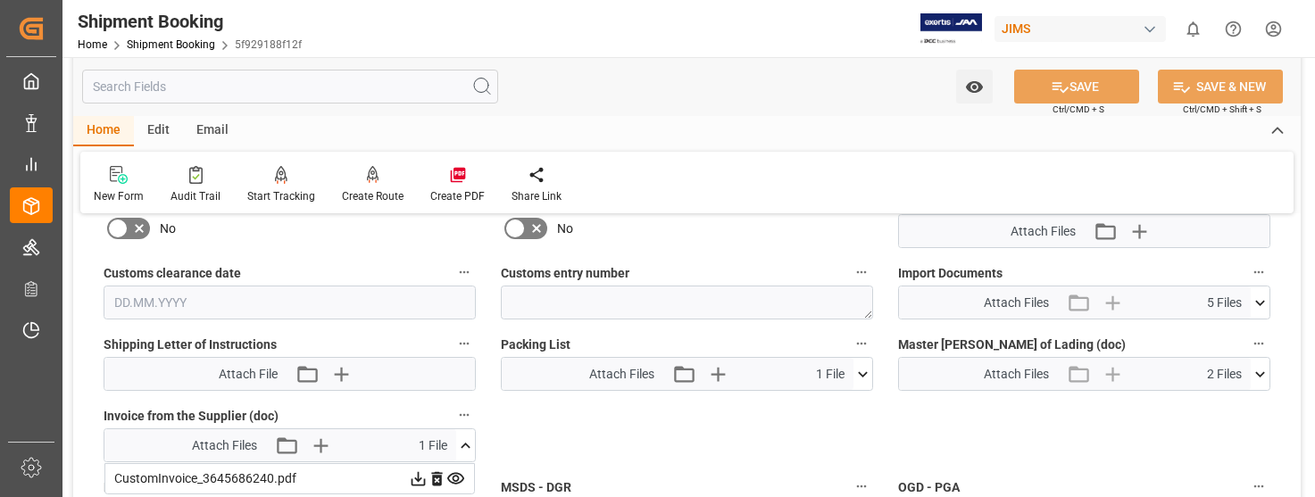
scroll to position [804, 0]
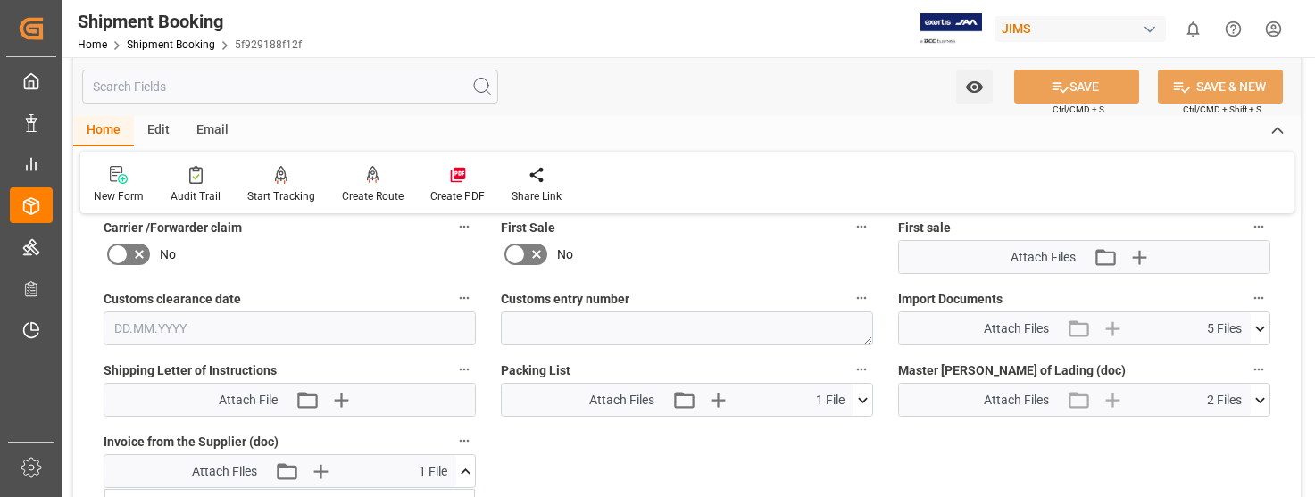
click at [1260, 326] on icon at bounding box center [1260, 329] width 19 height 19
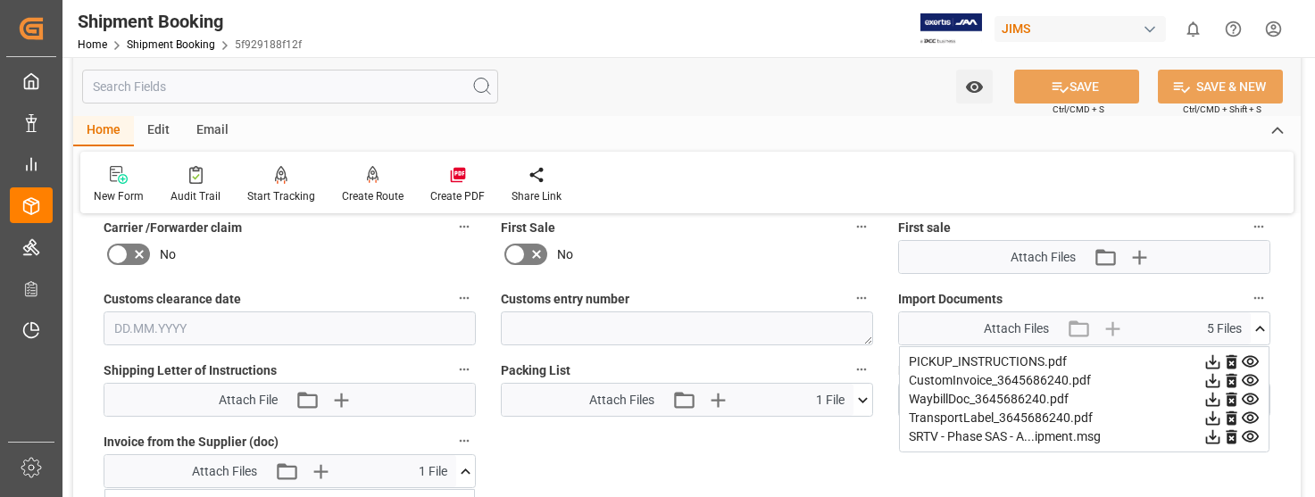
click at [1212, 379] on icon at bounding box center [1213, 381] width 14 height 14
click at [1213, 437] on icon at bounding box center [1213, 437] width 14 height 14
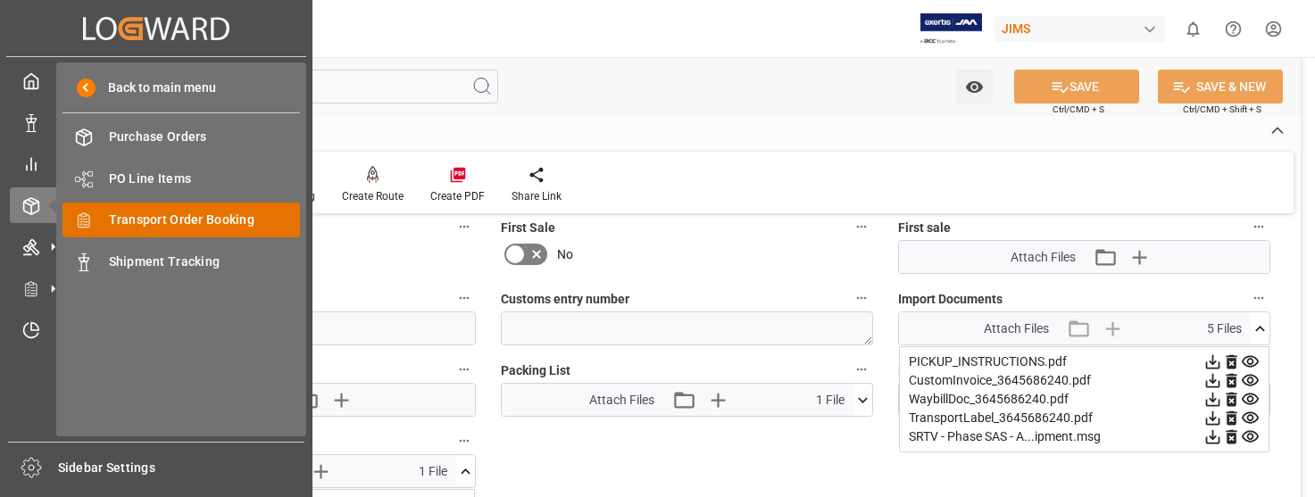
click at [185, 217] on span "Transport Order Booking" at bounding box center [205, 220] width 192 height 19
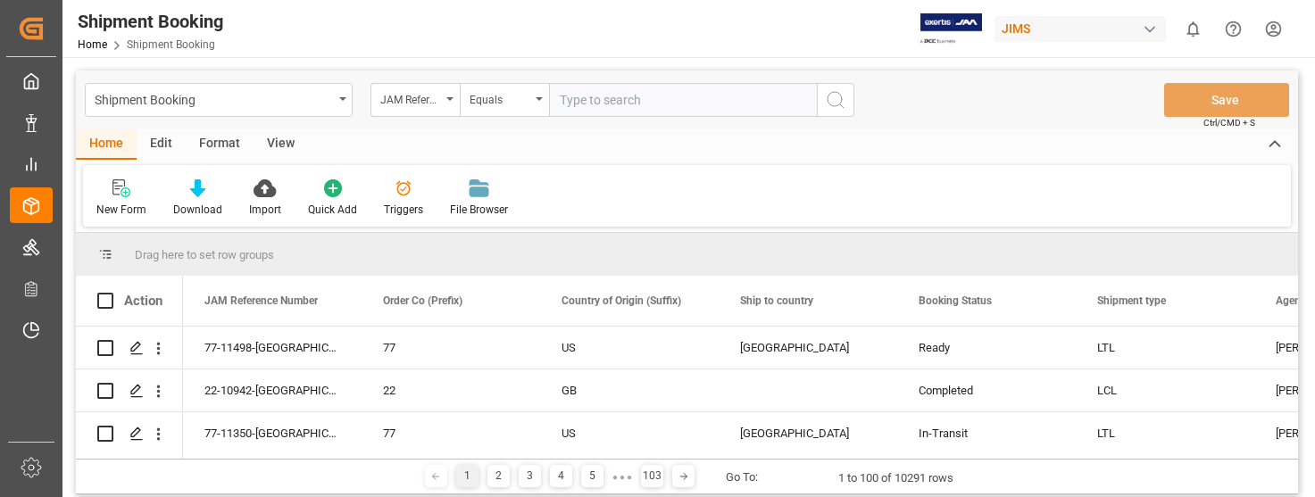
click at [603, 100] on input "text" at bounding box center [683, 100] width 268 height 34
type input "22-10323-GB"
click at [834, 102] on icon "search button" at bounding box center [835, 99] width 21 height 21
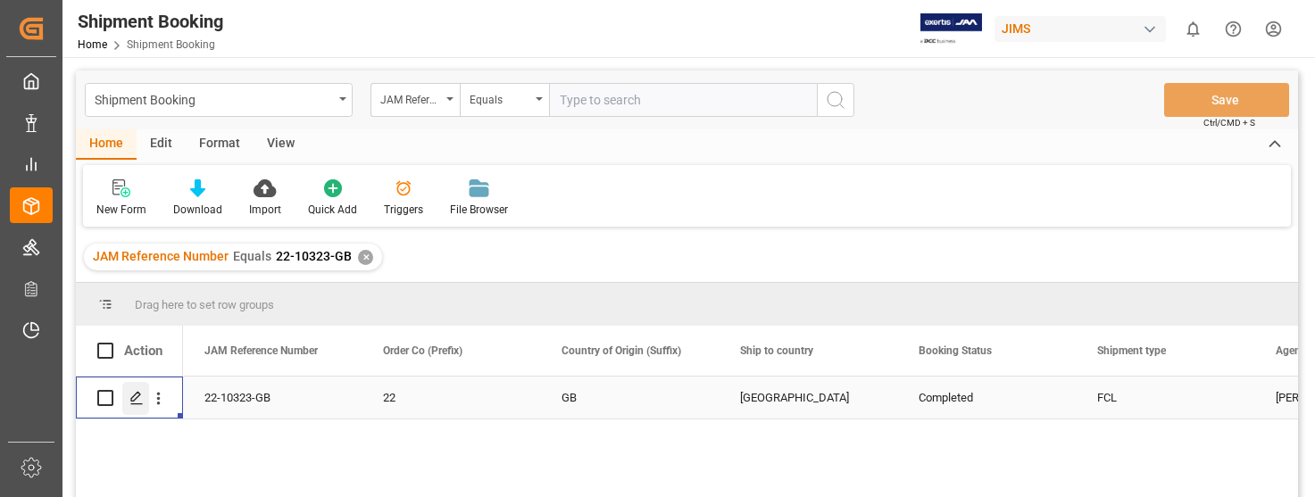
click at [134, 397] on icon "Press SPACE to select this row." at bounding box center [136, 398] width 14 height 14
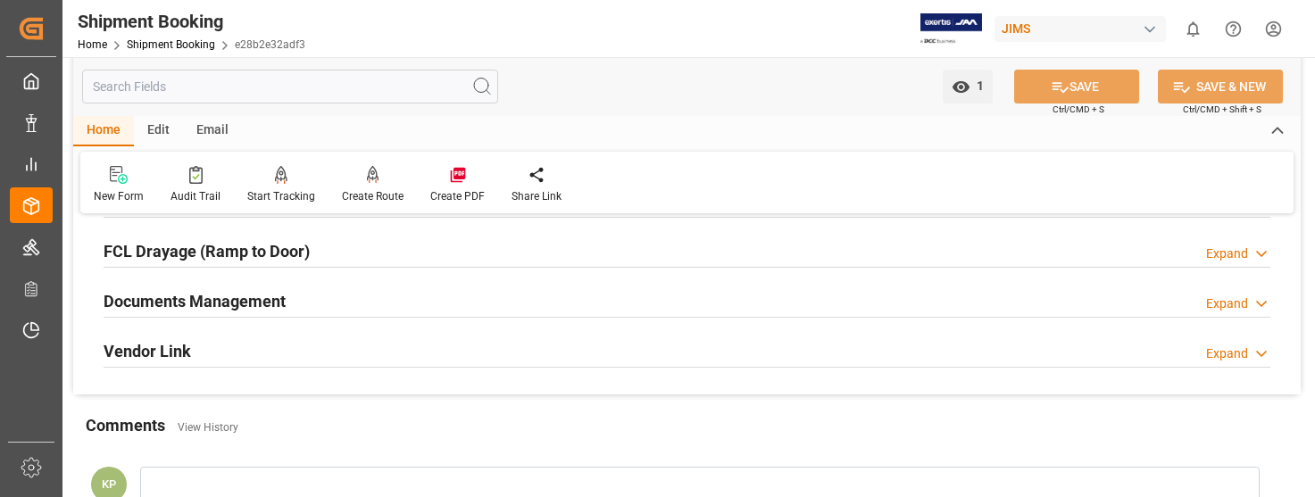
scroll to position [536, 0]
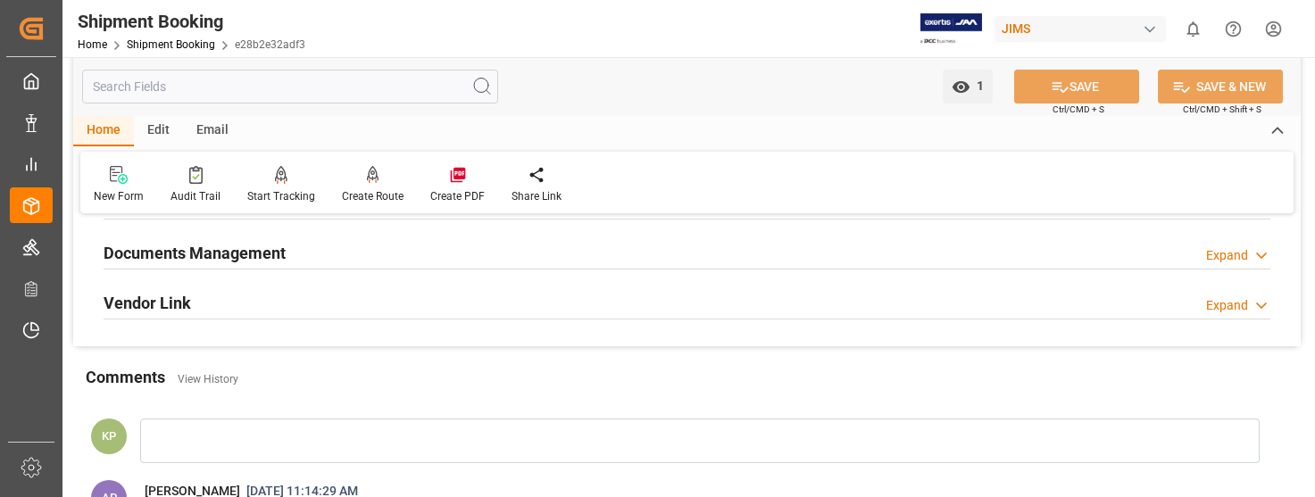
click at [1239, 254] on div "Expand" at bounding box center [1227, 255] width 42 height 19
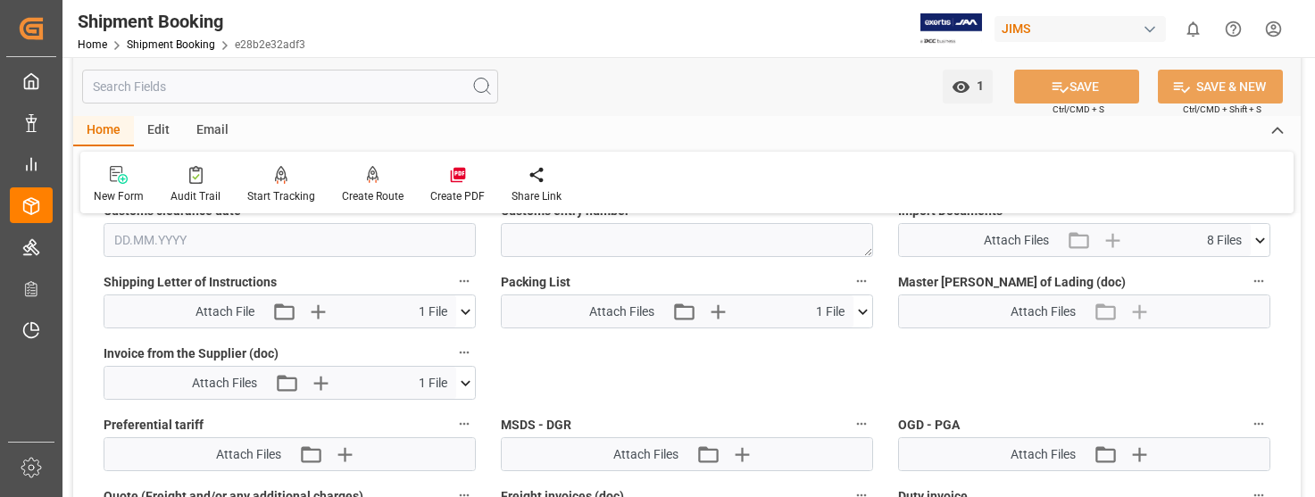
scroll to position [893, 0]
click at [1256, 239] on icon at bounding box center [1260, 239] width 19 height 19
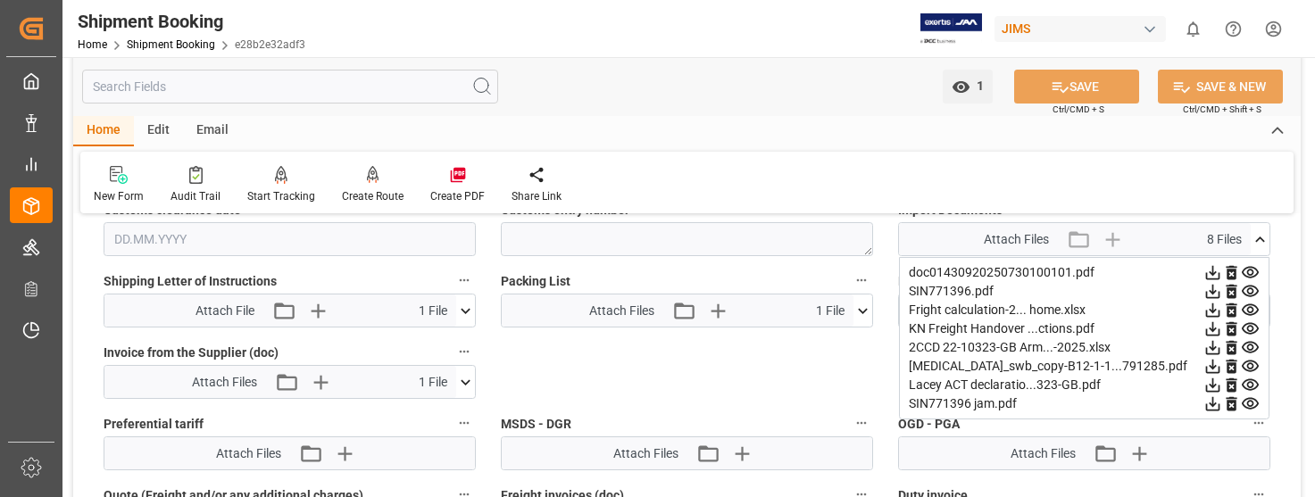
click at [1211, 289] on icon at bounding box center [1213, 291] width 19 height 19
